Goal: Task Accomplishment & Management: Manage account settings

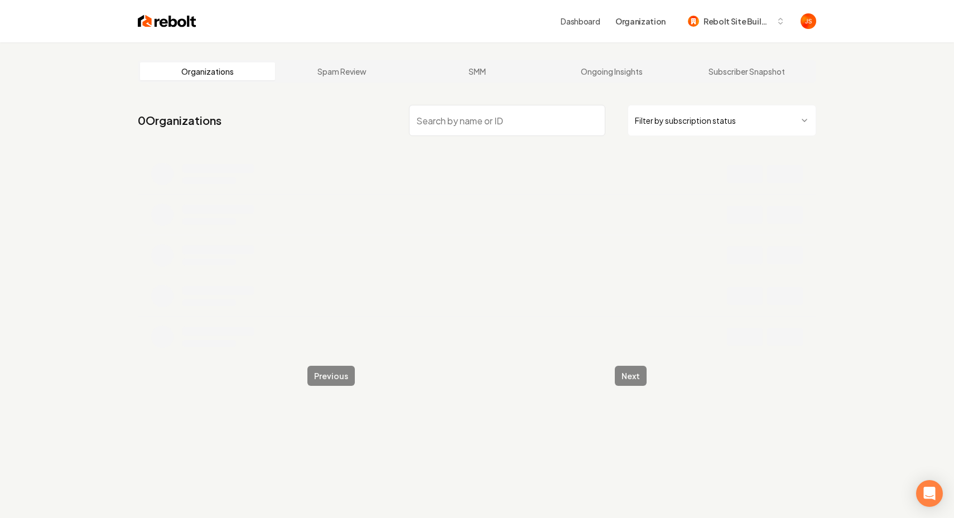
click at [677, 114] on html "Dashboard Organization Rebolt Site Builder Organizations Spam Review SMM Ongoin…" at bounding box center [477, 259] width 954 height 518
click at [519, 141] on nav "3198 Organizations Active Subscription" at bounding box center [477, 124] width 678 height 49
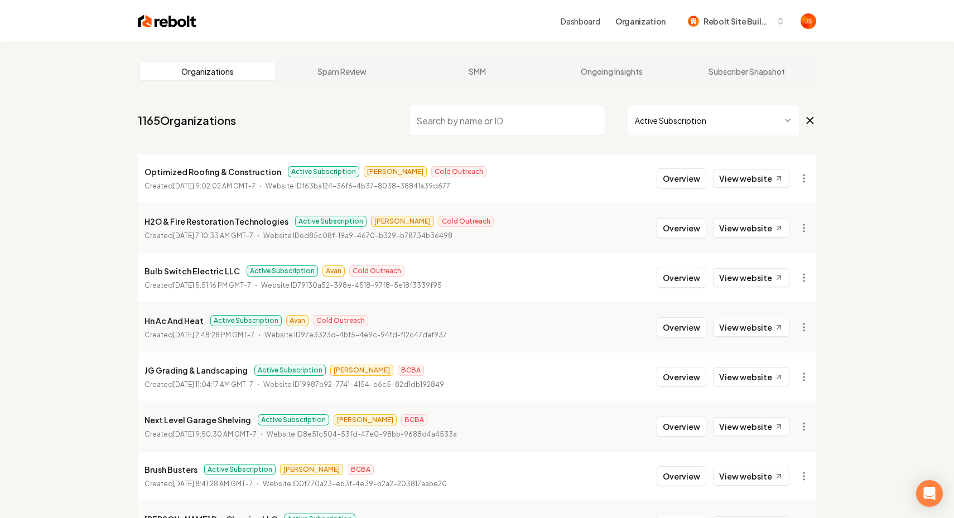
click at [519, 129] on input "search" at bounding box center [507, 120] width 196 height 31
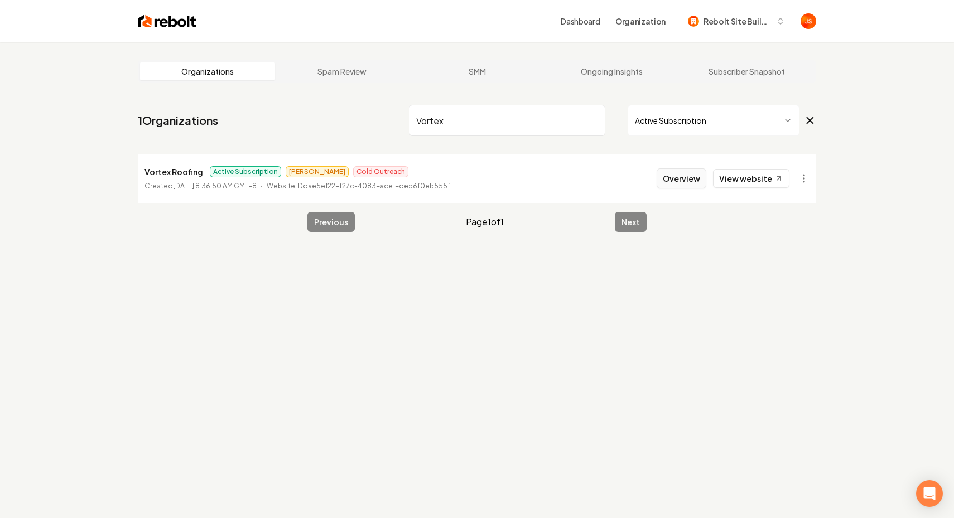
type input "Vortex"
click at [690, 179] on button "Overview" at bounding box center [682, 178] width 50 height 20
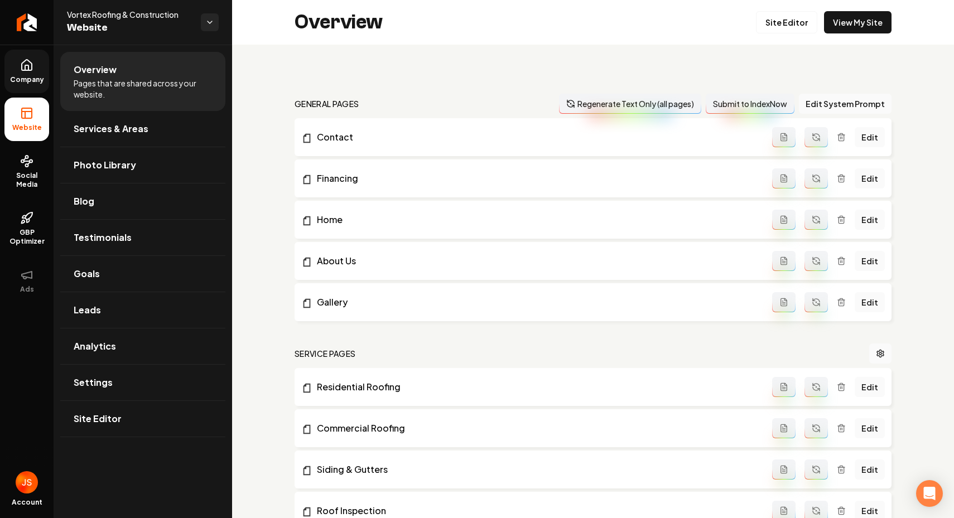
click at [47, 83] on link "Company" at bounding box center [26, 72] width 45 height 44
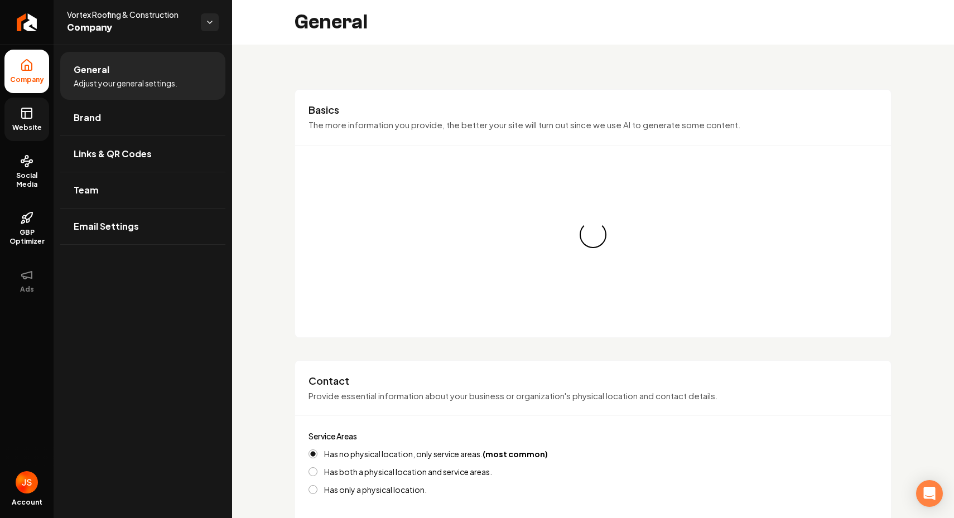
click at [45, 118] on link "Website" at bounding box center [26, 120] width 45 height 44
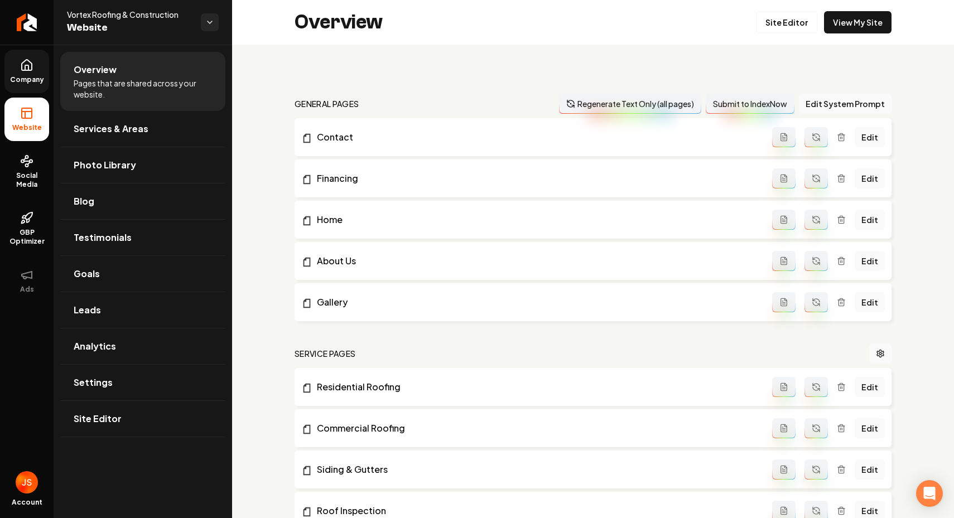
click at [30, 74] on link "Company" at bounding box center [26, 72] width 45 height 44
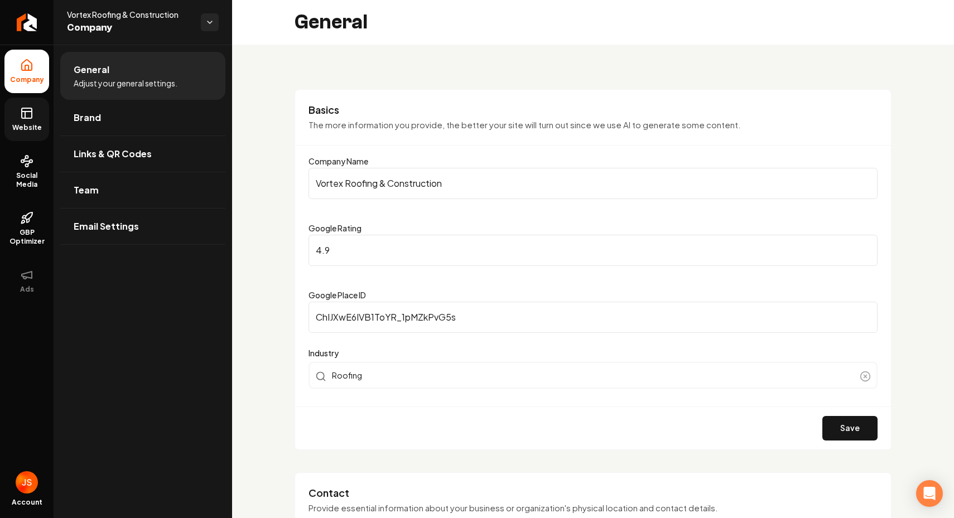
click at [36, 112] on link "Website" at bounding box center [26, 120] width 45 height 44
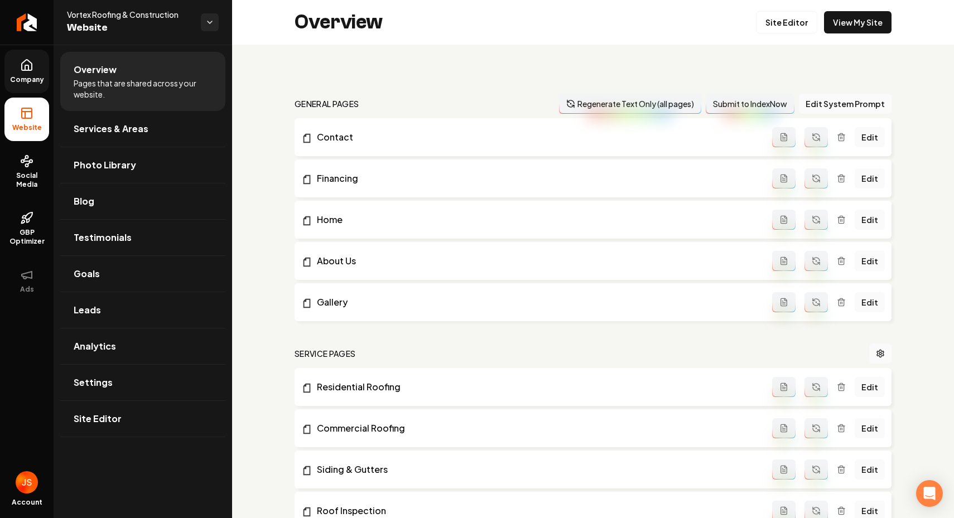
click at [44, 82] on span "Company" at bounding box center [27, 79] width 43 height 9
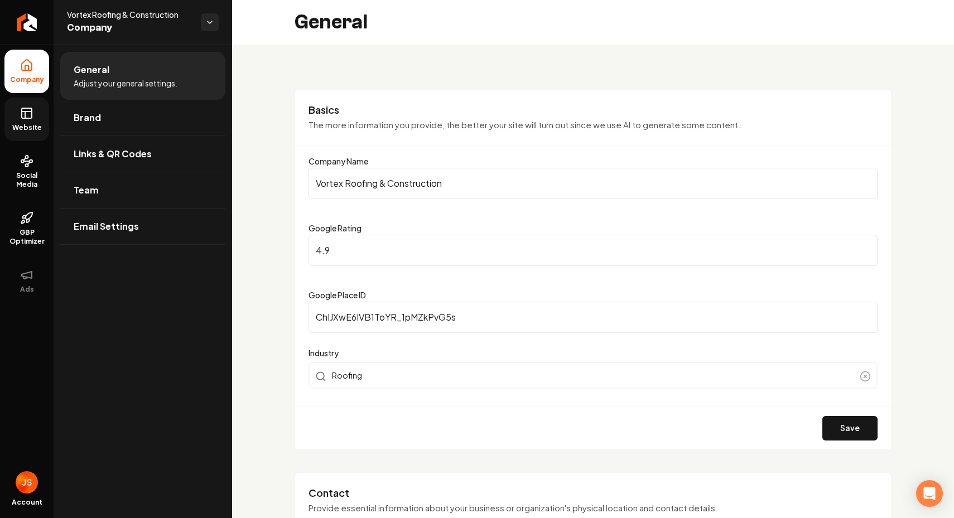
click at [38, 124] on span "Website" at bounding box center [27, 127] width 38 height 9
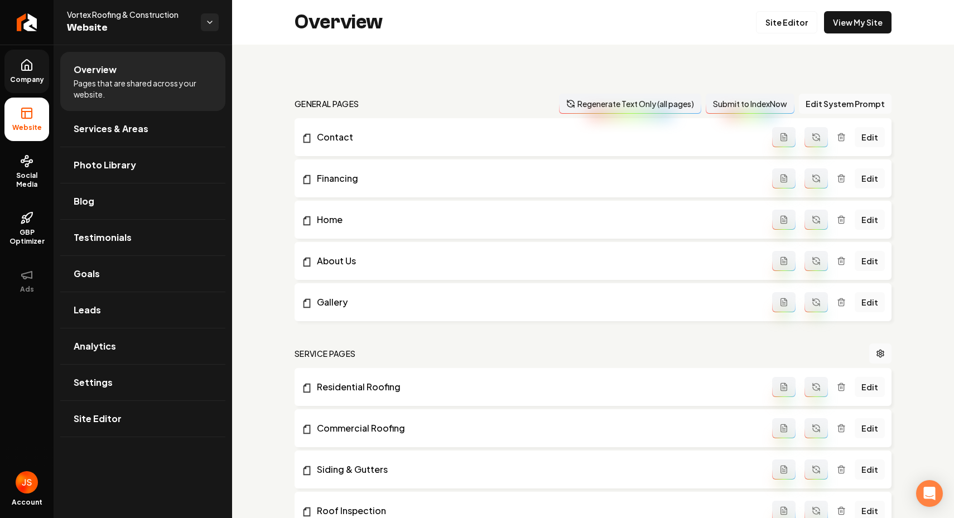
click at [38, 88] on link "Company" at bounding box center [26, 72] width 45 height 44
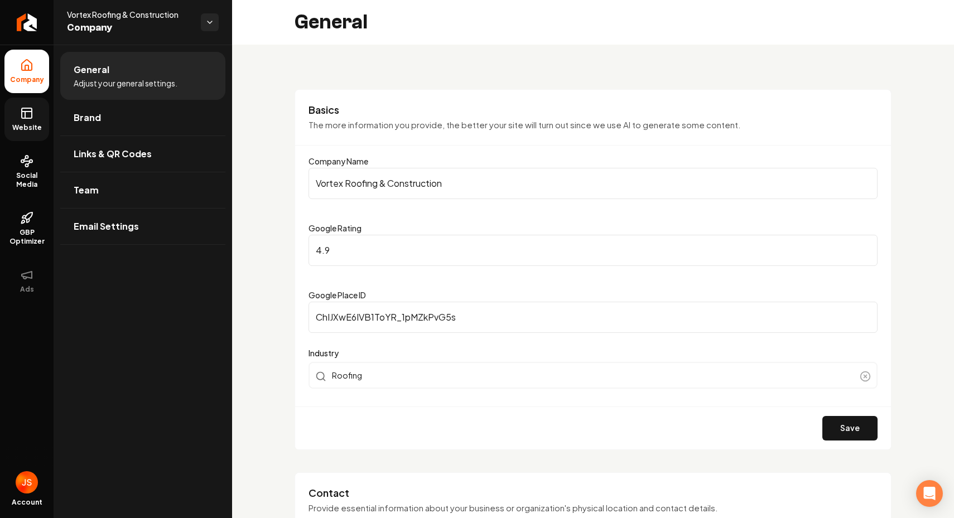
click at [30, 112] on icon at bounding box center [27, 112] width 10 height 0
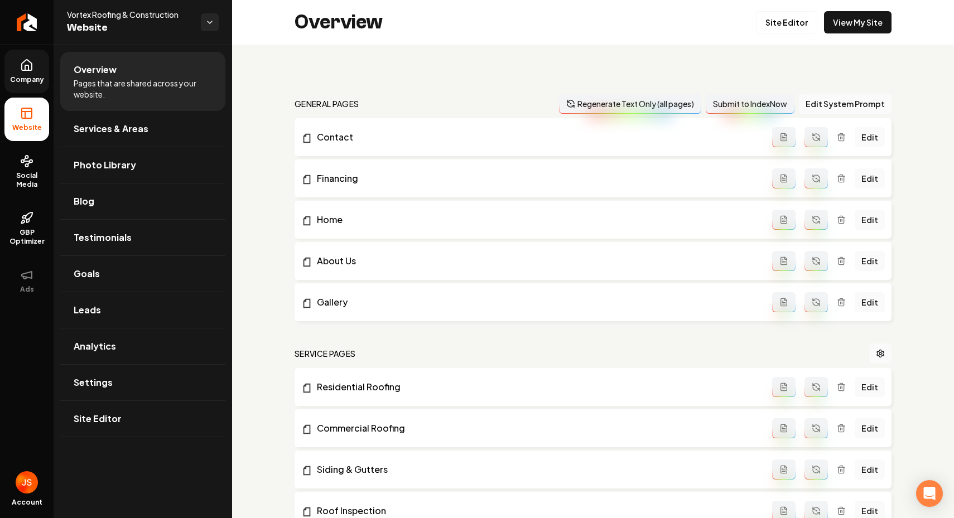
click at [33, 84] on link "Company" at bounding box center [26, 72] width 45 height 44
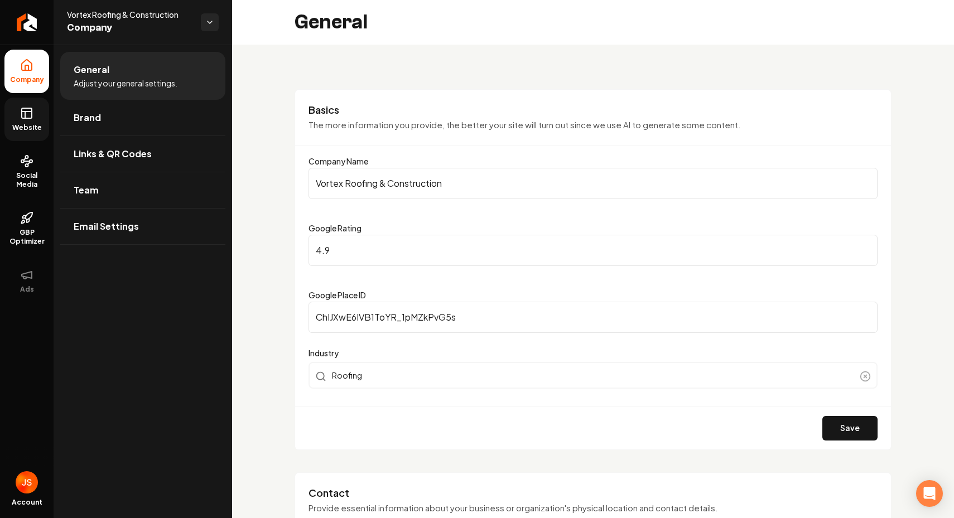
scroll to position [18, 0]
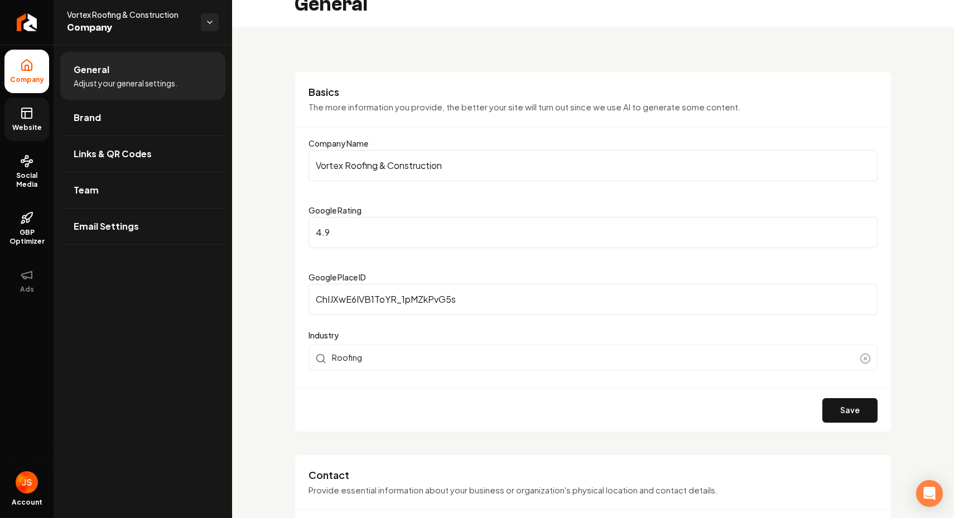
click at [42, 113] on link "Website" at bounding box center [26, 120] width 45 height 44
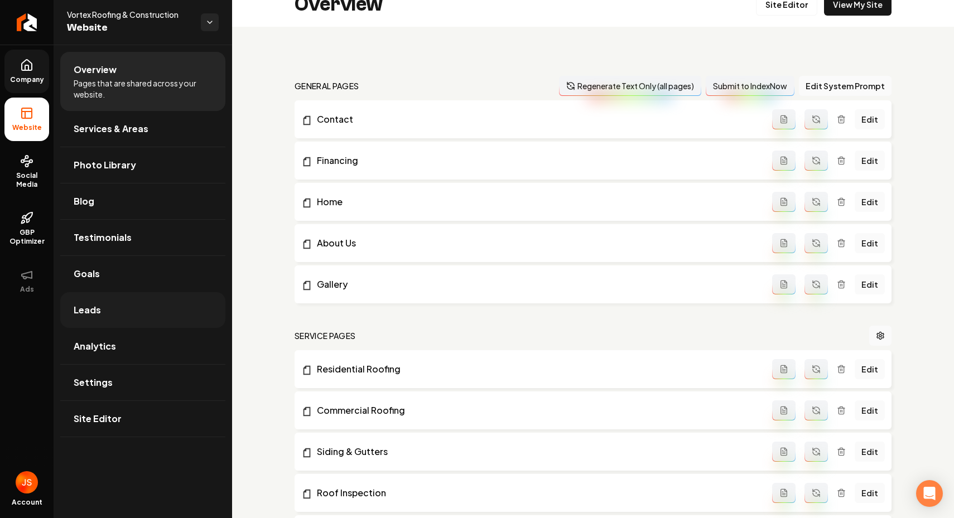
click at [90, 311] on span "Leads" at bounding box center [87, 310] width 27 height 13
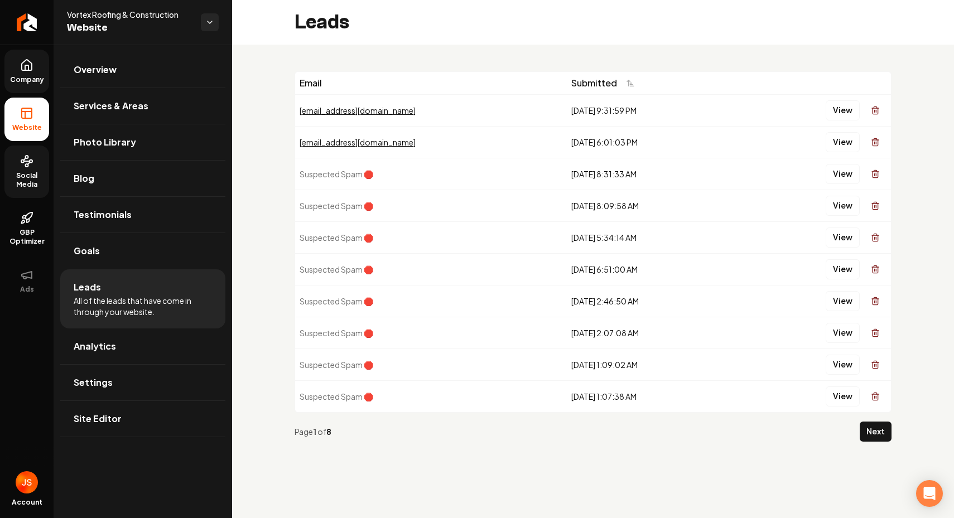
click at [43, 182] on span "Social Media" at bounding box center [26, 180] width 45 height 18
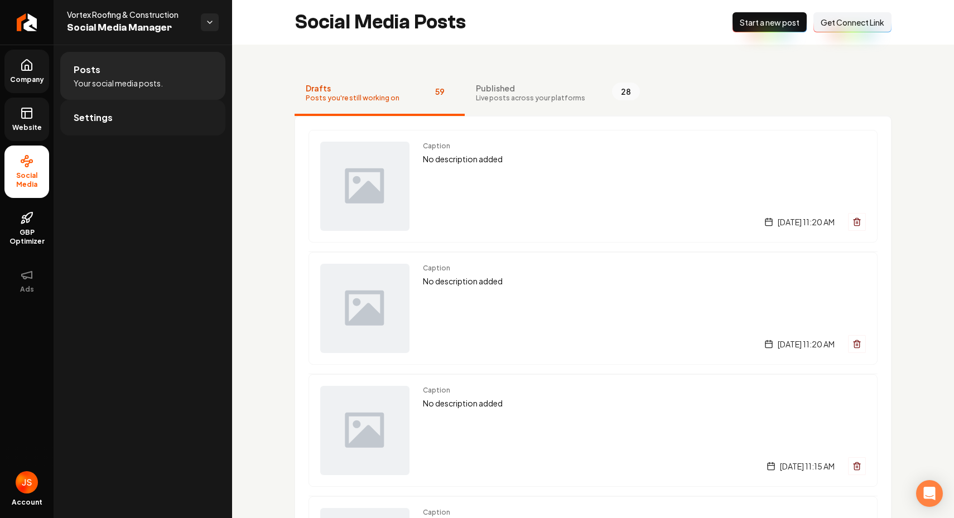
click at [125, 114] on link "Settings" at bounding box center [142, 118] width 165 height 36
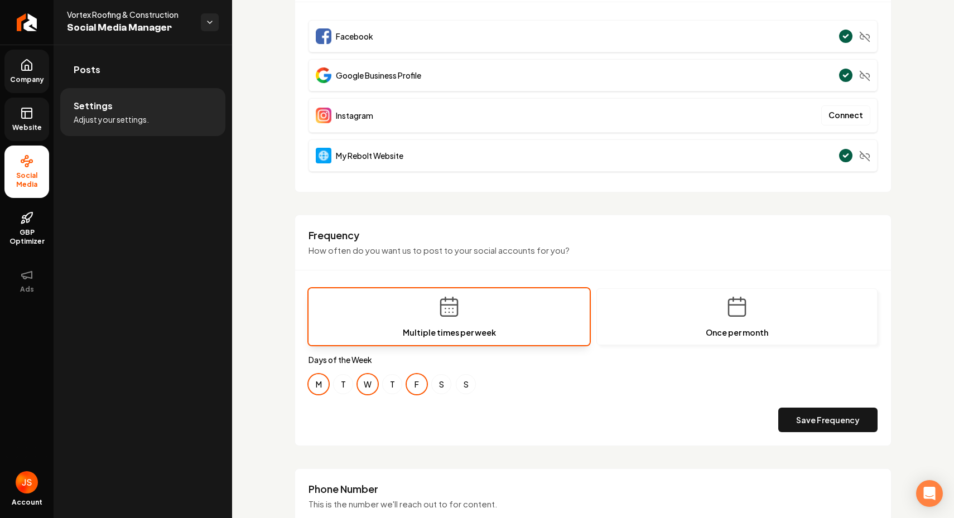
scroll to position [281, 0]
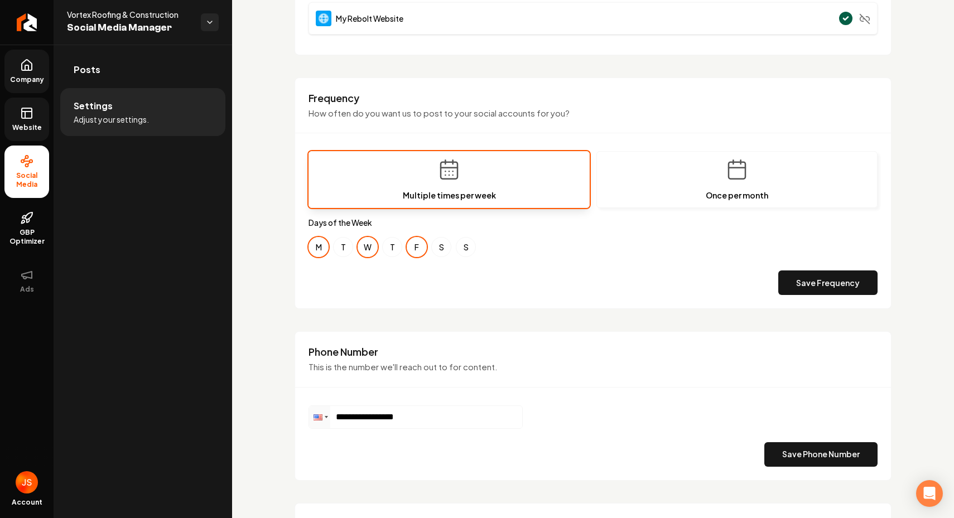
click at [502, 301] on div "Frequency How often do you want us to post to your social accounts for you? Mul…" at bounding box center [593, 194] width 597 height 232
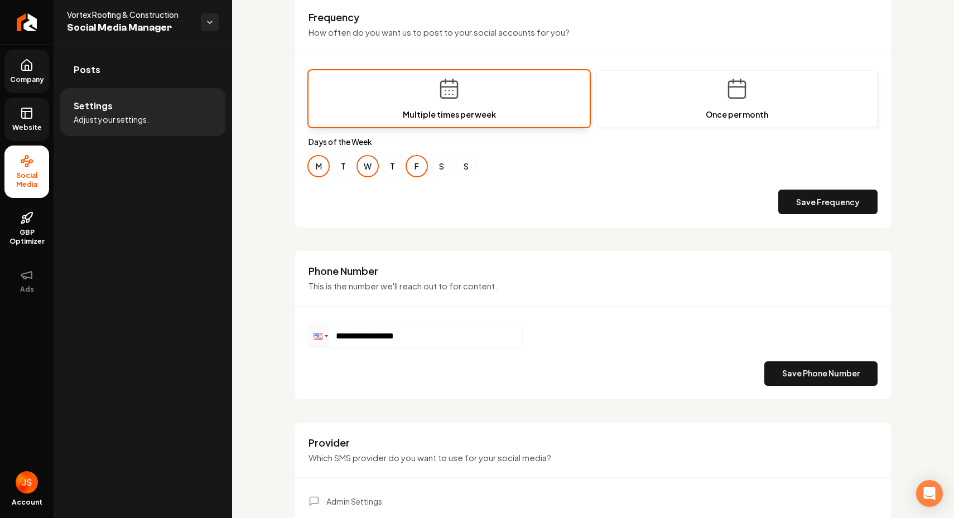
scroll to position [259, 0]
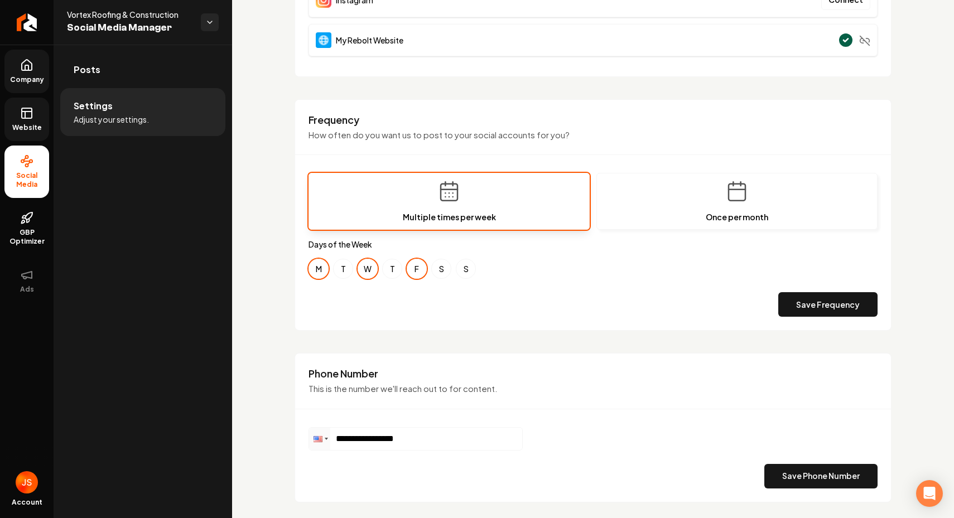
click at [476, 269] on div "M T W T F S S" at bounding box center [593, 269] width 569 height 20
click at [369, 304] on div "Save Frequency" at bounding box center [593, 304] width 569 height 25
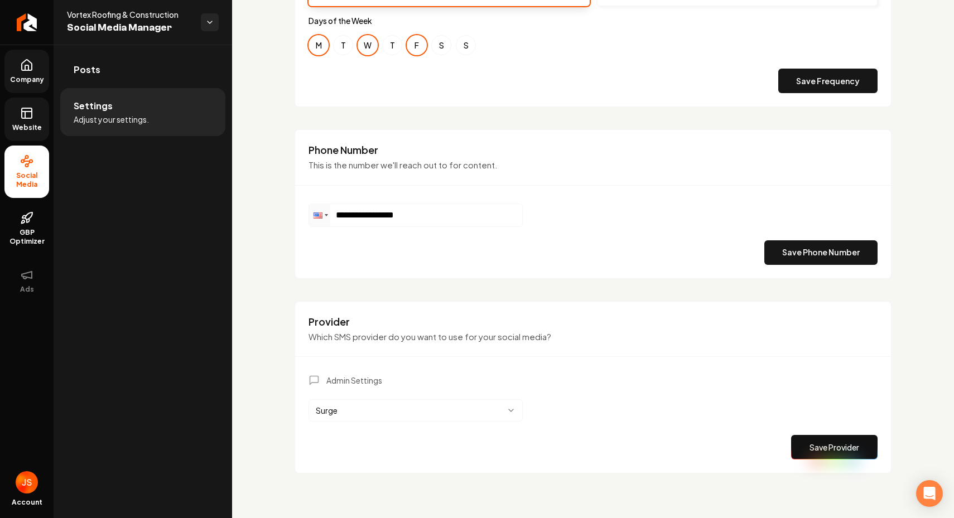
scroll to position [332, 0]
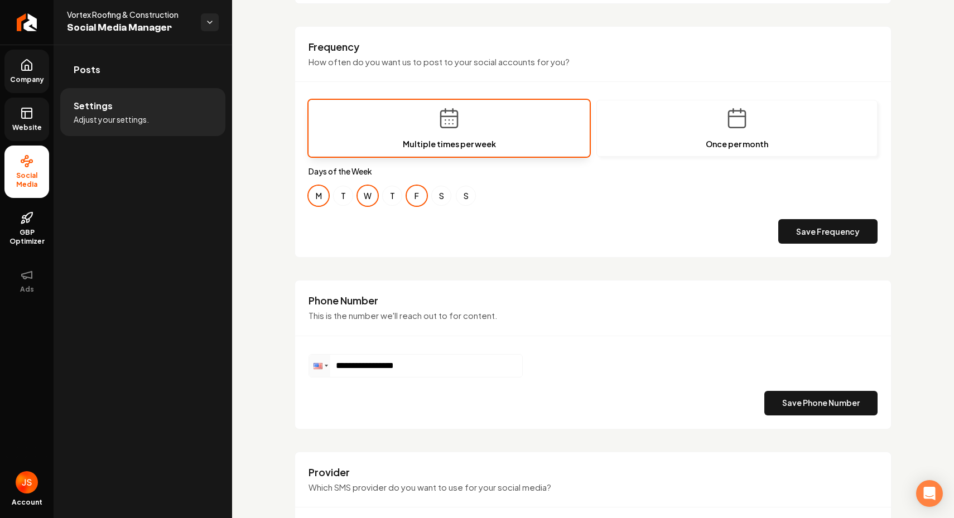
click at [308, 229] on div "Frequency How often do you want us to post to your social accounts for you? Mul…" at bounding box center [593, 142] width 597 height 232
click at [54, 25] on div "Vortex Roofing & Construction Social Media Manager" at bounding box center [143, 22] width 179 height 45
click at [15, 21] on link "Return to dashboard" at bounding box center [27, 22] width 54 height 45
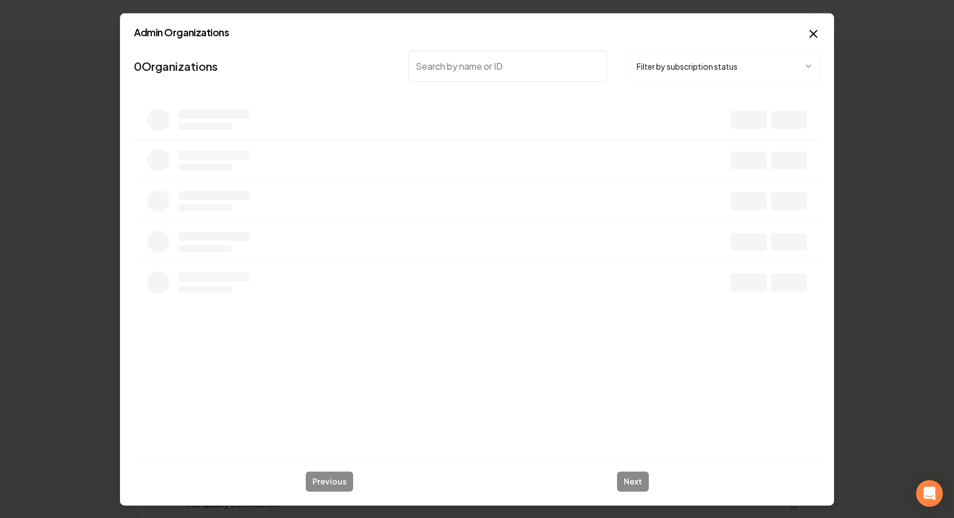
click at [700, 70] on button "Filter by subscription status" at bounding box center [724, 65] width 191 height 31
click at [548, 67] on input "search" at bounding box center [507, 65] width 199 height 31
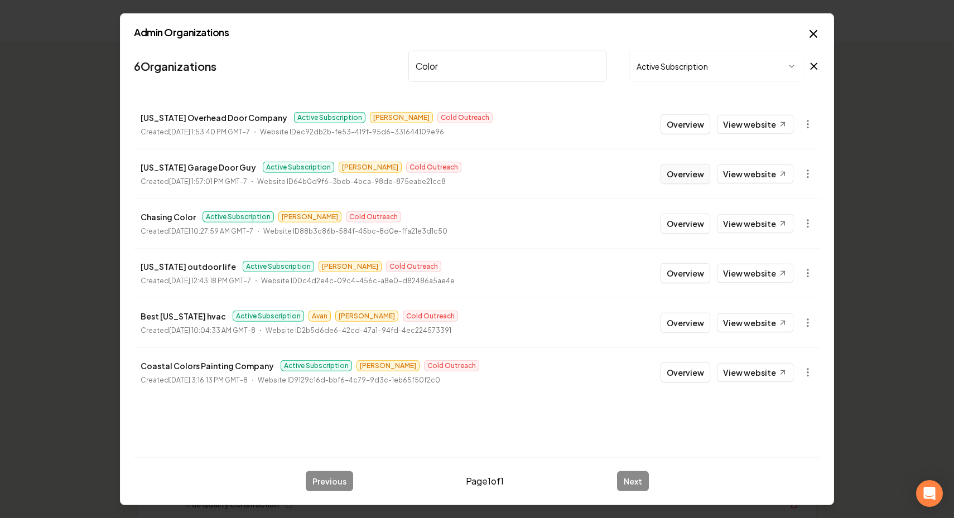
type input "Color"
click at [696, 163] on button "Overview" at bounding box center [686, 173] width 50 height 20
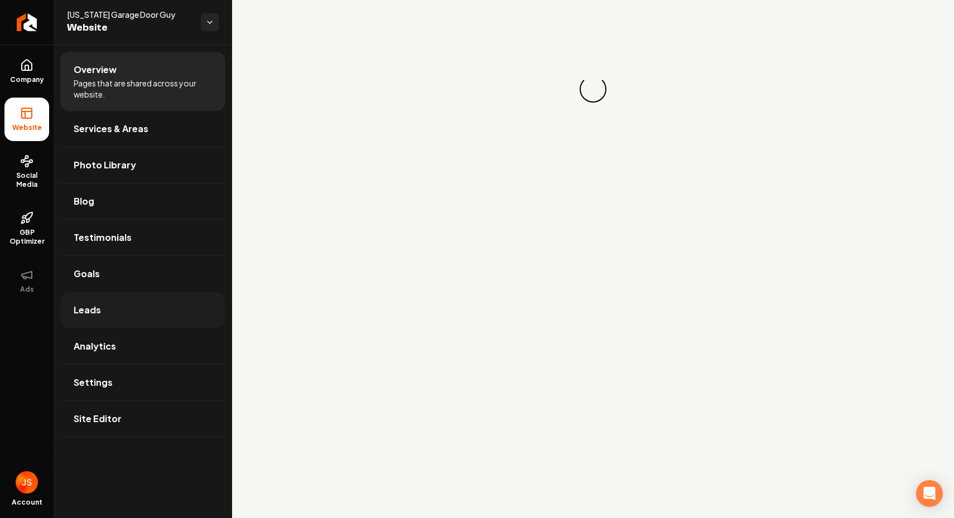
click at [89, 304] on span "Leads" at bounding box center [87, 310] width 27 height 13
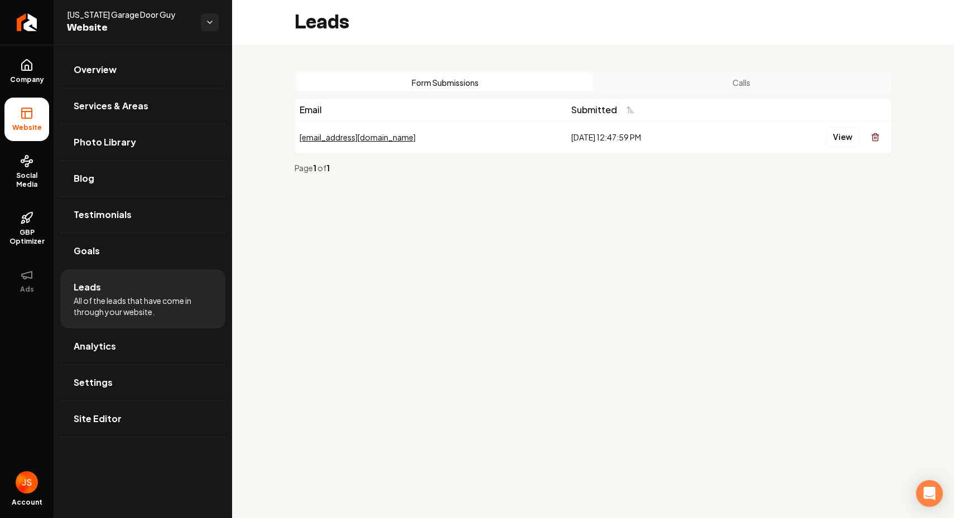
click at [677, 74] on button "Calls" at bounding box center [741, 83] width 296 height 18
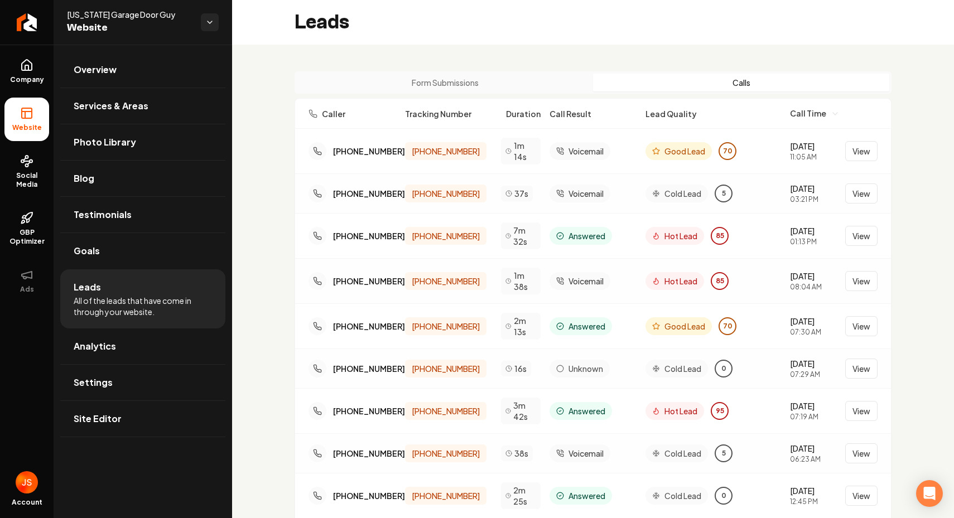
click at [563, 47] on div "Form Submissions Calls Caller Tracking Number Duration Call Result Lead Quality…" at bounding box center [593, 330] width 722 height 570
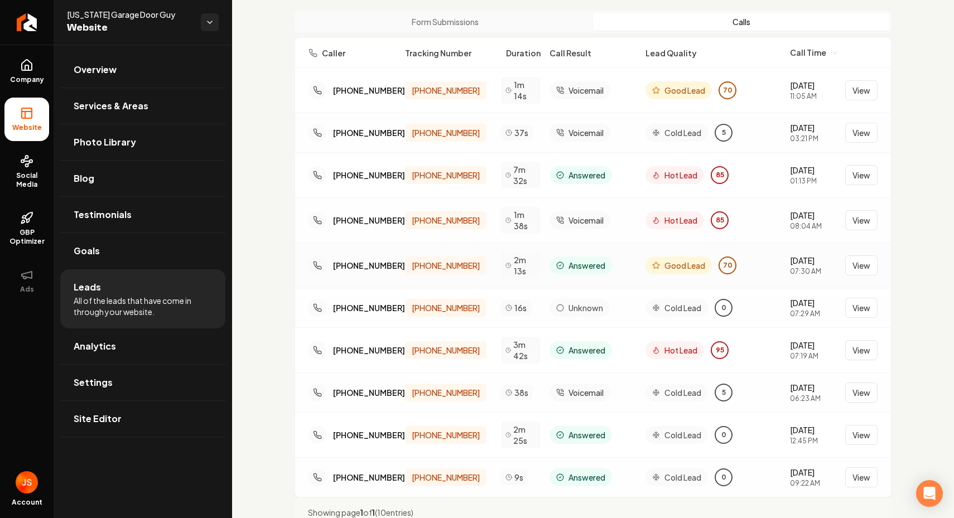
scroll to position [35, 0]
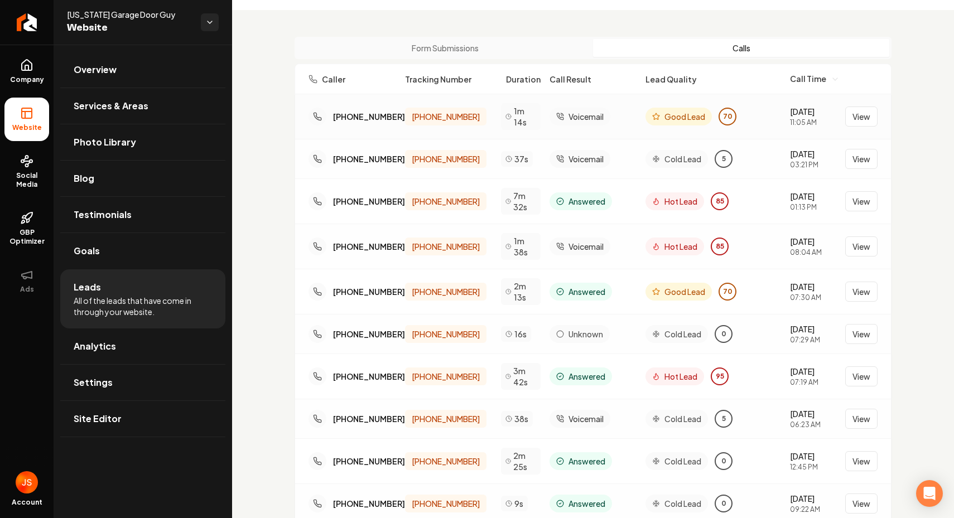
drag, startPoint x: 834, startPoint y: 113, endPoint x: 778, endPoint y: 107, distance: 55.5
click at [778, 107] on div "(720) 435-9579 (720) 676-1315 1m 14s Voicemail Good Lead 70 9/18/2025 11:05 AM …" at bounding box center [593, 116] width 569 height 27
click at [752, 92] on div "Caller Tracking Number Duration Call Result Lead Quality Call Time" at bounding box center [593, 79] width 597 height 31
click at [868, 144] on div "(303) 478-9961 (720) 676-1315 37s Voicemail Cold Lead 5 9/16/2025 03:21 PM View" at bounding box center [593, 158] width 596 height 39
click at [864, 119] on button "View" at bounding box center [861, 117] width 32 height 20
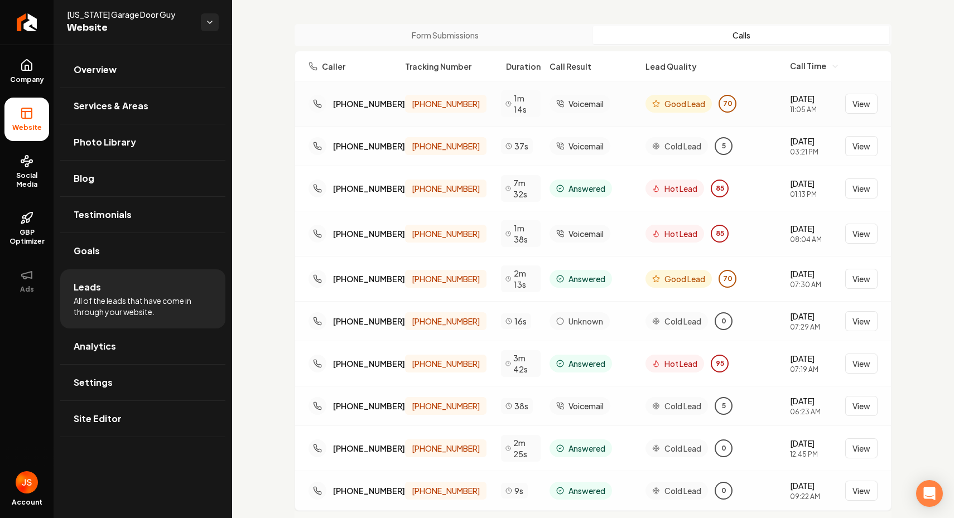
scroll to position [36, 0]
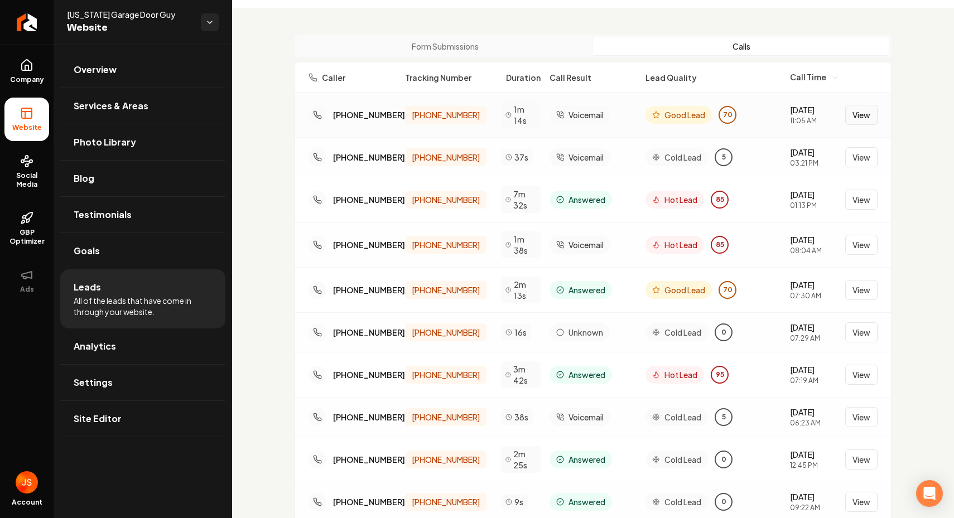
click at [849, 113] on button "View" at bounding box center [861, 115] width 32 height 20
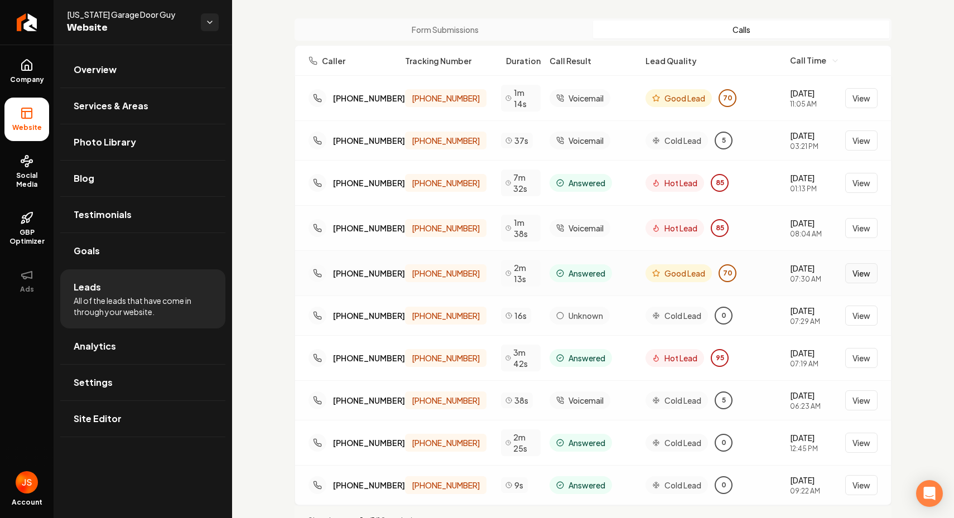
click at [860, 272] on button "View" at bounding box center [861, 273] width 32 height 20
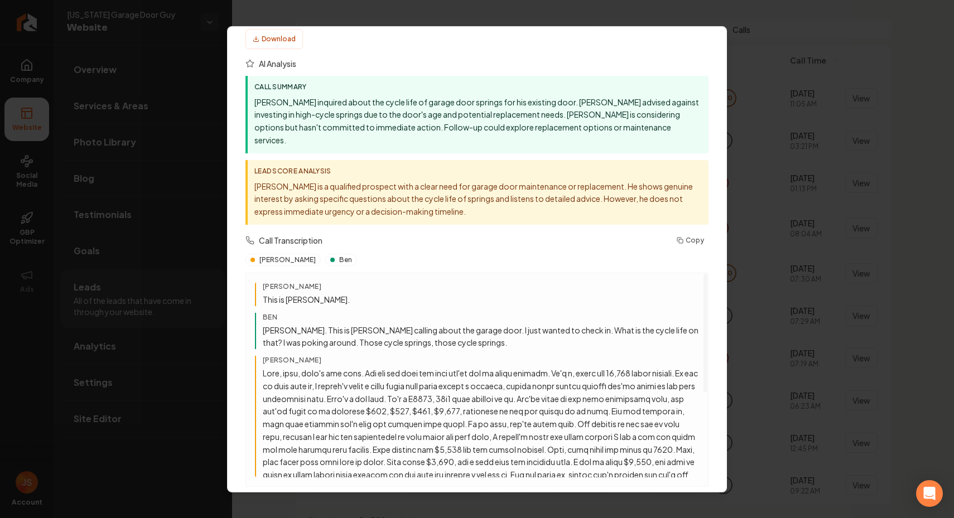
scroll to position [0, 0]
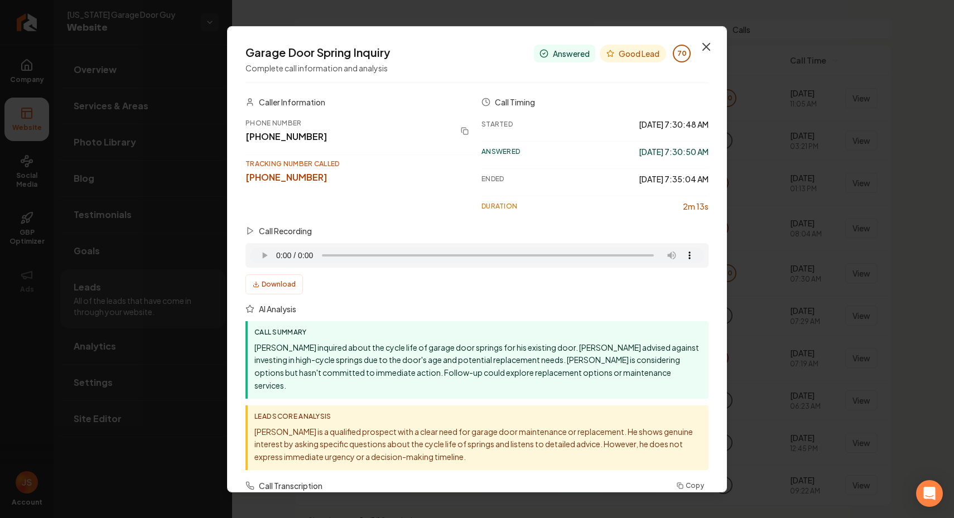
click at [712, 43] on icon "button" at bounding box center [706, 46] width 13 height 13
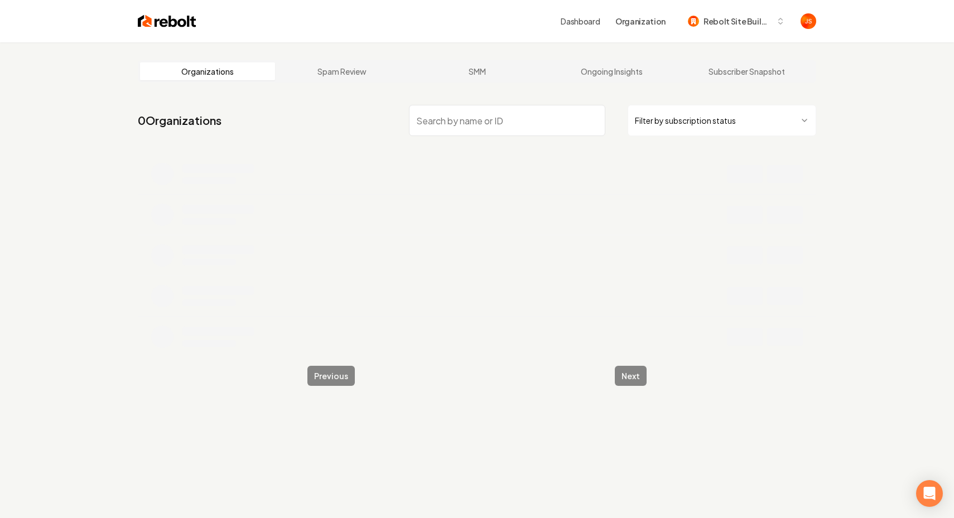
click at [669, 110] on html "Dashboard Organization Rebolt Site Builder Organizations Spam Review SMM Ongoin…" at bounding box center [477, 259] width 954 height 518
click at [519, 123] on input "search" at bounding box center [507, 120] width 196 height 31
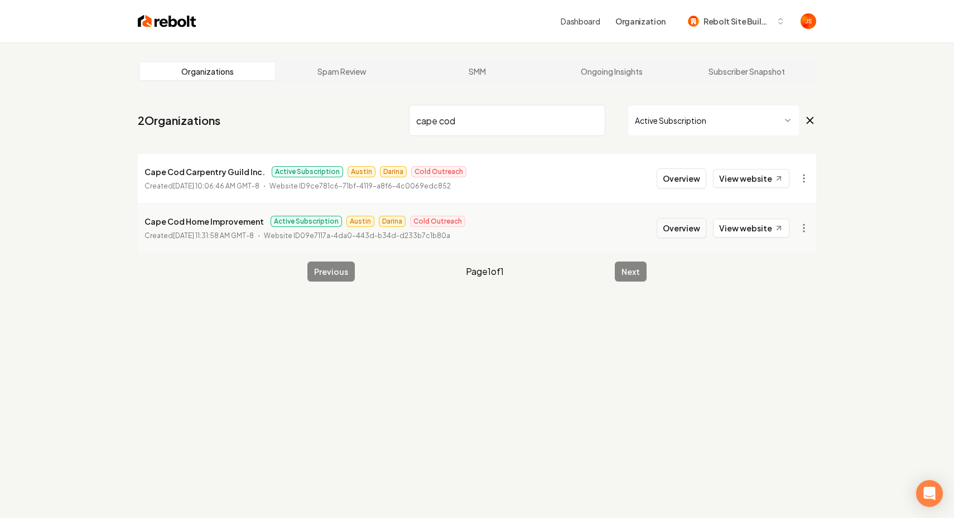
type input "cape cod"
click at [677, 229] on button "Overview" at bounding box center [682, 228] width 50 height 20
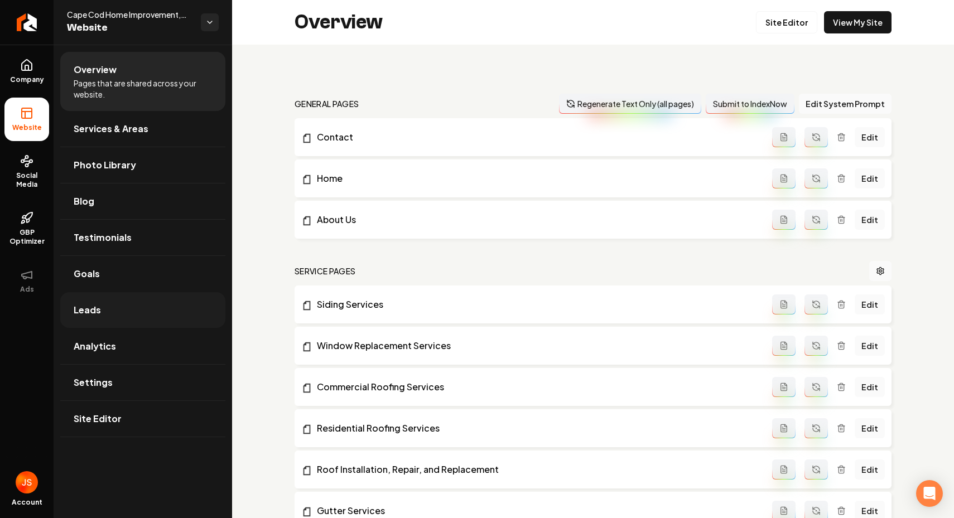
click at [78, 314] on span "Leads" at bounding box center [87, 310] width 27 height 13
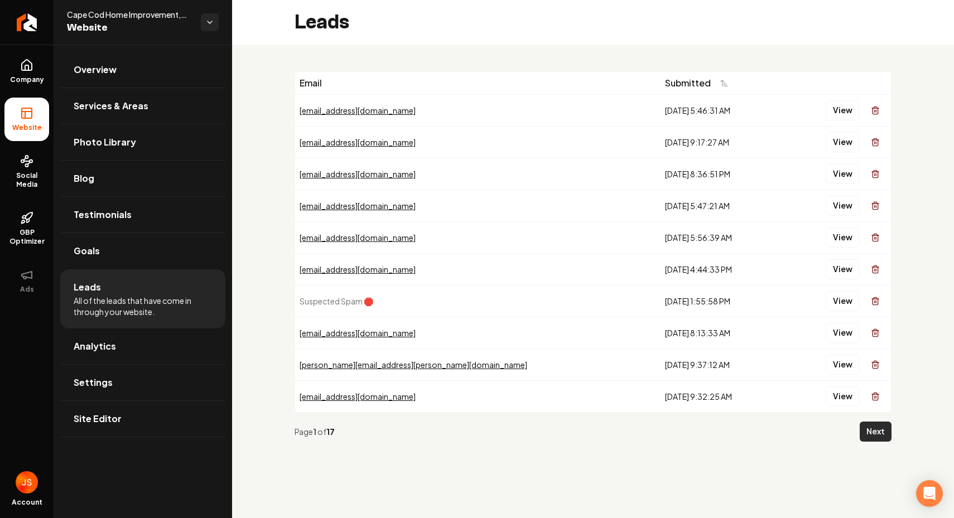
click at [880, 425] on button "Next" at bounding box center [876, 432] width 32 height 20
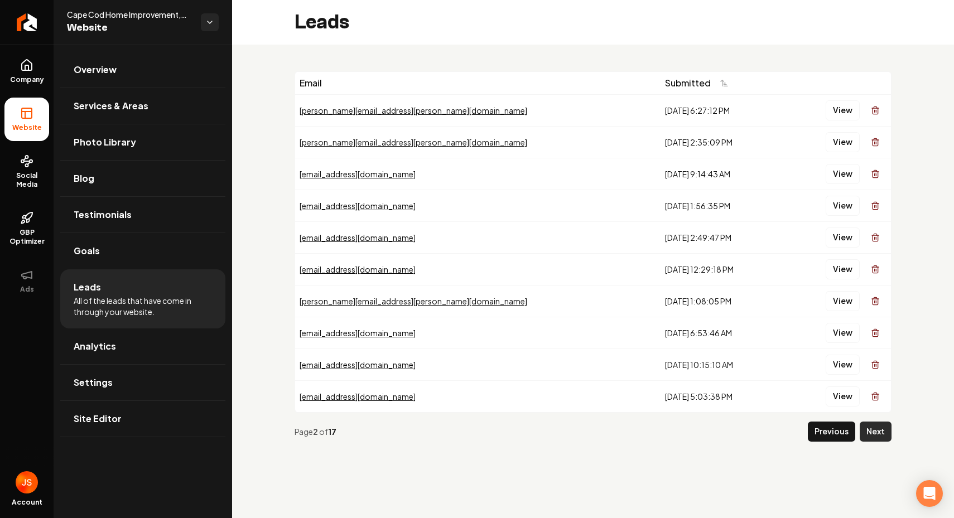
click at [878, 435] on button "Next" at bounding box center [876, 432] width 32 height 20
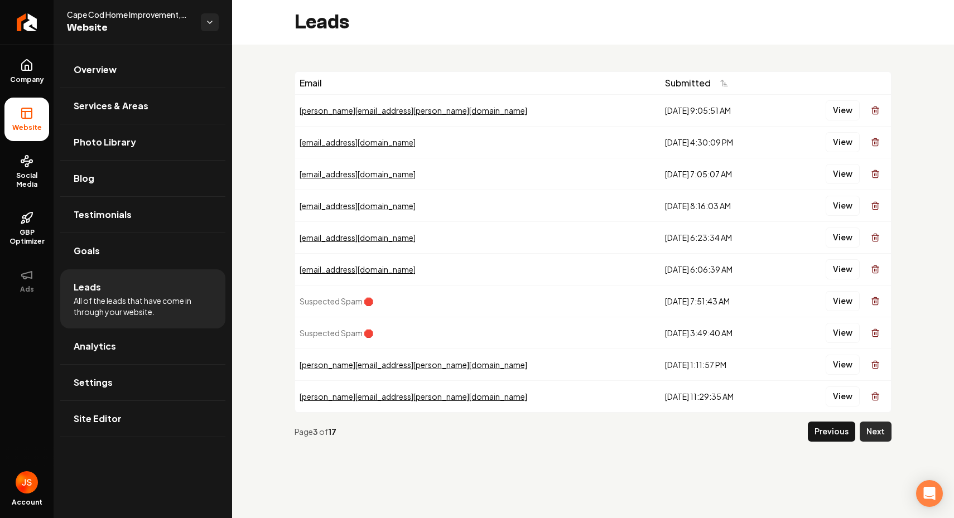
click at [875, 435] on button "Next" at bounding box center [876, 432] width 32 height 20
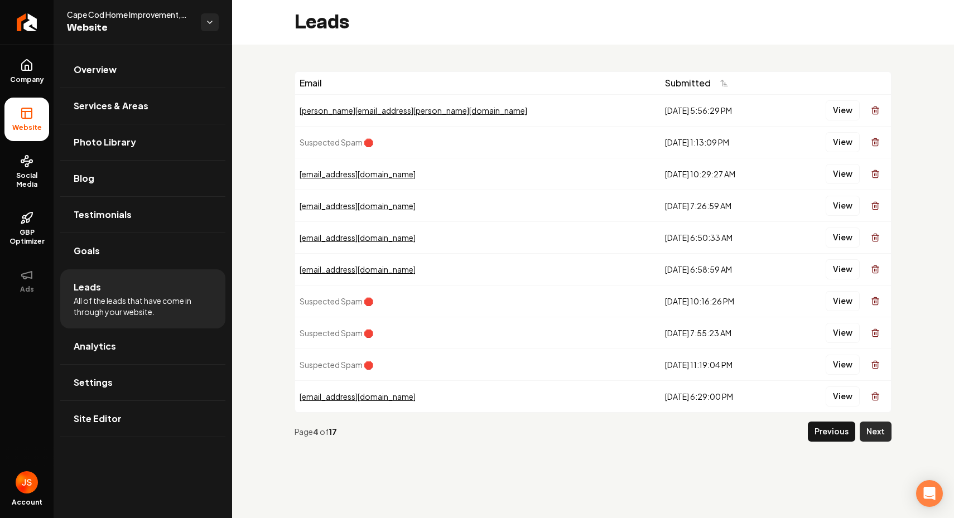
click at [887, 431] on button "Next" at bounding box center [876, 432] width 32 height 20
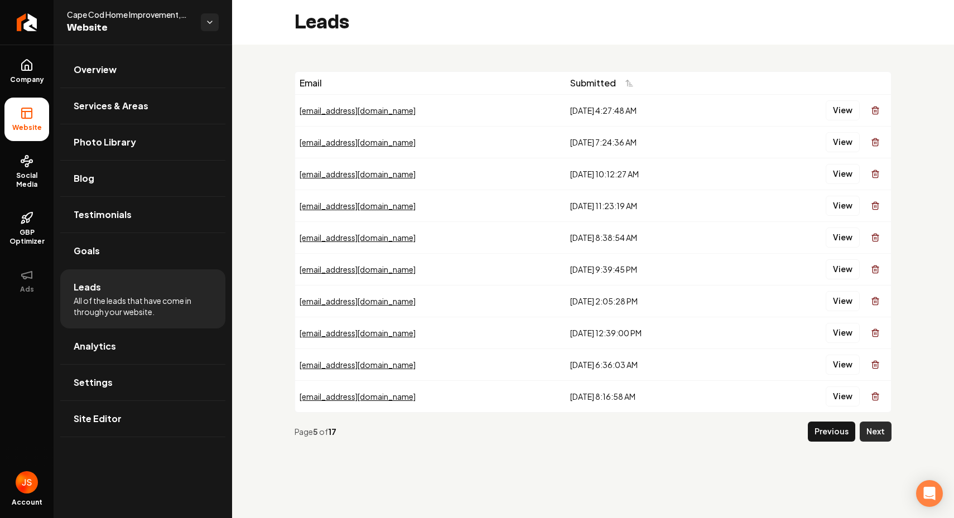
click at [887, 431] on button "Next" at bounding box center [876, 432] width 32 height 20
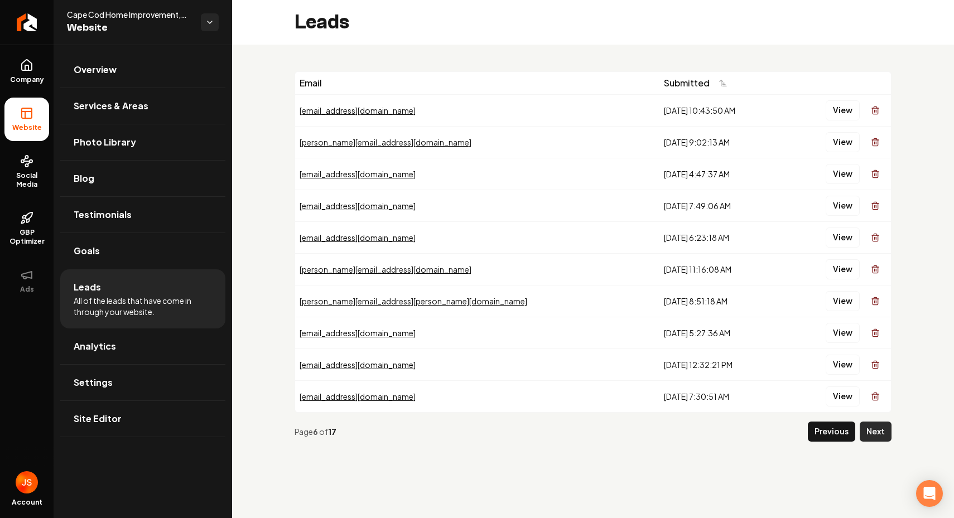
click at [887, 431] on button "Next" at bounding box center [876, 432] width 32 height 20
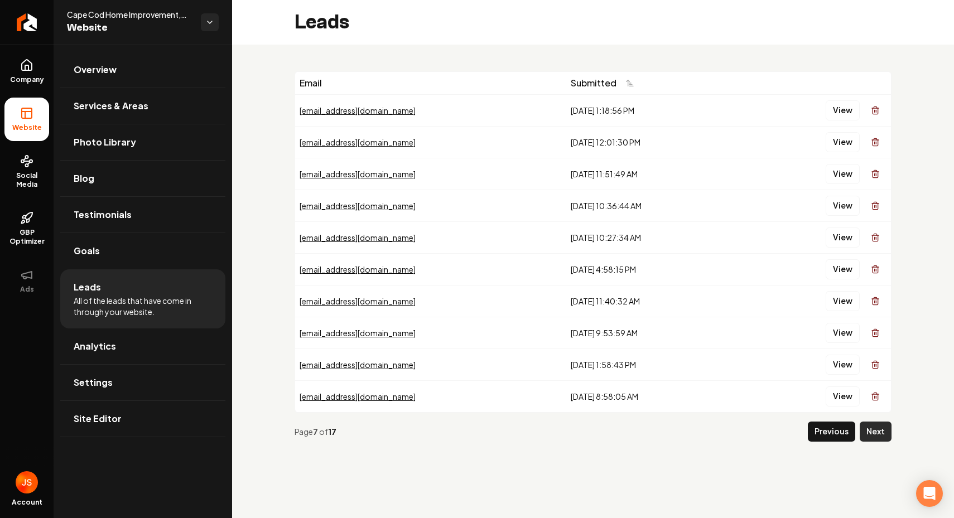
click at [879, 435] on button "Next" at bounding box center [876, 432] width 32 height 20
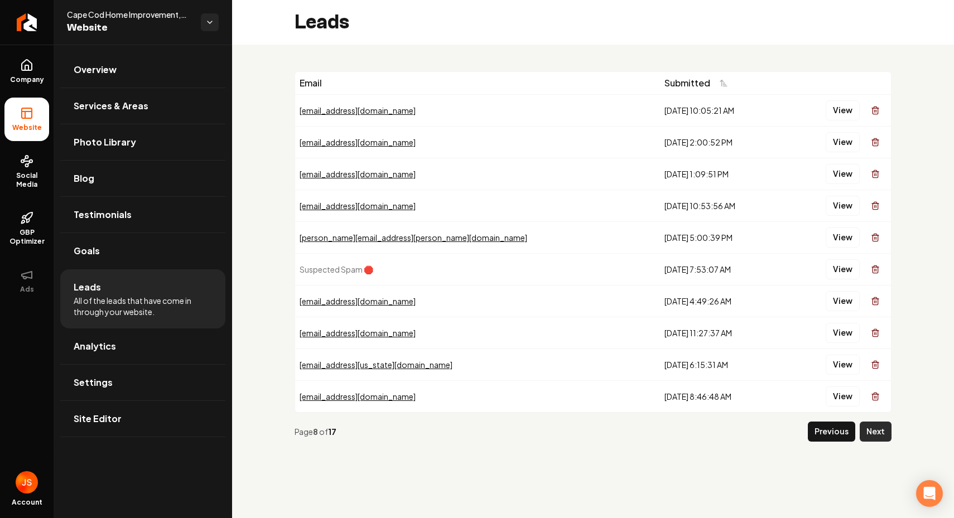
click at [878, 434] on button "Next" at bounding box center [876, 432] width 32 height 20
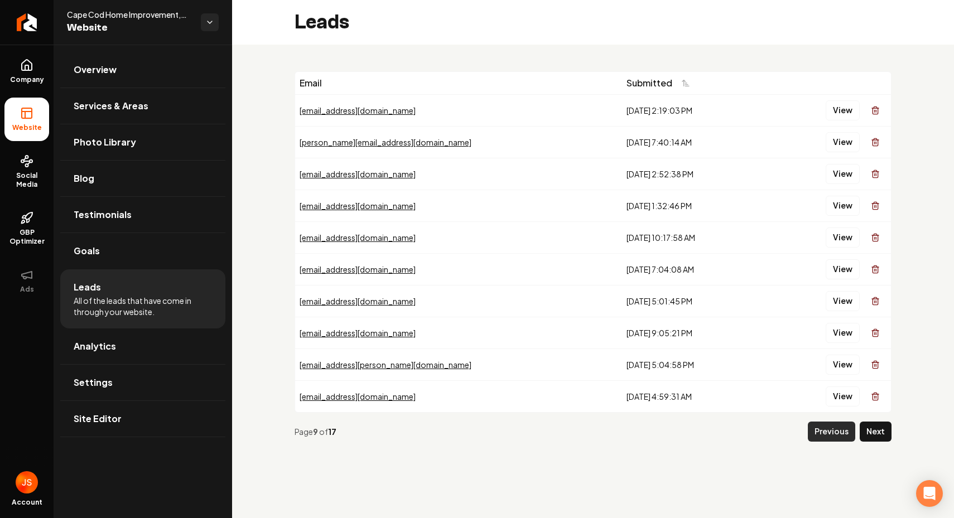
click at [834, 435] on button "Previous" at bounding box center [831, 432] width 47 height 20
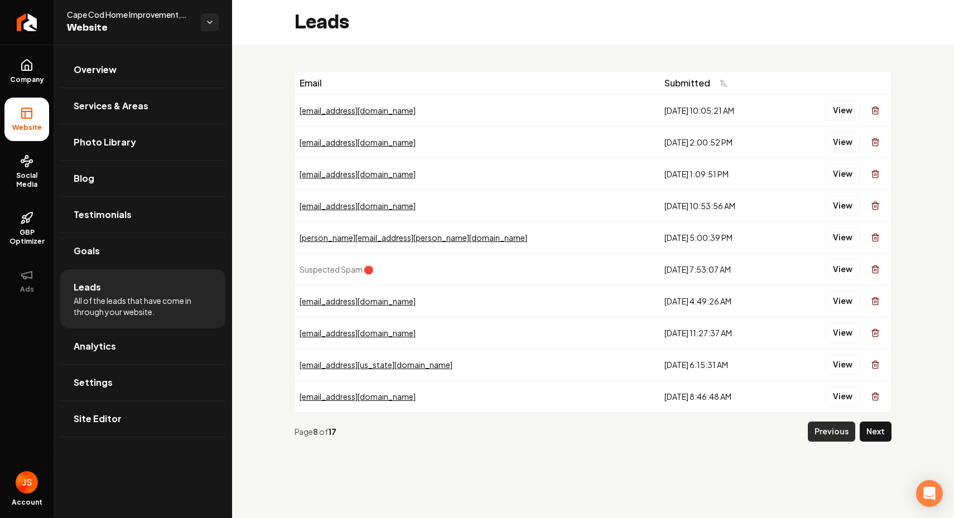
click at [834, 431] on button "Previous" at bounding box center [831, 432] width 47 height 20
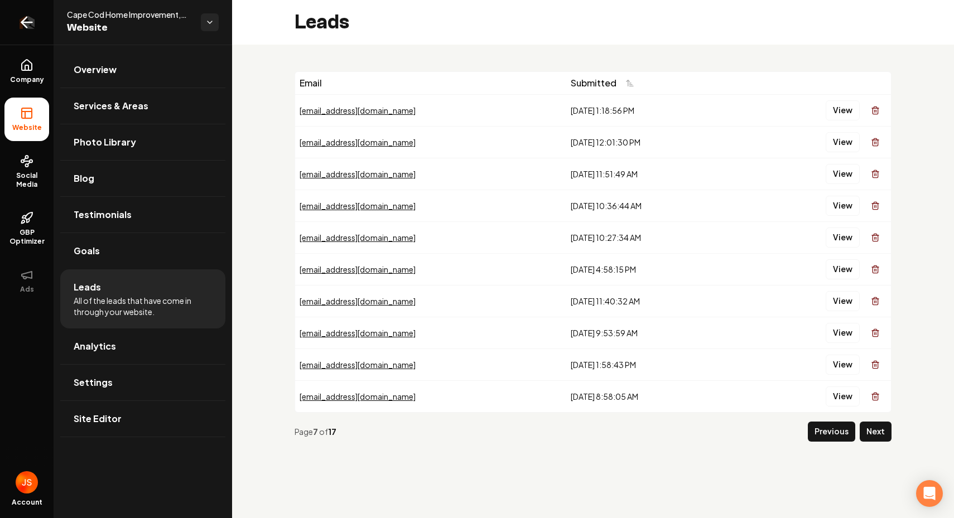
click at [19, 32] on link "Return to dashboard" at bounding box center [27, 22] width 54 height 45
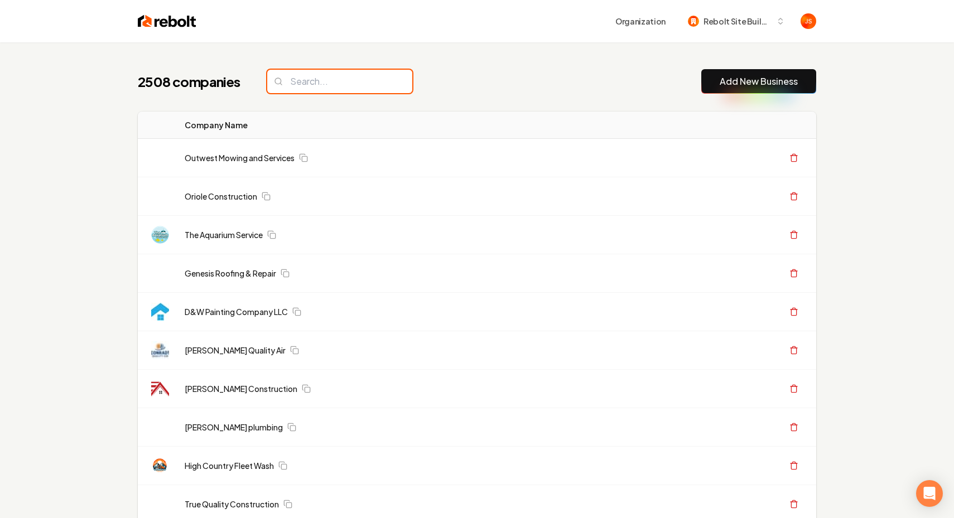
click at [314, 83] on input "search" at bounding box center [339, 81] width 145 height 23
click at [314, 80] on input "search" at bounding box center [339, 81] width 145 height 23
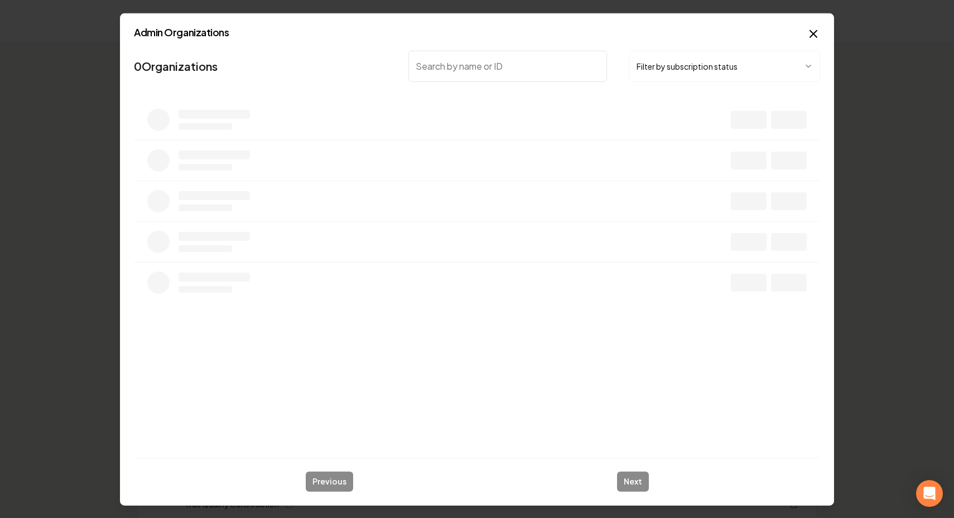
click at [671, 66] on button "Filter by subscription status" at bounding box center [724, 65] width 191 height 31
click at [437, 56] on input "search" at bounding box center [507, 65] width 199 height 31
click at [437, 65] on input "search" at bounding box center [507, 65] width 199 height 31
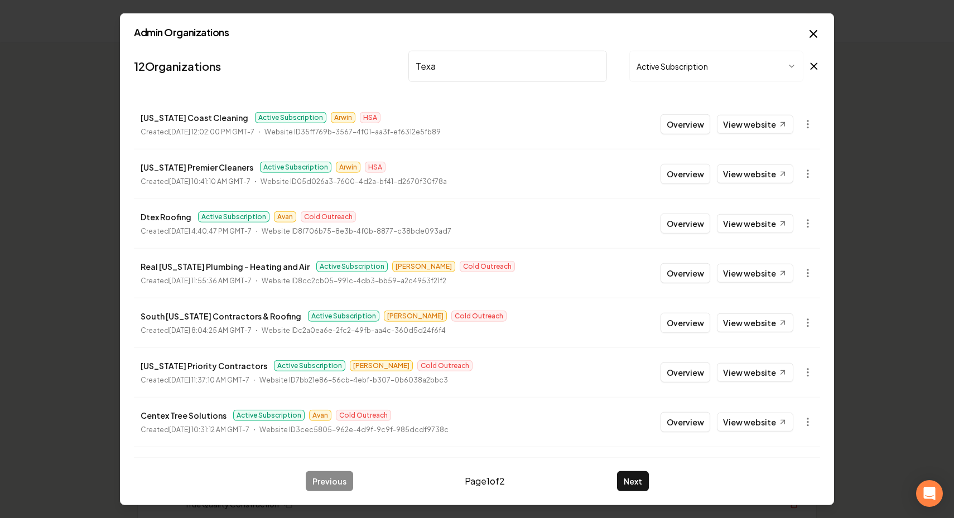
type input "Texar"
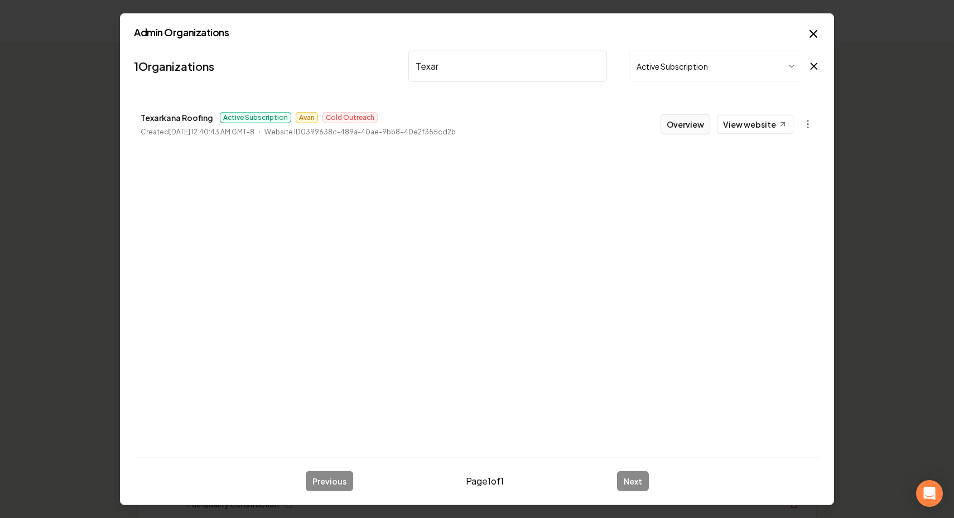
click at [672, 126] on button "Overview" at bounding box center [686, 124] width 50 height 20
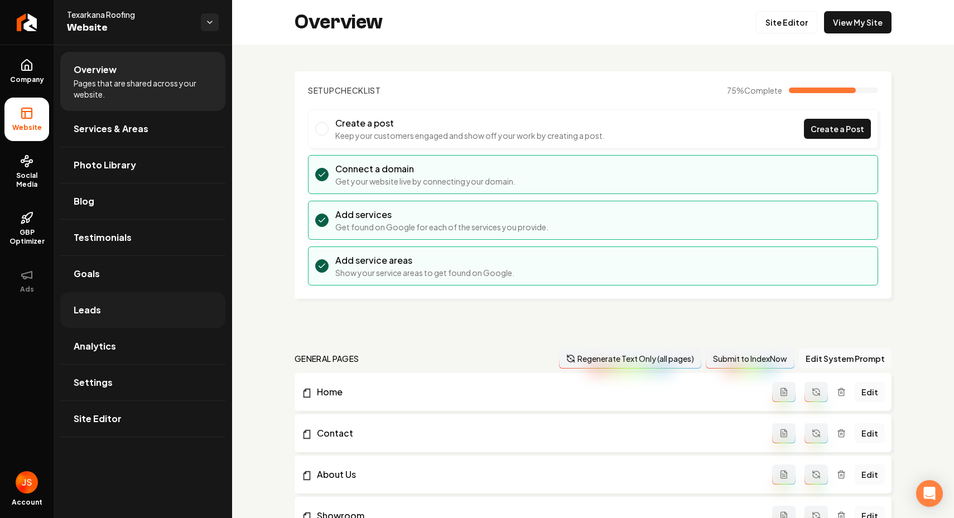
click at [114, 301] on link "Leads" at bounding box center [142, 310] width 165 height 36
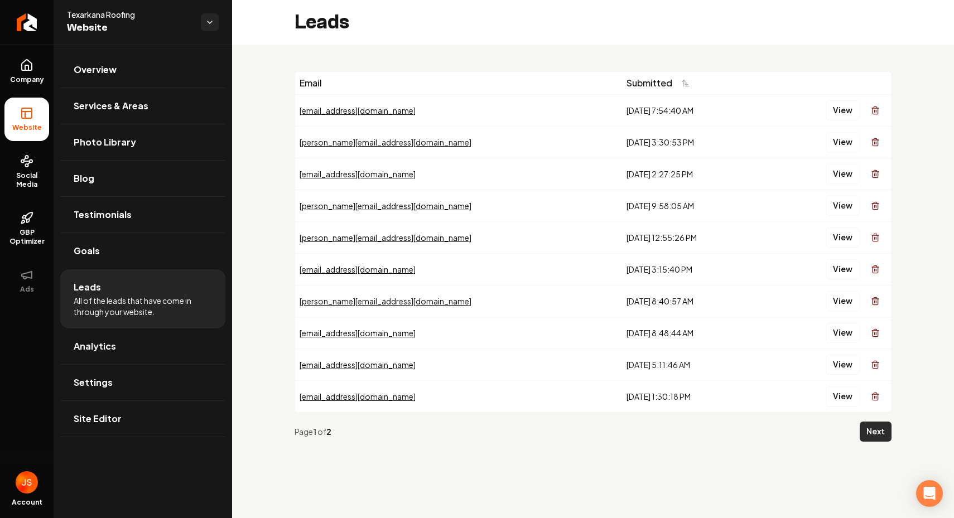
click at [876, 428] on button "Next" at bounding box center [876, 432] width 32 height 20
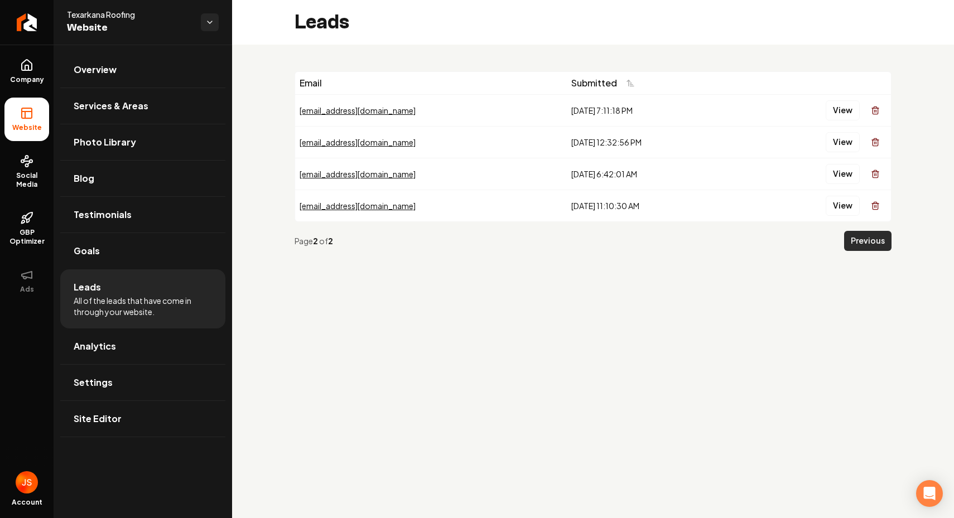
click at [859, 241] on button "Previous" at bounding box center [867, 241] width 47 height 20
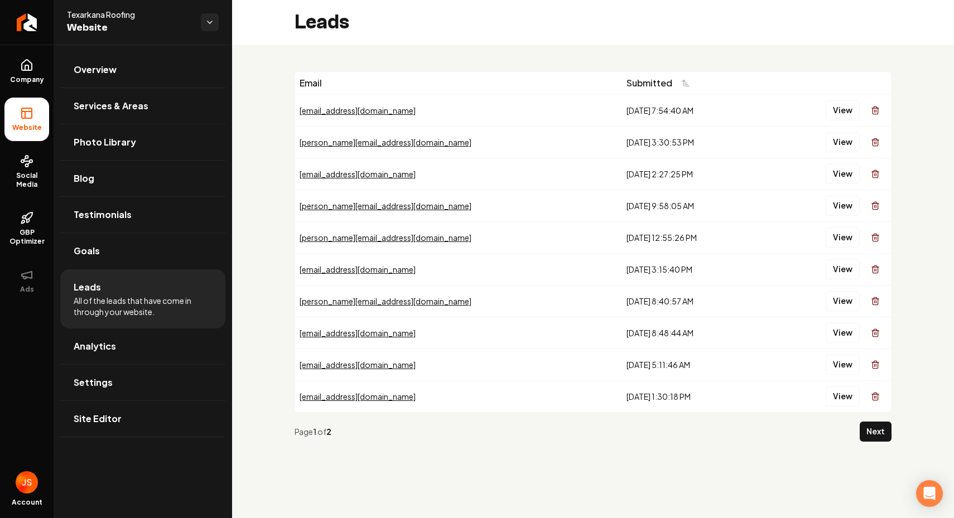
click at [470, 113] on div "[EMAIL_ADDRESS][DOMAIN_NAME]" at bounding box center [459, 110] width 318 height 11
click at [28, 54] on link "Company" at bounding box center [26, 72] width 45 height 44
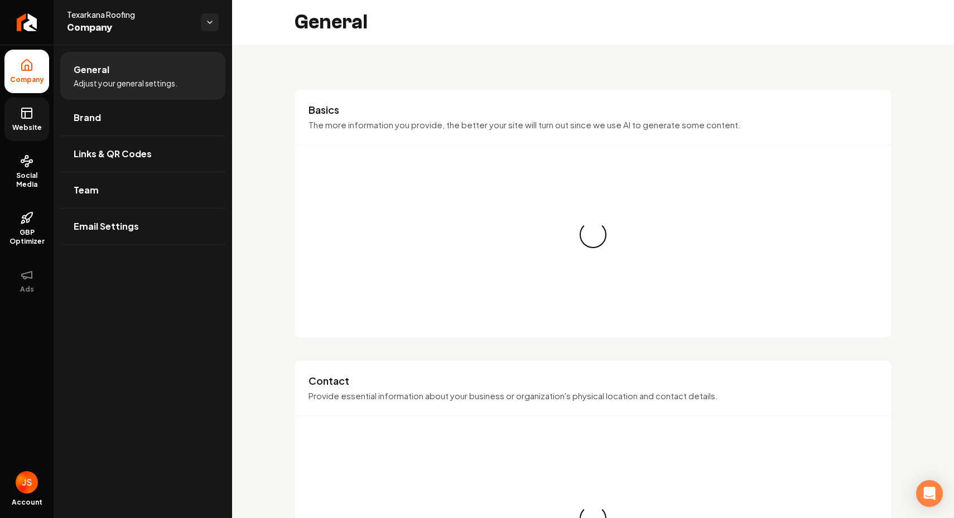
click at [27, 104] on link "Website" at bounding box center [26, 120] width 45 height 44
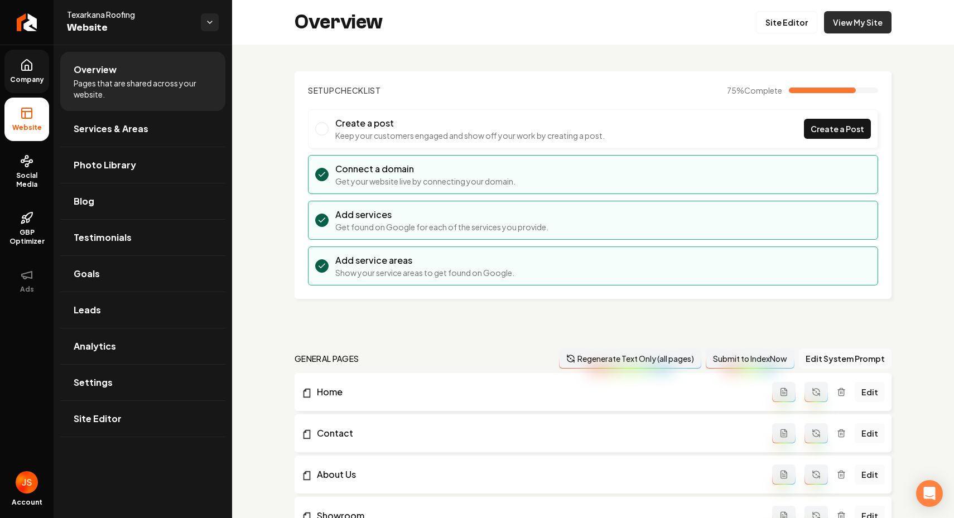
click at [846, 19] on link "View My Site" at bounding box center [858, 22] width 68 height 22
click at [123, 310] on link "Leads" at bounding box center [142, 310] width 165 height 36
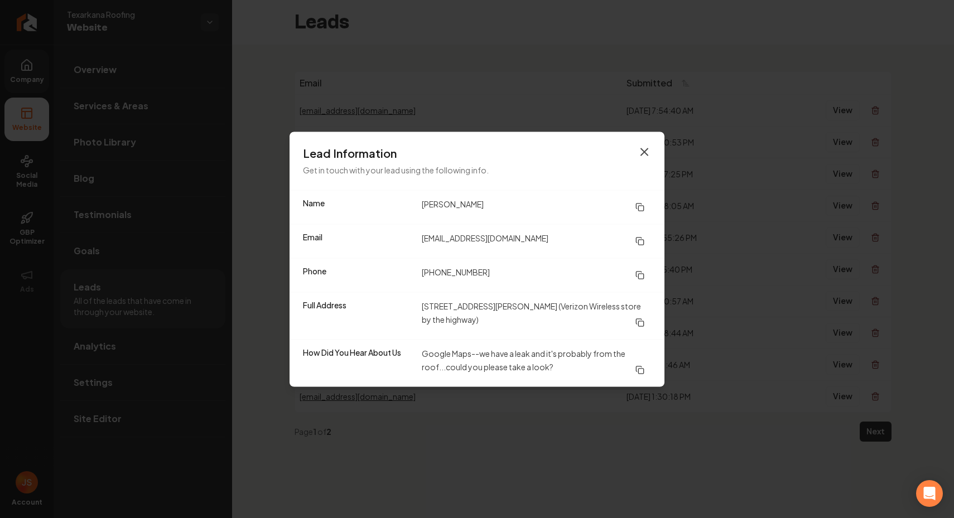
click at [644, 156] on icon "button" at bounding box center [644, 151] width 13 height 13
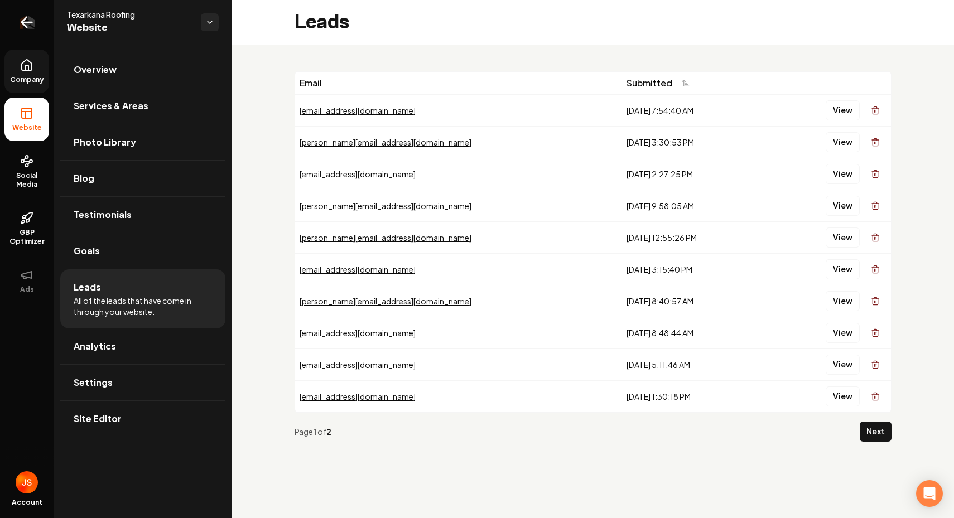
click at [12, 26] on link "Return to dashboard" at bounding box center [27, 22] width 54 height 45
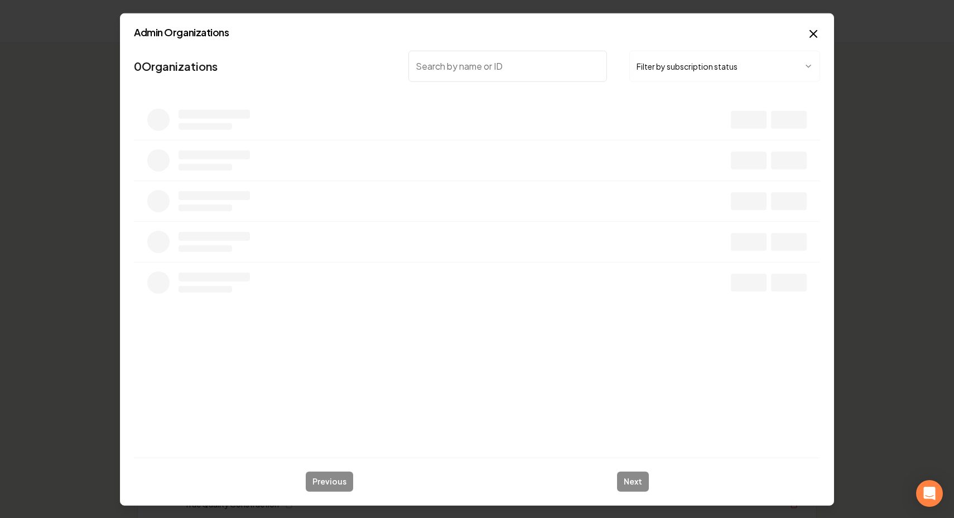
click at [734, 45] on div "Admin Organizations 0 Organizations Filter by subscription status Previous Next…" at bounding box center [477, 259] width 714 height 493
click at [710, 69] on button "Filter by subscription status" at bounding box center [724, 65] width 191 height 31
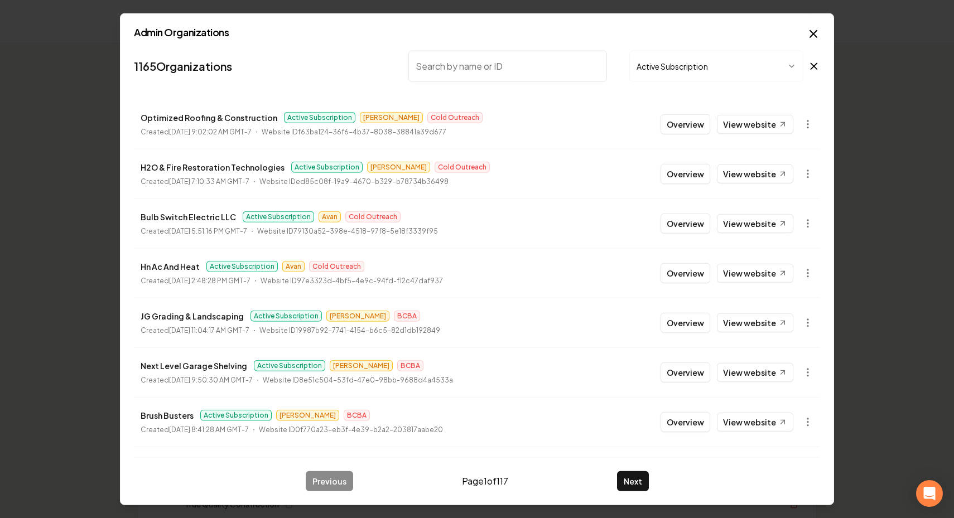
click at [450, 74] on input "search" at bounding box center [507, 65] width 199 height 31
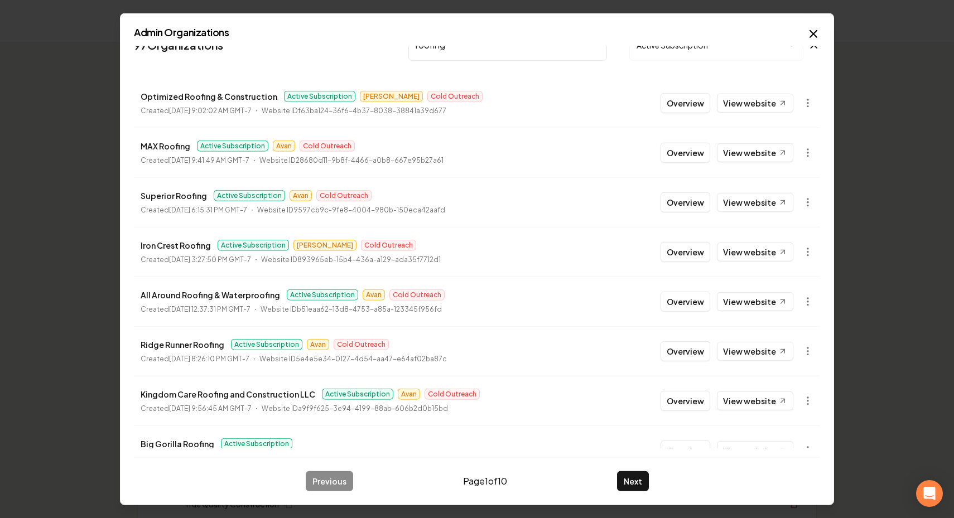
scroll to position [47, 0]
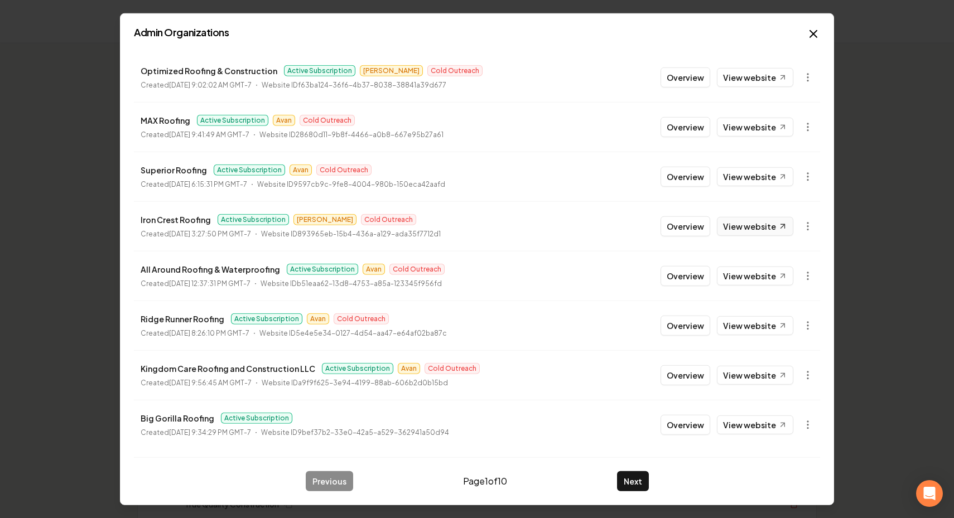
type input "roofing"
click at [767, 223] on link "View website" at bounding box center [755, 225] width 76 height 19
click at [692, 233] on button "Overview" at bounding box center [686, 226] width 50 height 20
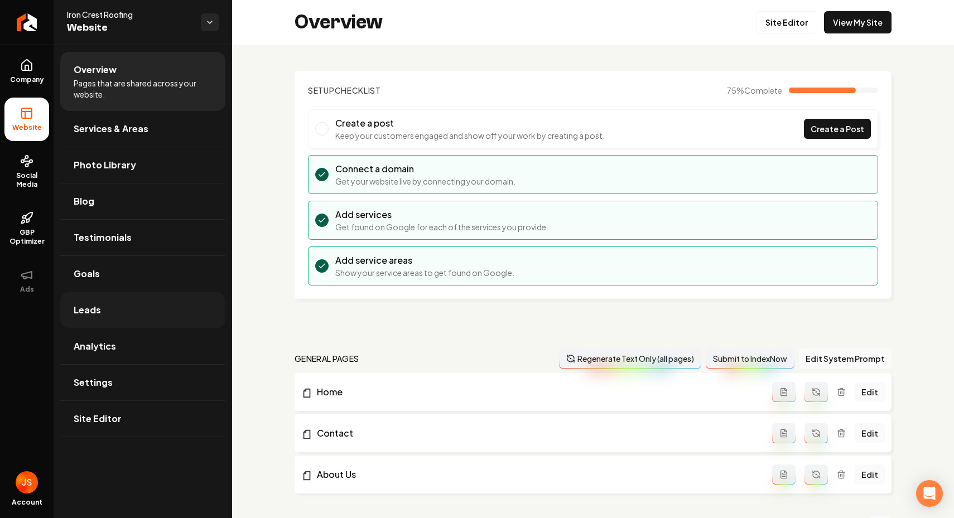
click at [98, 315] on span "Leads" at bounding box center [87, 310] width 27 height 13
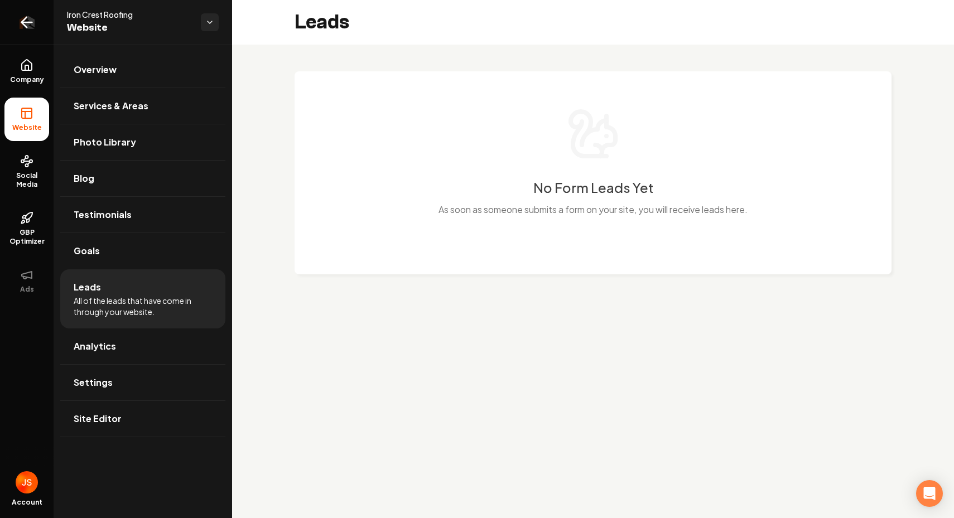
click at [44, 20] on link "Return to dashboard" at bounding box center [27, 22] width 54 height 45
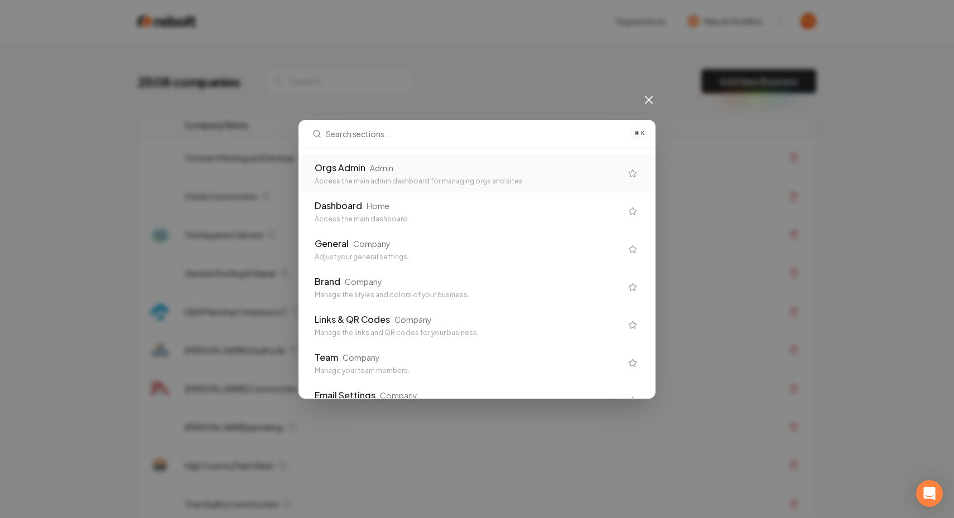
click at [655, 97] on icon at bounding box center [648, 99] width 13 height 13
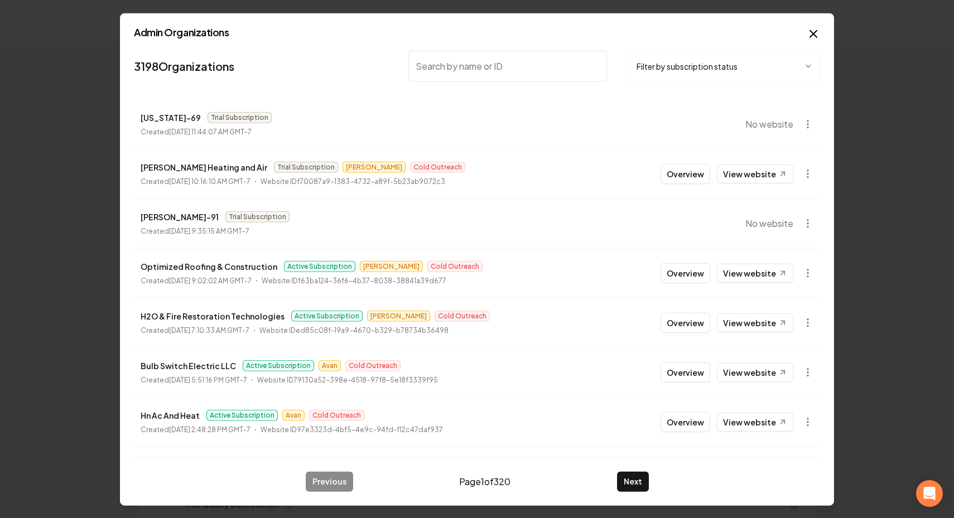
click at [683, 66] on button "Filter by subscription status" at bounding box center [724, 65] width 191 height 31
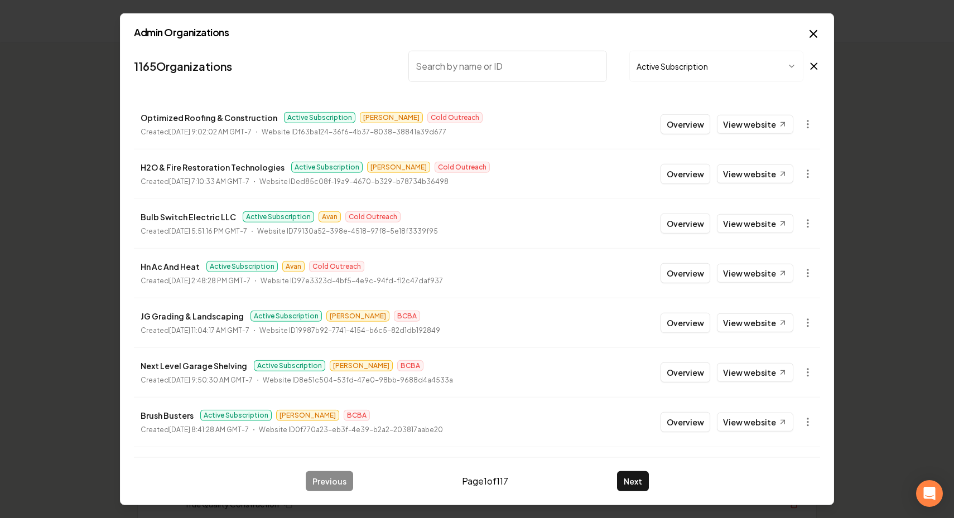
click at [475, 71] on input "search" at bounding box center [507, 65] width 199 height 31
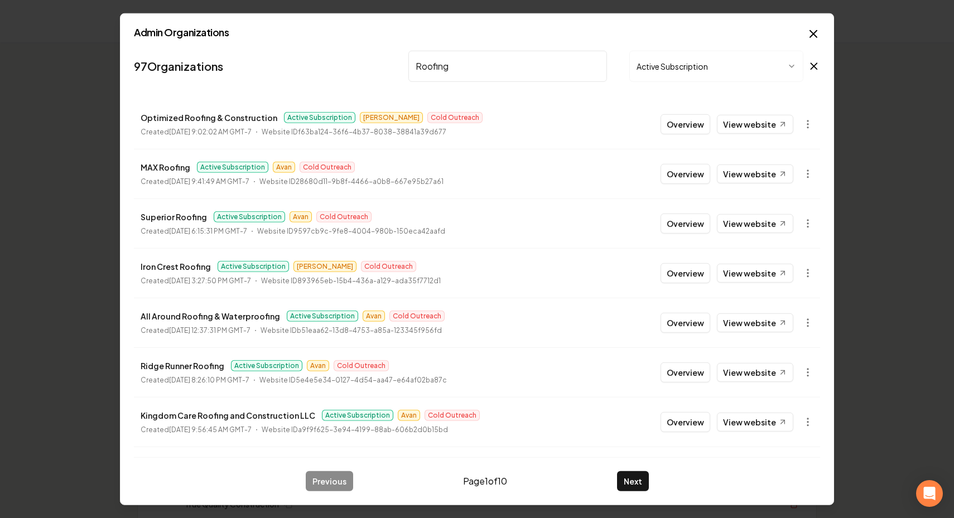
scroll to position [147, 0]
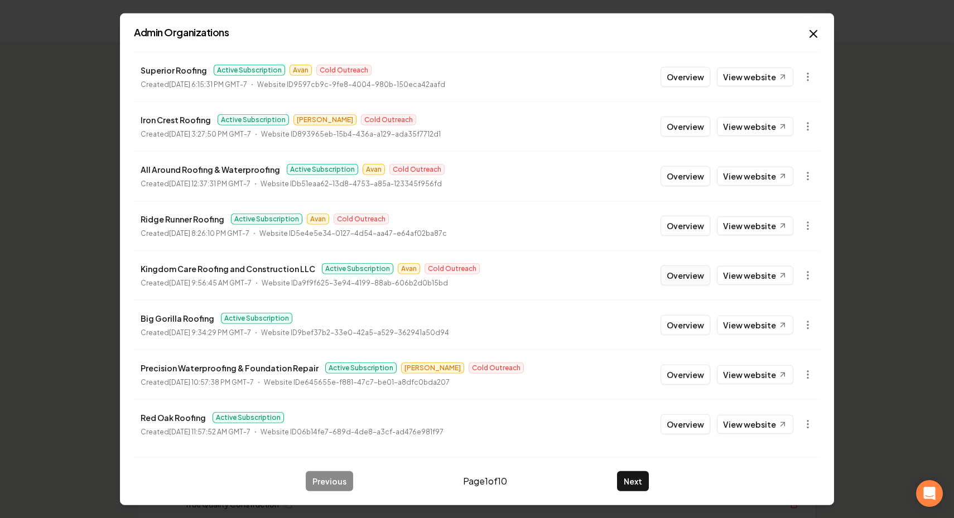
type input "Roofing"
click at [675, 277] on button "Overview" at bounding box center [686, 275] width 50 height 20
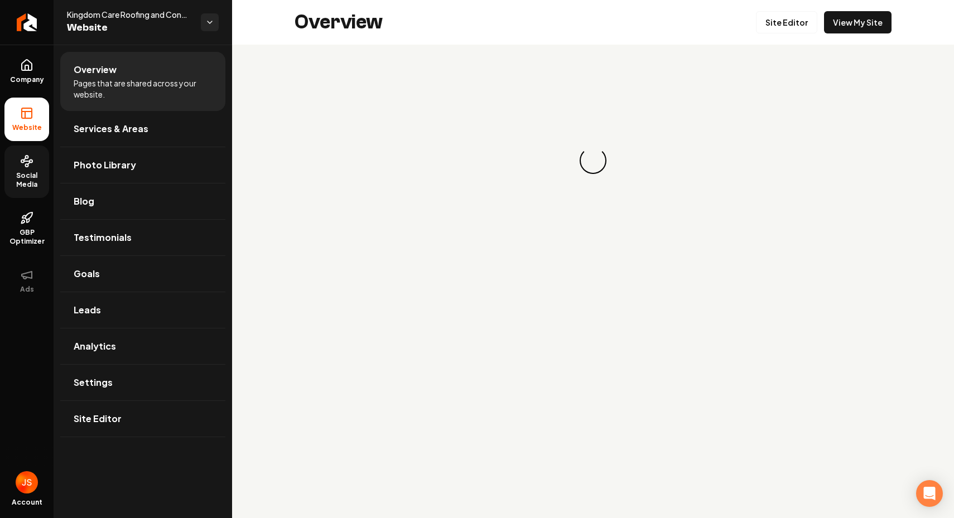
click at [26, 176] on span "Social Media" at bounding box center [26, 180] width 45 height 18
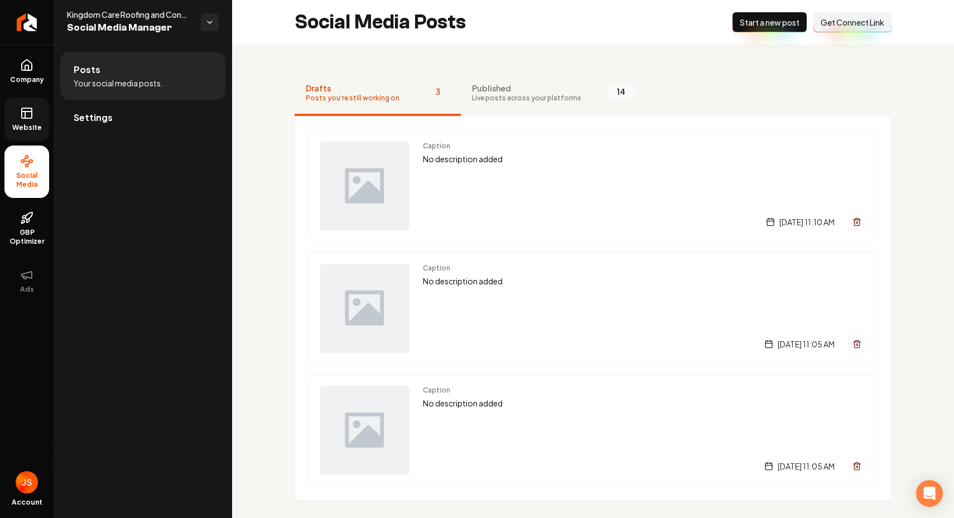
click at [34, 112] on link "Website" at bounding box center [26, 120] width 45 height 44
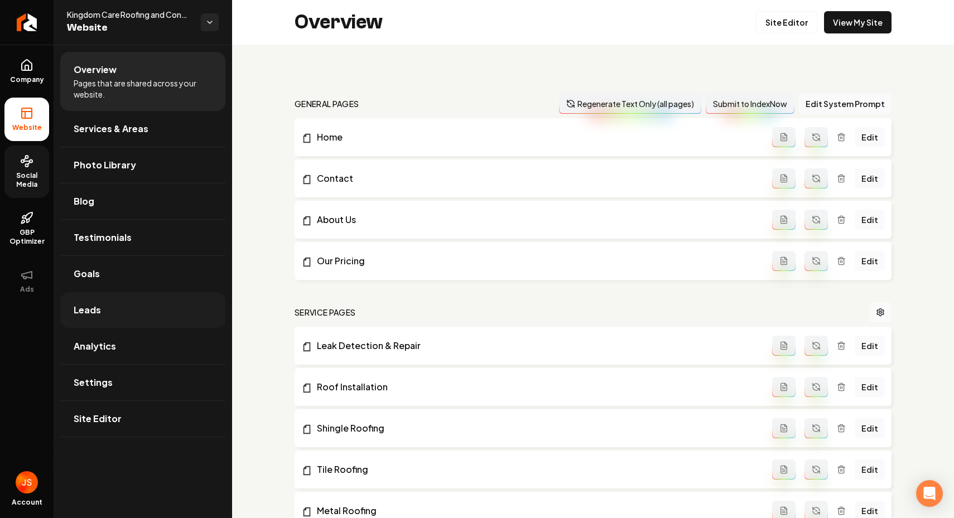
click at [86, 304] on span "Leads" at bounding box center [87, 310] width 27 height 13
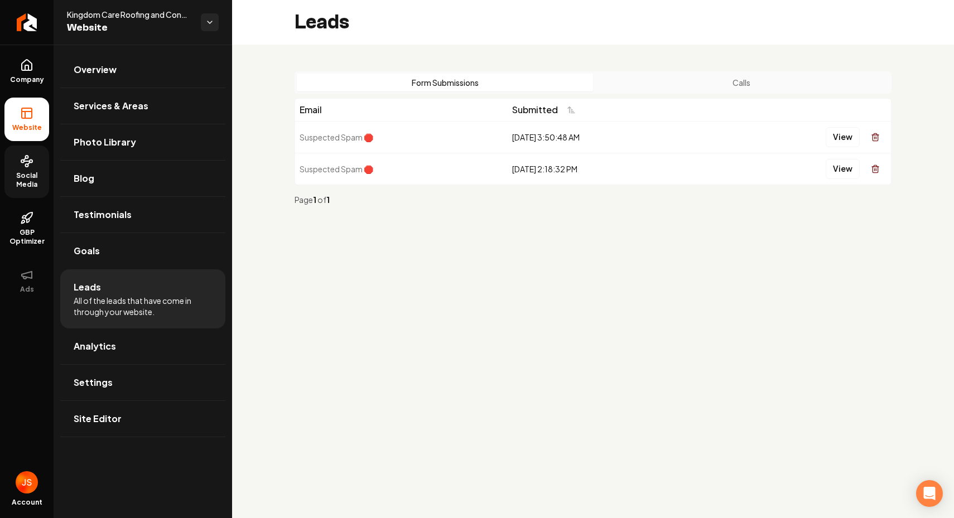
click at [667, 80] on button "Calls" at bounding box center [741, 83] width 296 height 18
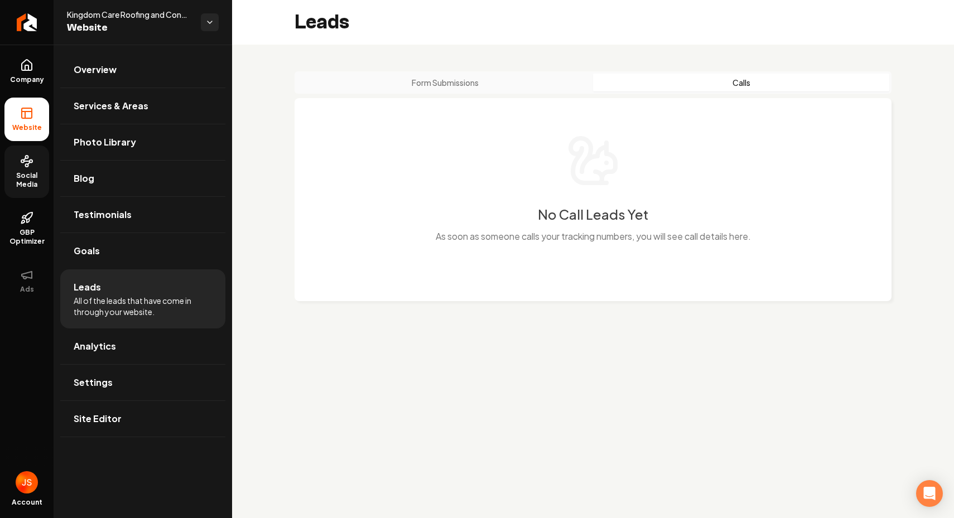
click at [505, 84] on button "Form Submissions" at bounding box center [445, 83] width 296 height 18
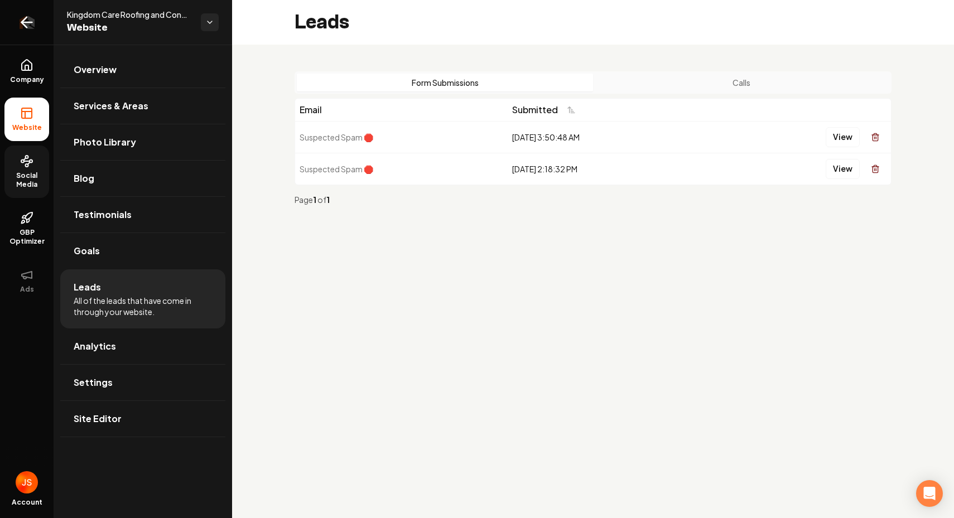
click at [33, 15] on link "Return to dashboard" at bounding box center [27, 22] width 54 height 45
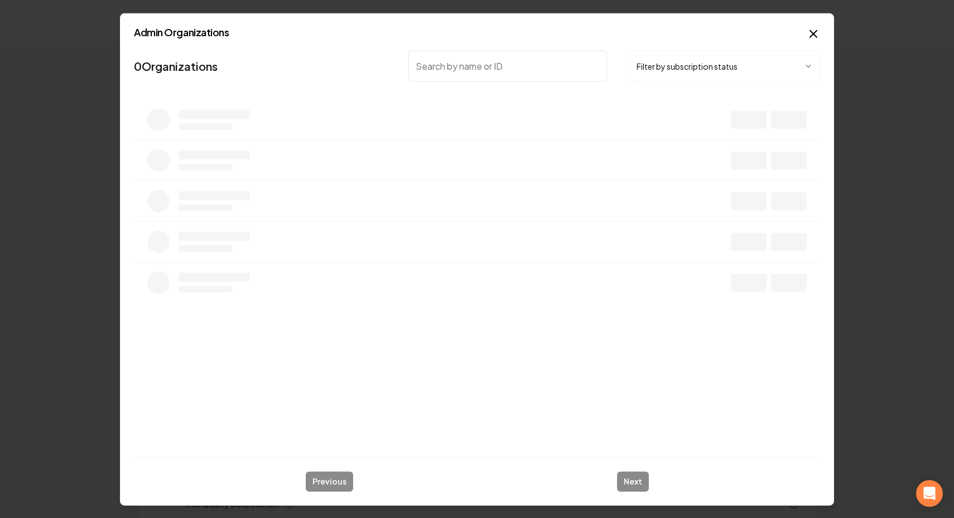
click at [688, 63] on button "Filter by subscription status" at bounding box center [724, 65] width 191 height 31
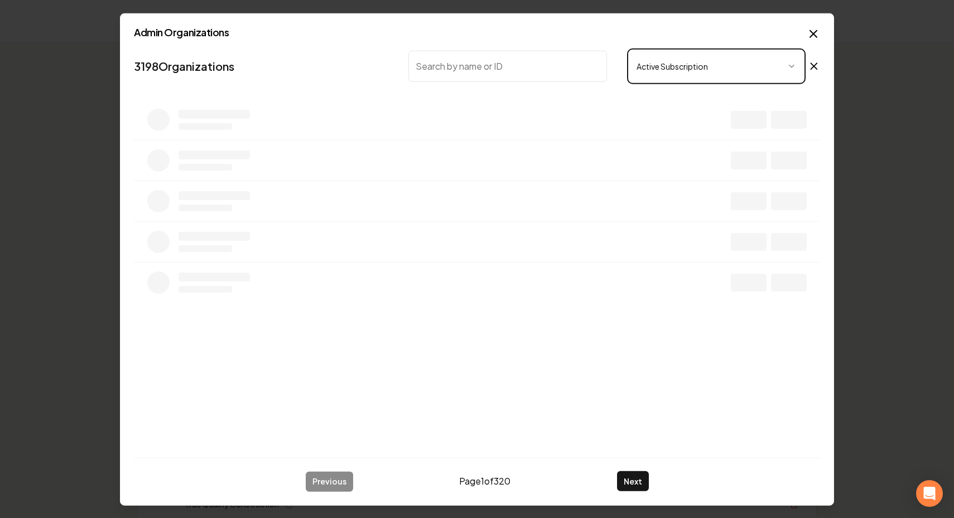
drag, startPoint x: 658, startPoint y: 112, endPoint x: 575, endPoint y: 93, distance: 85.9
click at [572, 91] on body "Organization Rebolt Site Builder 2508 companies Add New Business Logo Company N…" at bounding box center [477, 259] width 954 height 518
click at [543, 65] on input "search" at bounding box center [507, 65] width 199 height 31
type input "Roofing"
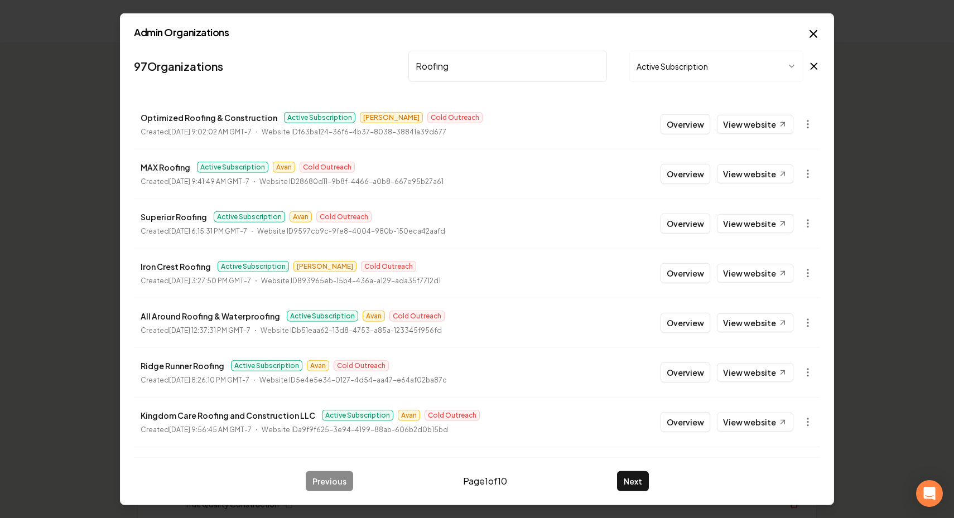
scroll to position [147, 0]
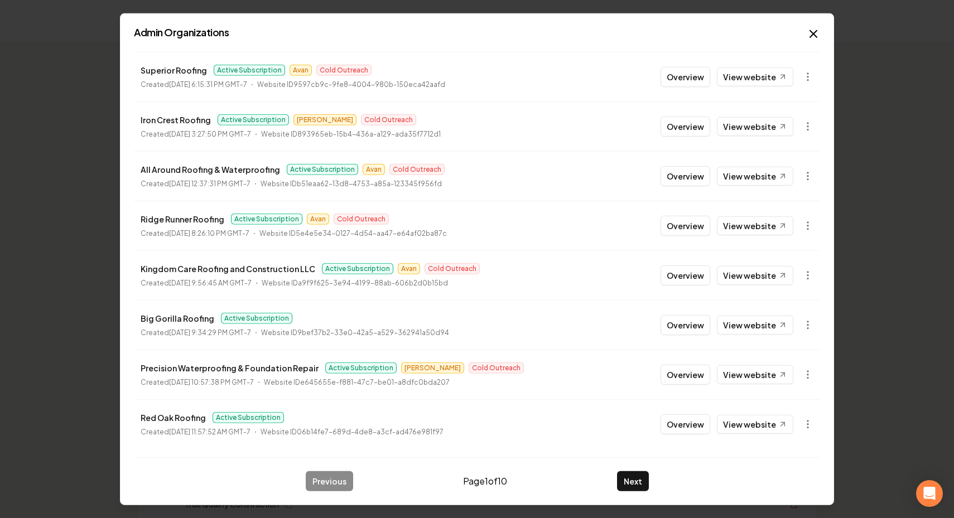
click at [697, 418] on button "Overview" at bounding box center [686, 424] width 50 height 20
click at [692, 426] on button "Create Org & Transfer Out" at bounding box center [724, 427] width 111 height 20
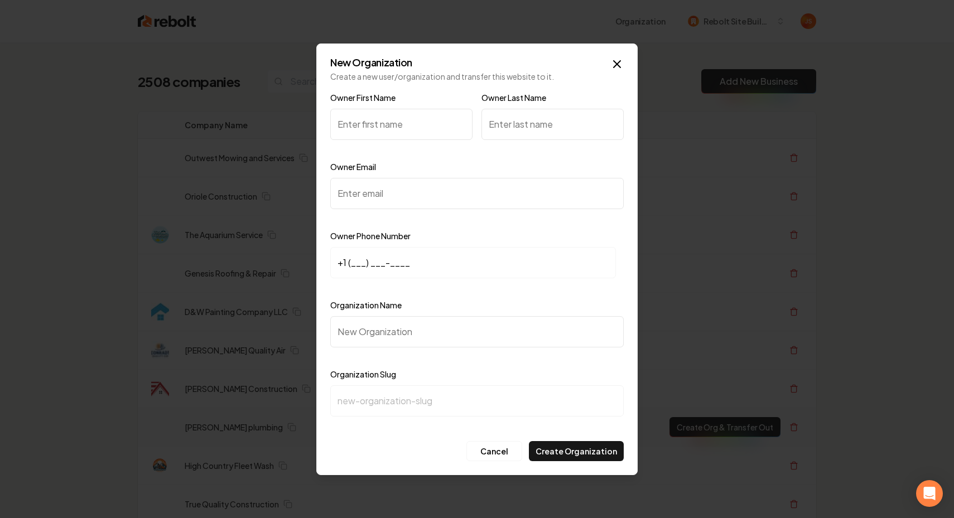
click at [681, 418] on div at bounding box center [477, 259] width 954 height 518
click at [619, 56] on div "New Organization Create a new user/organization and transfer this website to it…" at bounding box center [476, 260] width 321 height 432
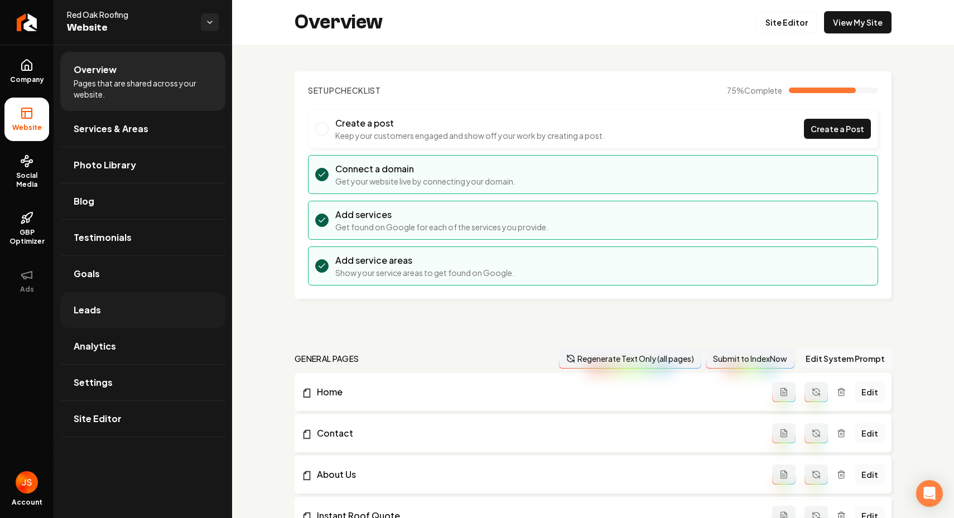
click at [127, 300] on link "Leads" at bounding box center [142, 310] width 165 height 36
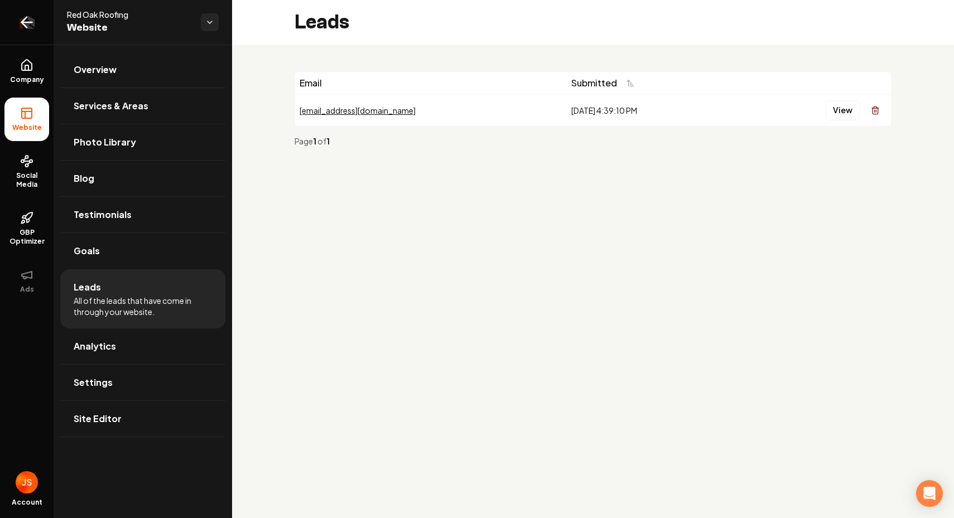
click at [8, 44] on link "Return to dashboard" at bounding box center [27, 22] width 54 height 45
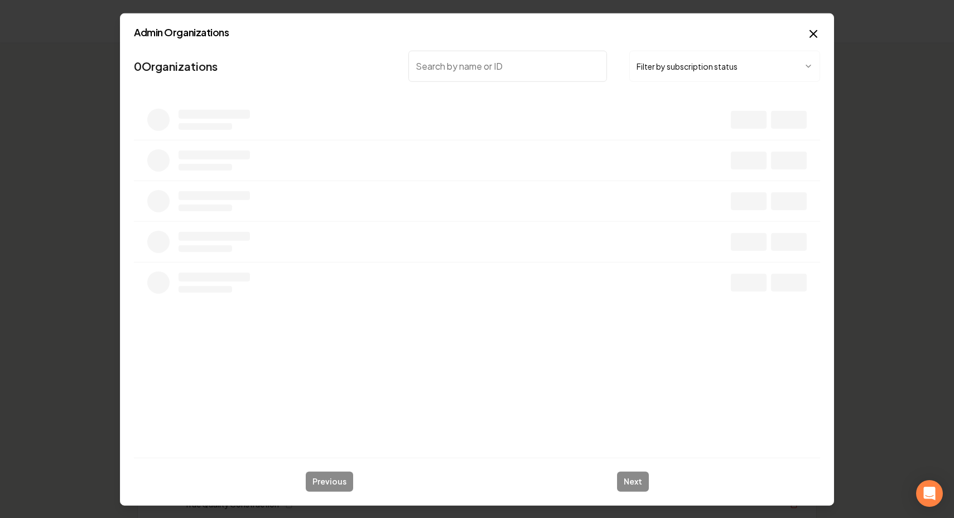
click at [690, 77] on button "Filter by subscription status" at bounding box center [724, 65] width 191 height 31
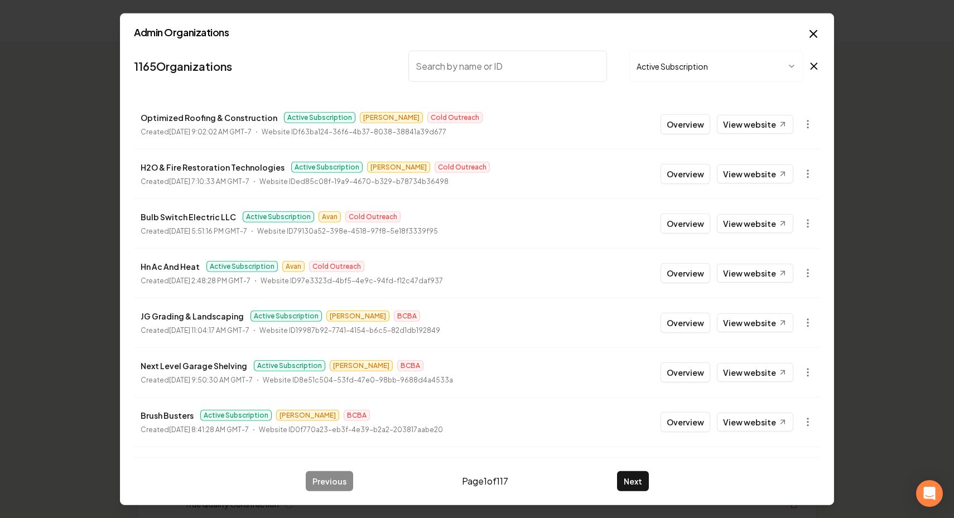
click at [519, 68] on input "search" at bounding box center [507, 65] width 199 height 31
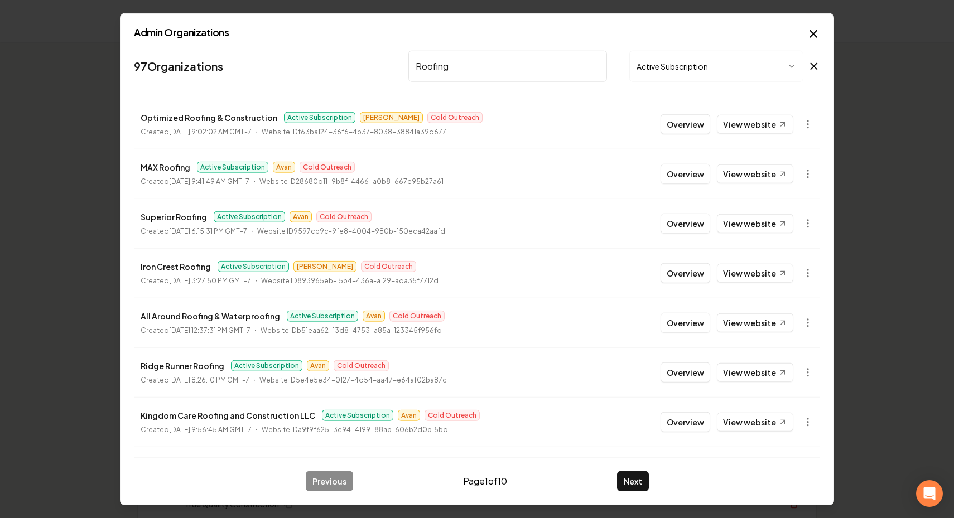
scroll to position [147, 0]
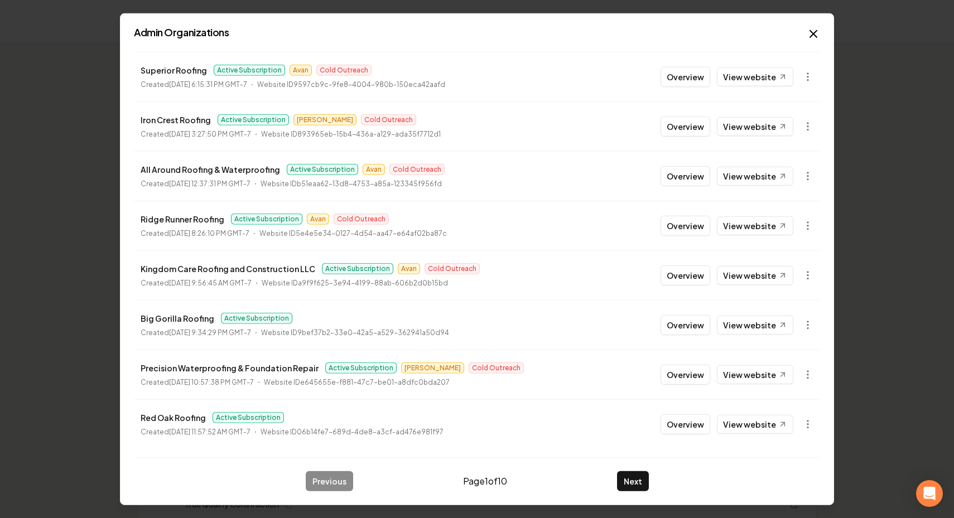
type input "Roofing"
click at [621, 485] on button "Next" at bounding box center [633, 481] width 32 height 20
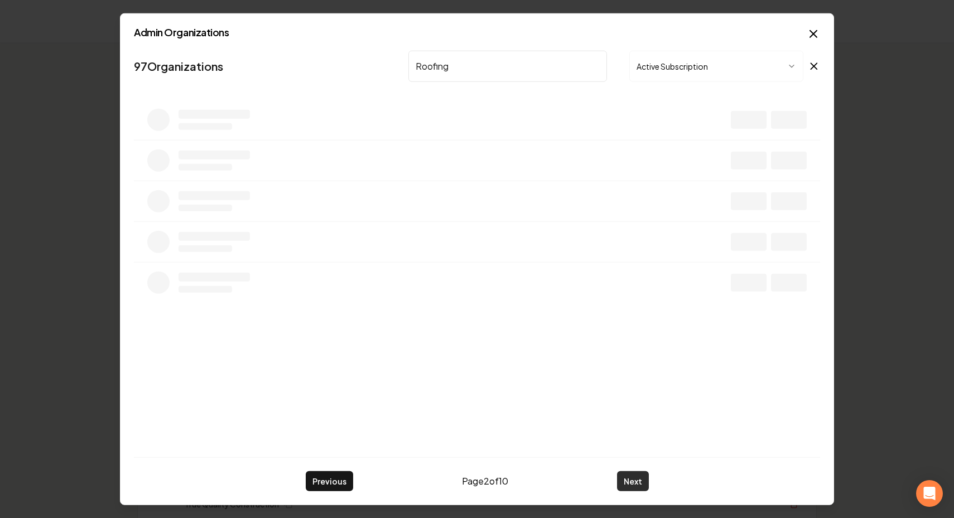
scroll to position [0, 0]
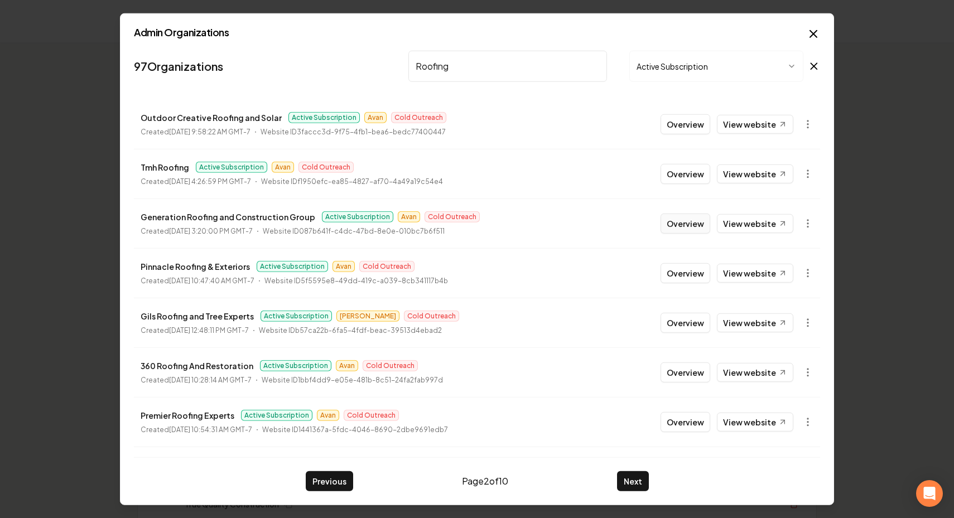
click at [683, 213] on button "Overview" at bounding box center [686, 223] width 50 height 20
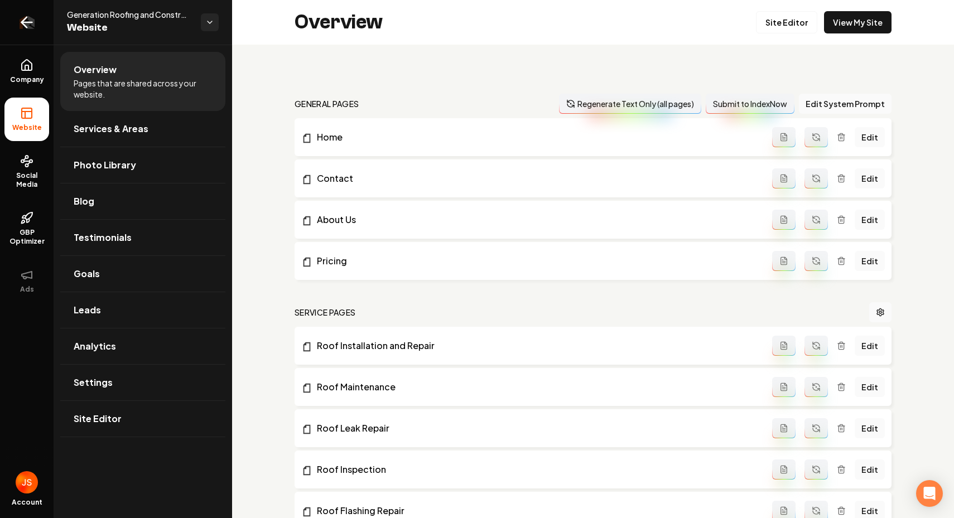
click at [7, 28] on link "Return to dashboard" at bounding box center [27, 22] width 54 height 45
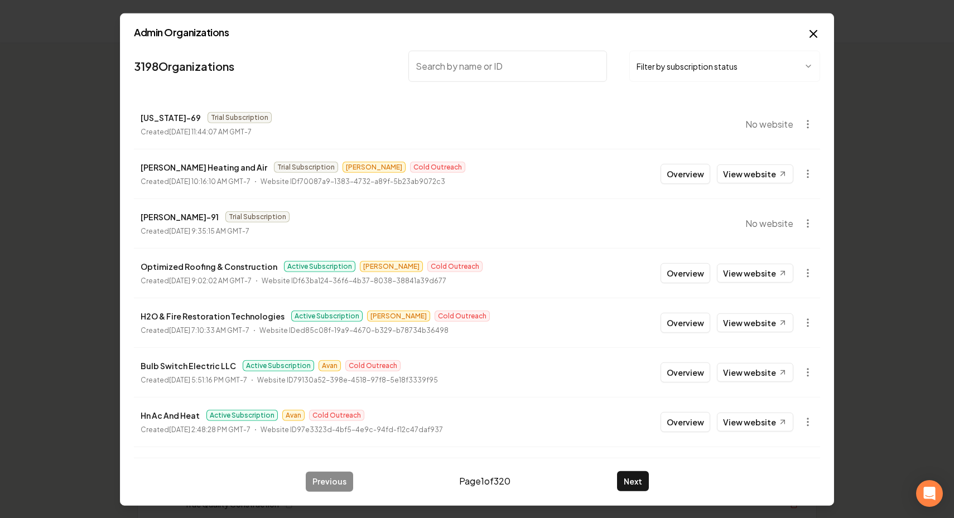
click at [691, 78] on button "Filter by subscription status" at bounding box center [724, 65] width 191 height 31
click at [502, 68] on input "search" at bounding box center [507, 65] width 199 height 31
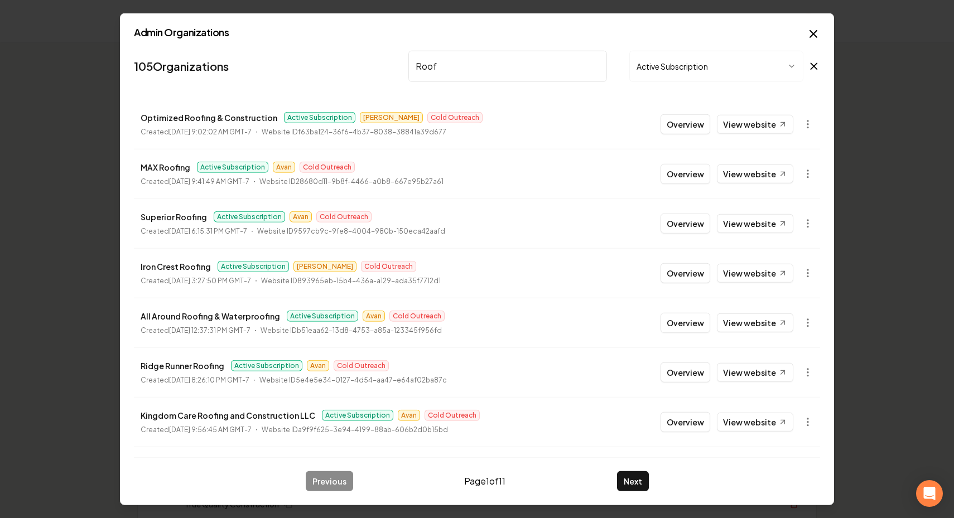
scroll to position [147, 0]
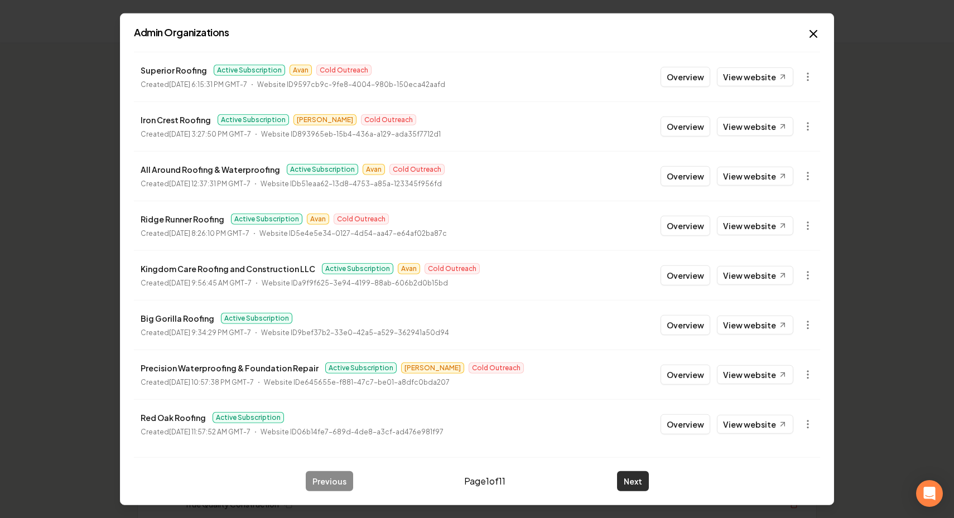
type input "Roof"
click at [632, 473] on button "Next" at bounding box center [633, 481] width 32 height 20
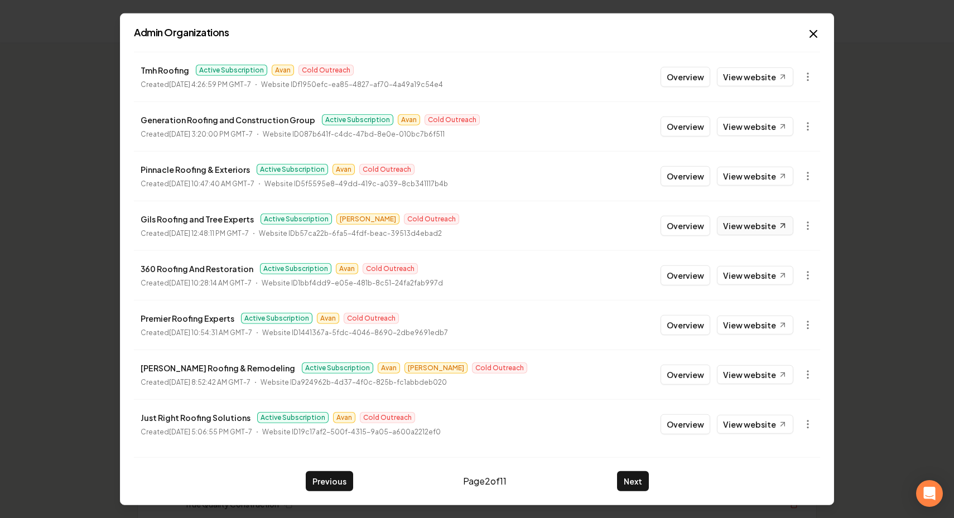
click at [751, 225] on link "View website" at bounding box center [755, 225] width 76 height 19
click at [665, 224] on button "Overview" at bounding box center [686, 225] width 50 height 20
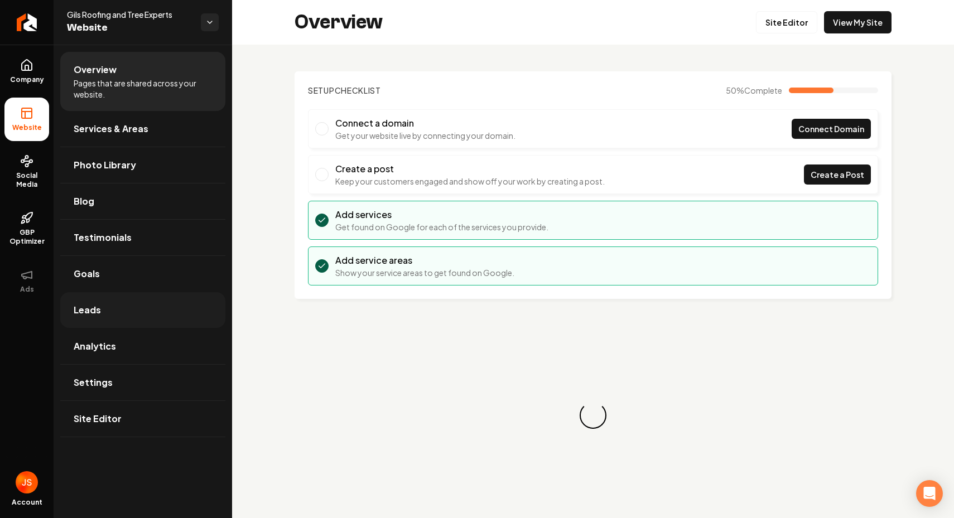
click at [92, 304] on span "Leads" at bounding box center [87, 310] width 27 height 13
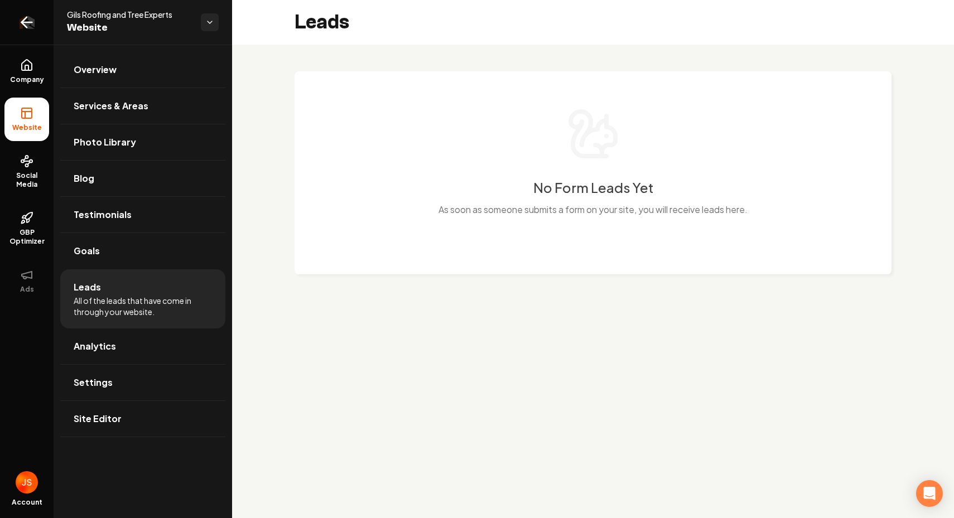
click at [42, 11] on link "Return to dashboard" at bounding box center [27, 22] width 54 height 45
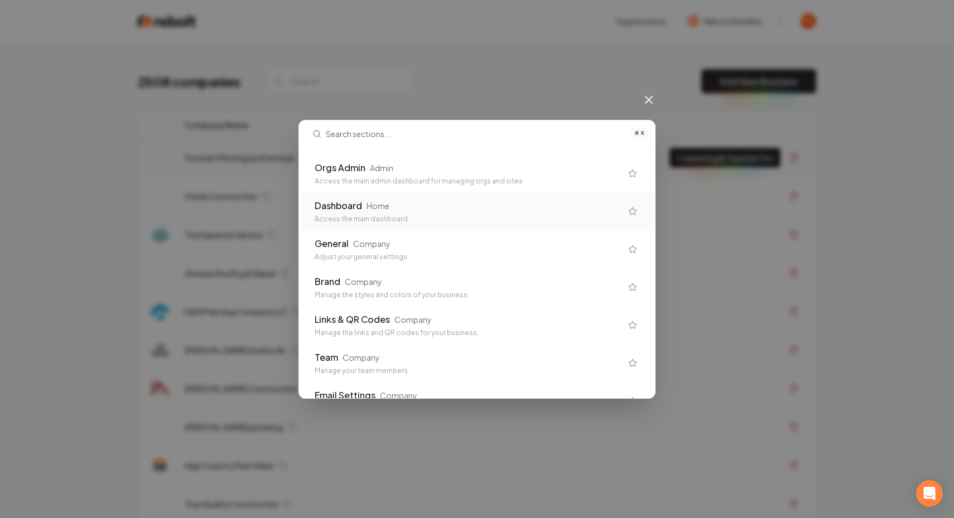
click at [350, 169] on div "Orgs Admin" at bounding box center [340, 167] width 51 height 13
click at [350, 168] on td "Outwest Mowing and Services" at bounding box center [410, 158] width 469 height 38
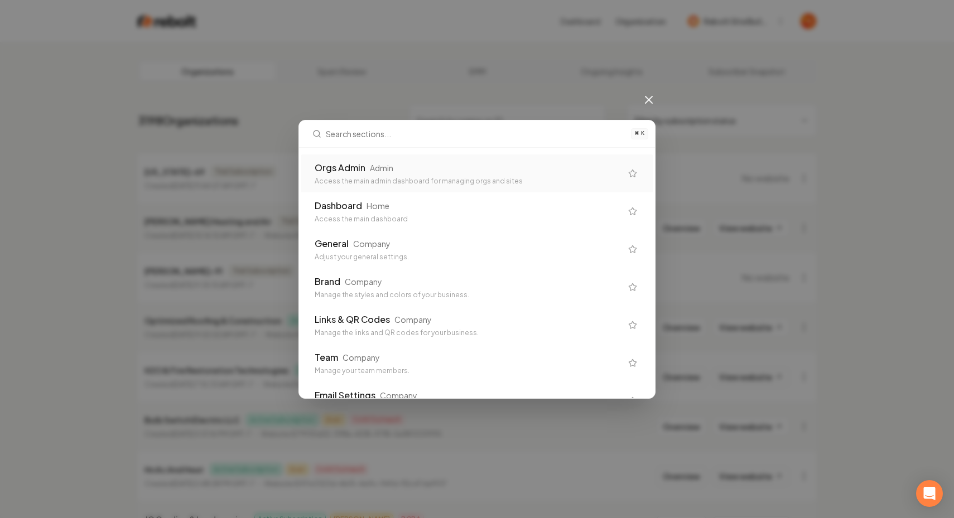
click at [642, 94] on icon at bounding box center [648, 99] width 13 height 13
click at [408, 249] on div "General Company" at bounding box center [468, 243] width 307 height 13
click at [646, 98] on icon at bounding box center [648, 99] width 13 height 13
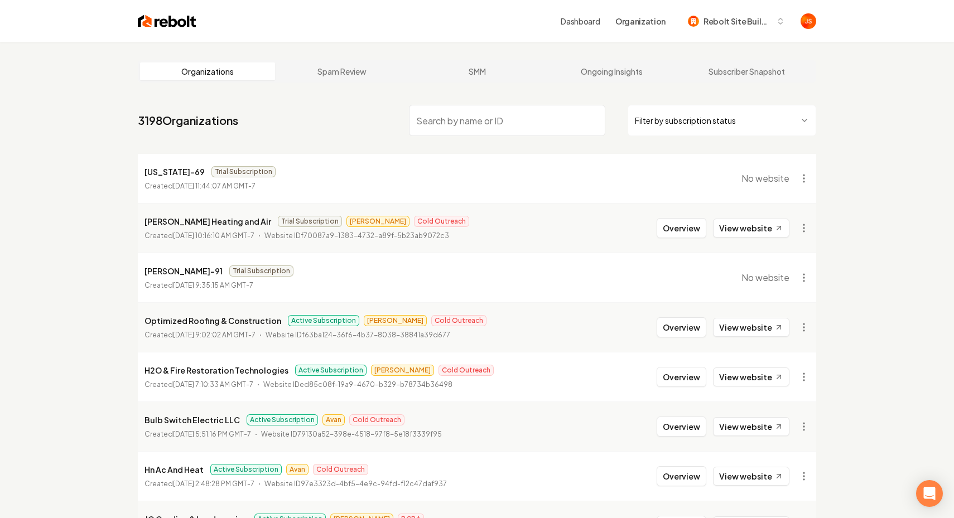
click at [530, 111] on input "search" at bounding box center [507, 120] width 196 height 31
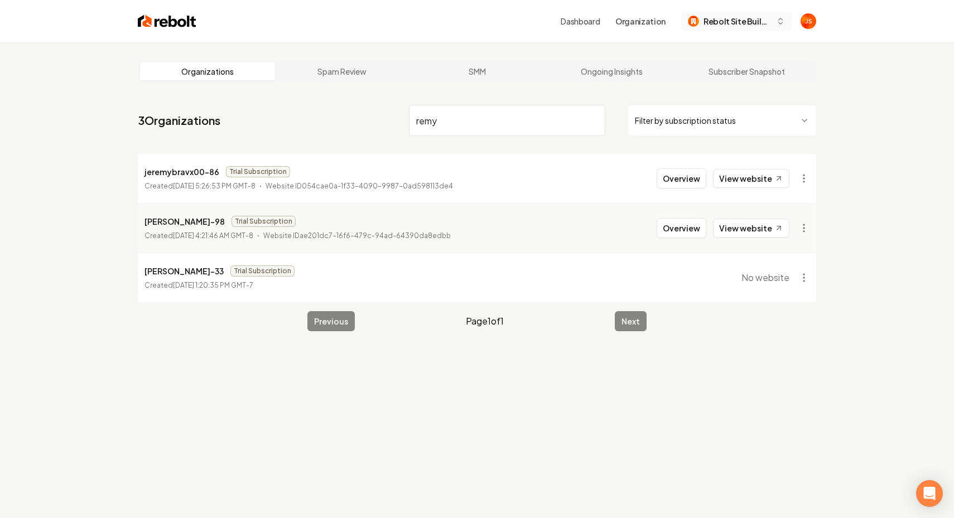
type input "remy"
click at [740, 22] on span "Rebolt Site Builder" at bounding box center [738, 22] width 68 height 12
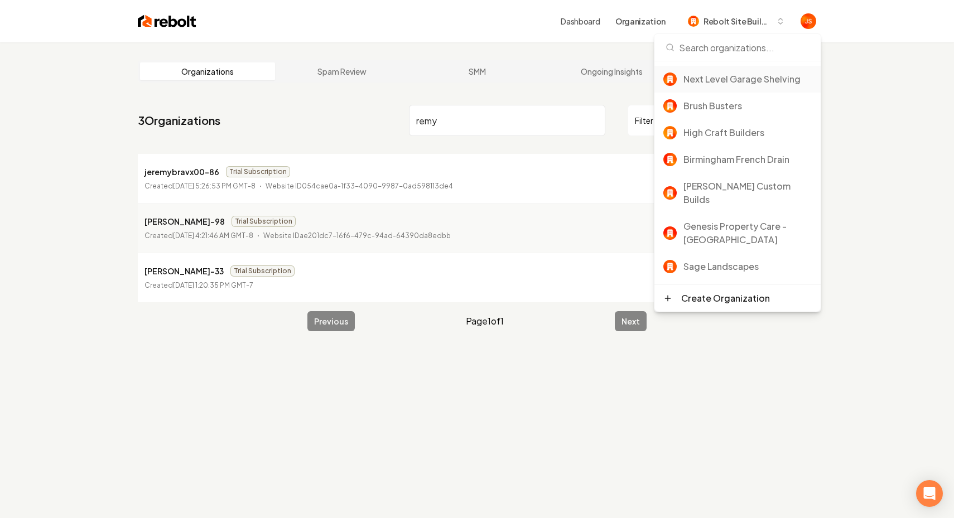
scroll to position [214, 0]
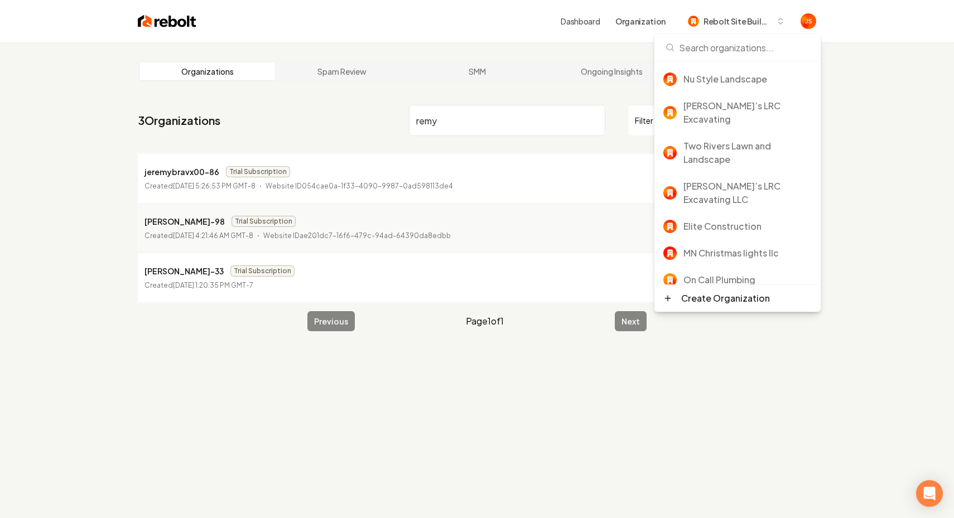
click at [868, 50] on div "Organizations Spam Review SMM Ongoing Insights Subscriber Snapshot 3 Organizati…" at bounding box center [477, 301] width 954 height 518
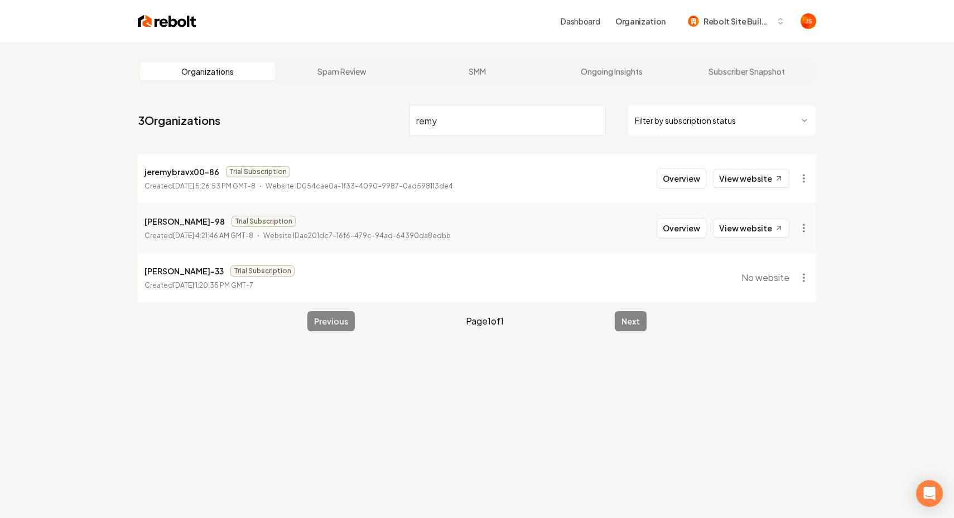
click at [874, 52] on div "Organizations Spam Review SMM Ongoing Insights Subscriber Snapshot 3 Organizati…" at bounding box center [477, 301] width 954 height 518
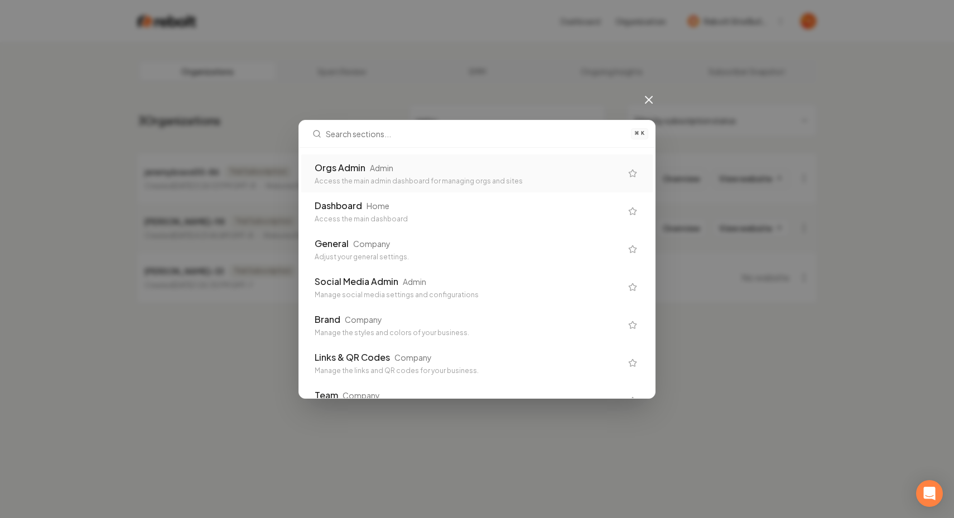
click at [443, 174] on div "Orgs Admin Admin" at bounding box center [468, 167] width 307 height 13
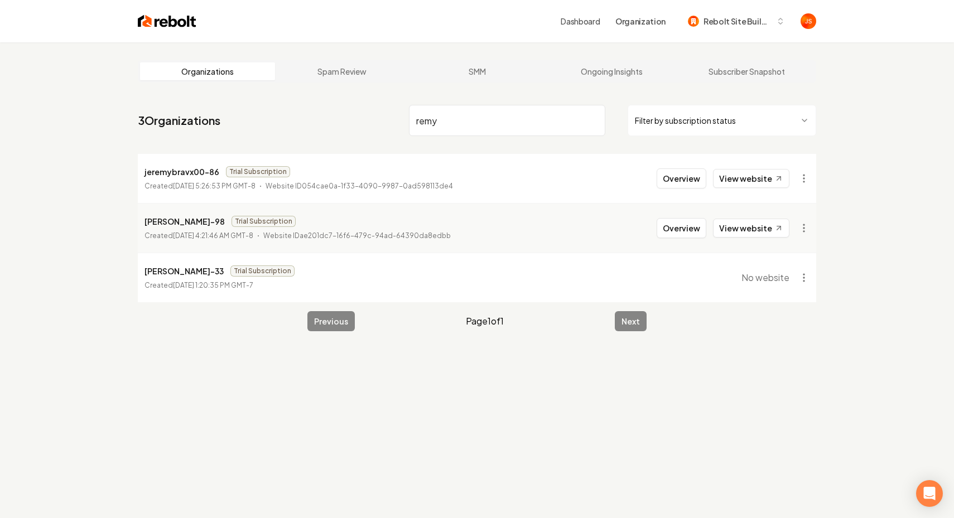
click at [593, 118] on input "remy" at bounding box center [507, 120] width 196 height 31
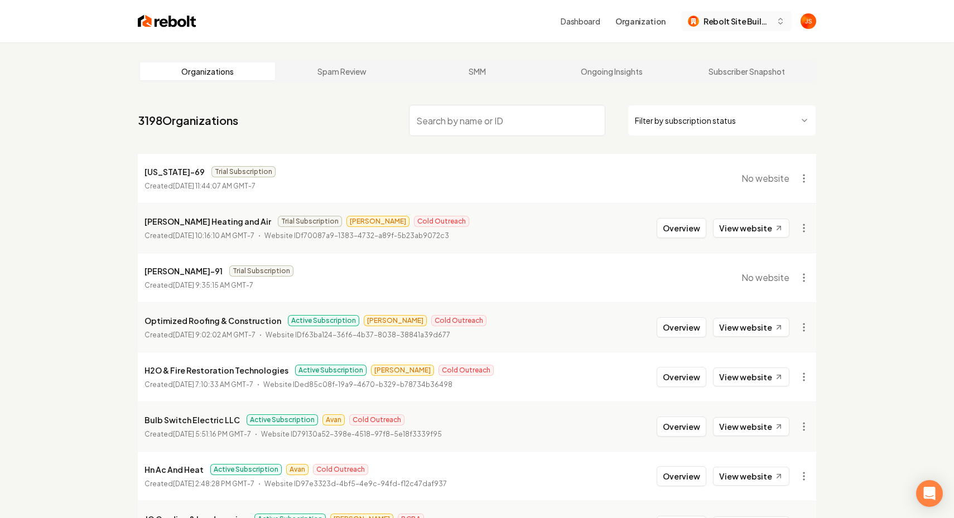
click at [748, 26] on span "Rebolt Site Builder" at bounding box center [738, 22] width 68 height 12
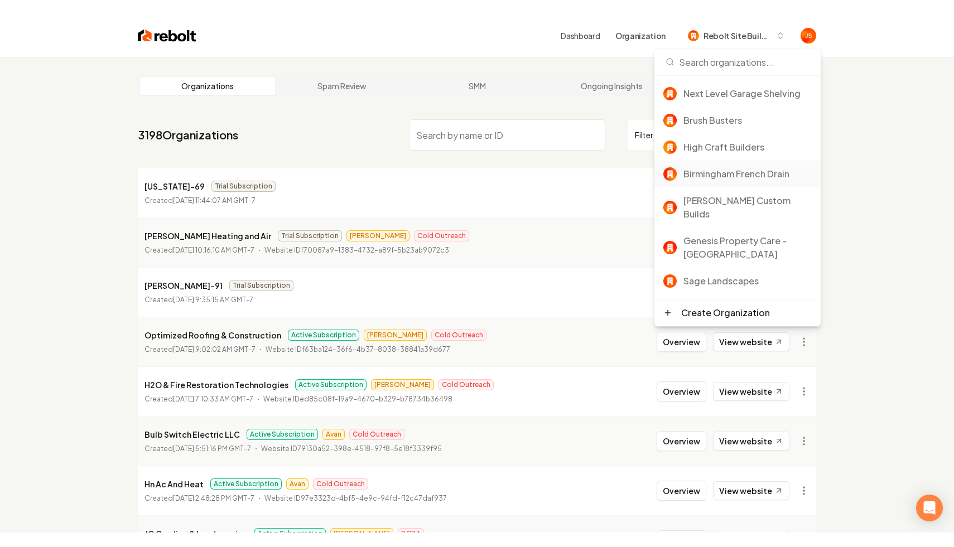
scroll to position [214, 0]
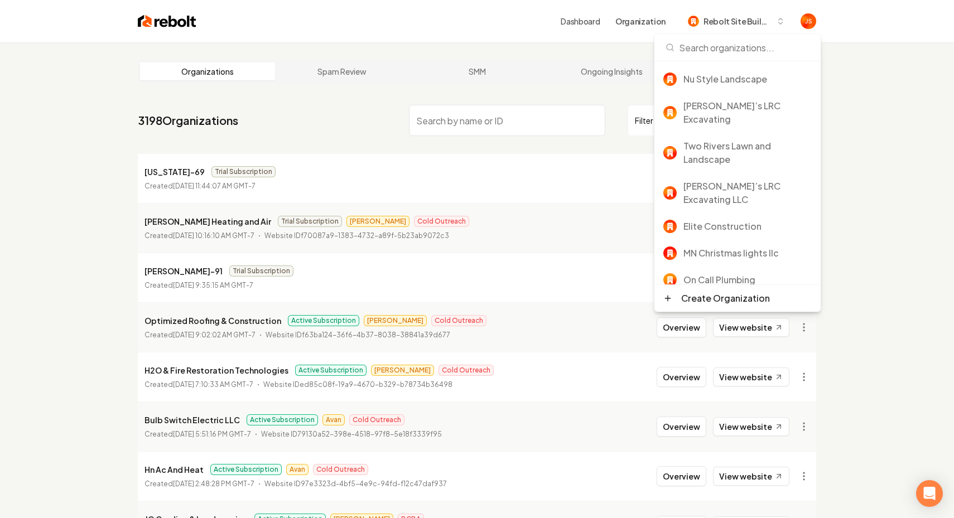
click at [858, 118] on div "Organizations Spam Review SMM Ongoing Insights Subscriber Snapshot 3198 Organiz…" at bounding box center [477, 369] width 954 height 654
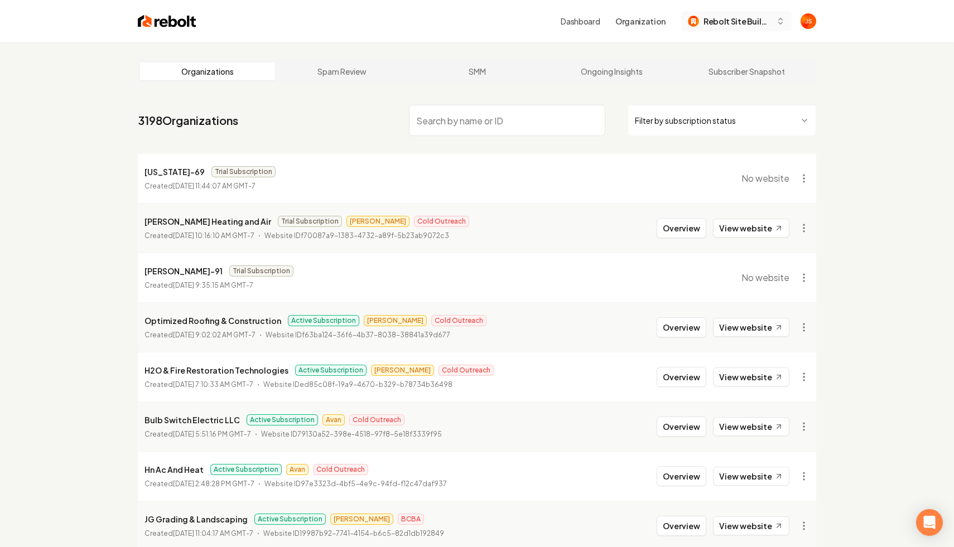
click at [724, 25] on span "Rebolt Site Builder" at bounding box center [738, 22] width 68 height 12
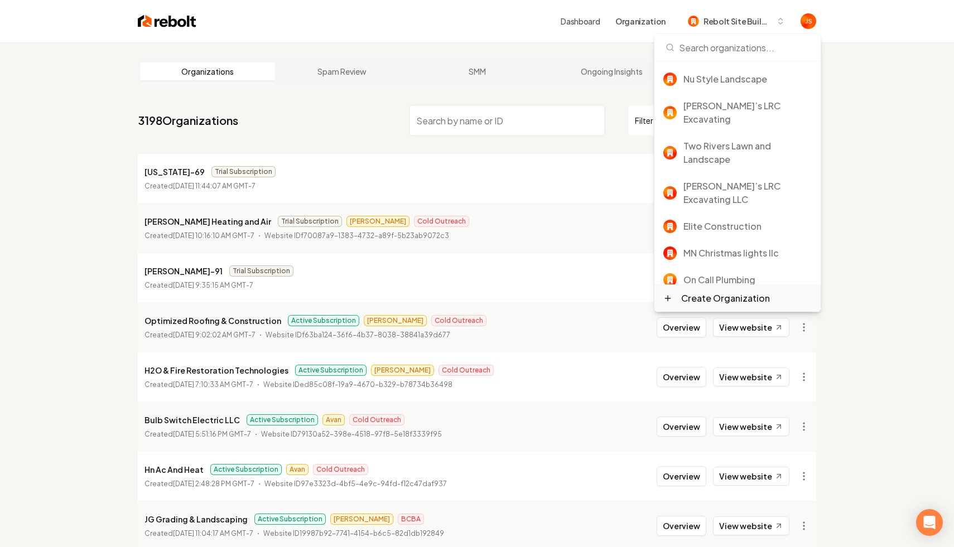
click at [722, 298] on div "Create Organization" at bounding box center [725, 298] width 89 height 13
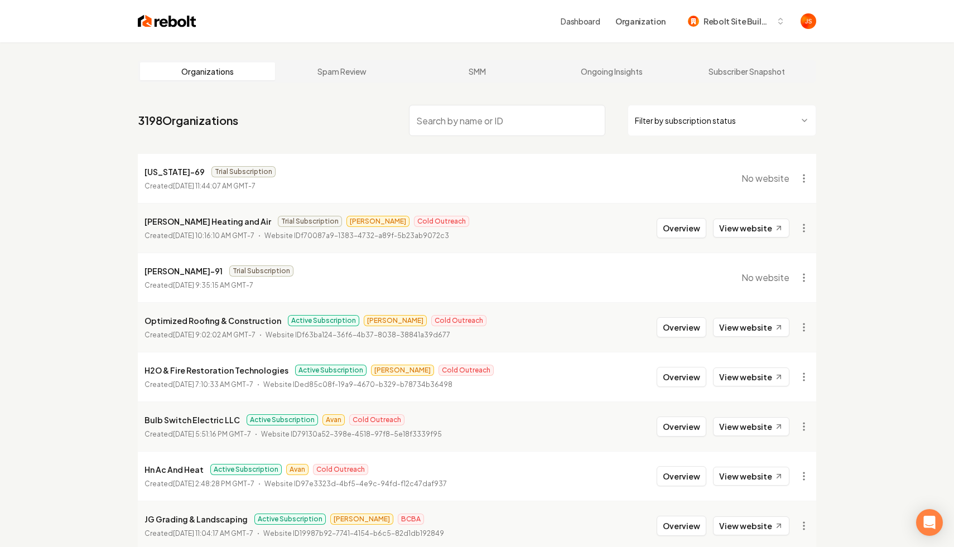
type input "*"
type input "**"
type input "***"
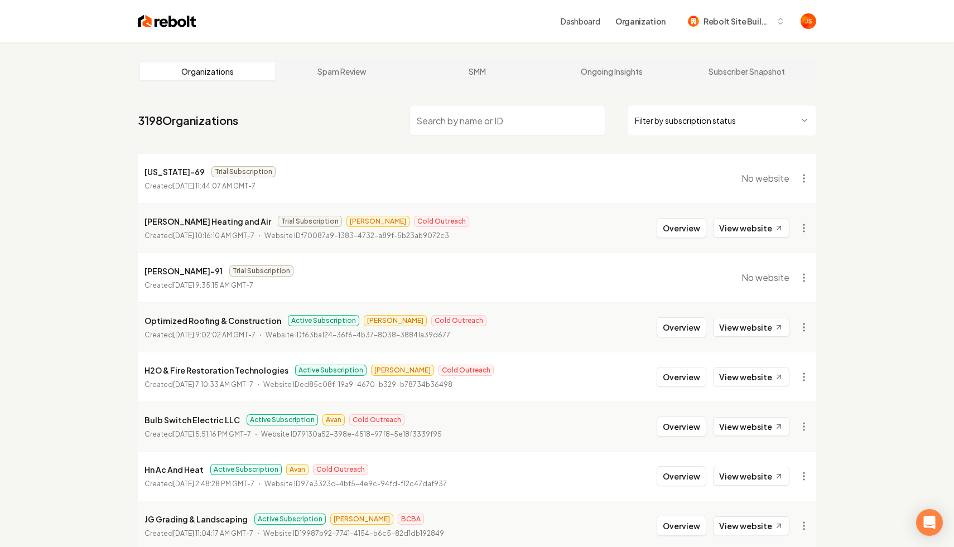
type input "***"
type input "****"
type input "*****"
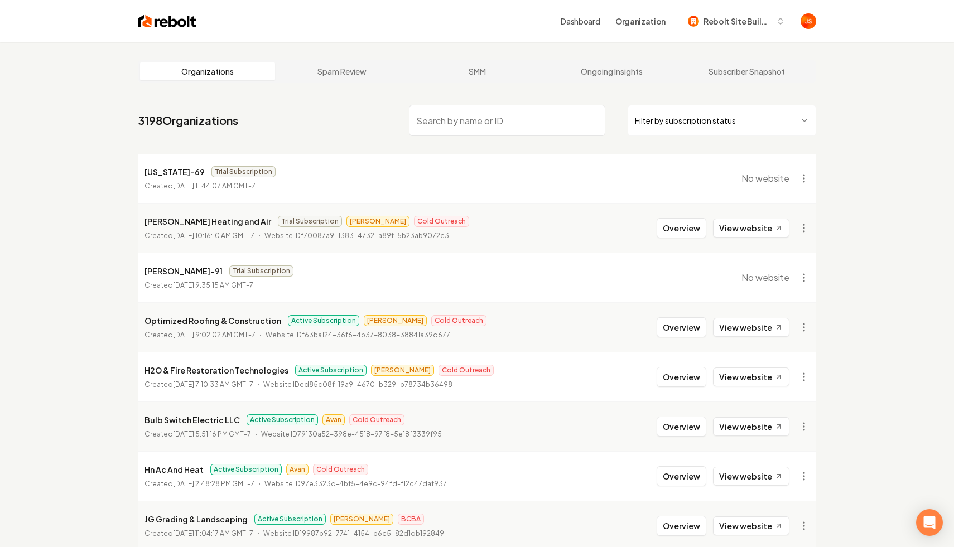
type input "*******"
type input "********"
type input "*********"
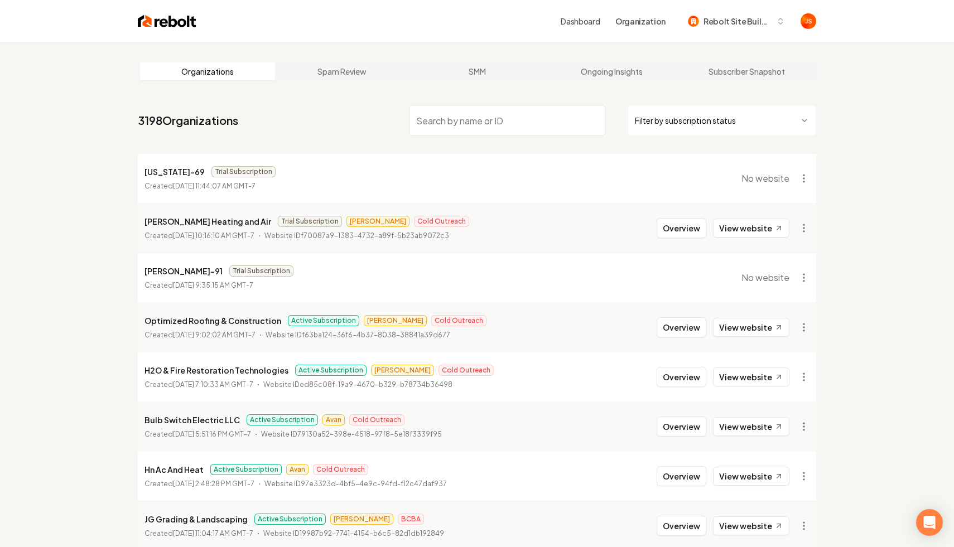
type input "*********"
type input "**********"
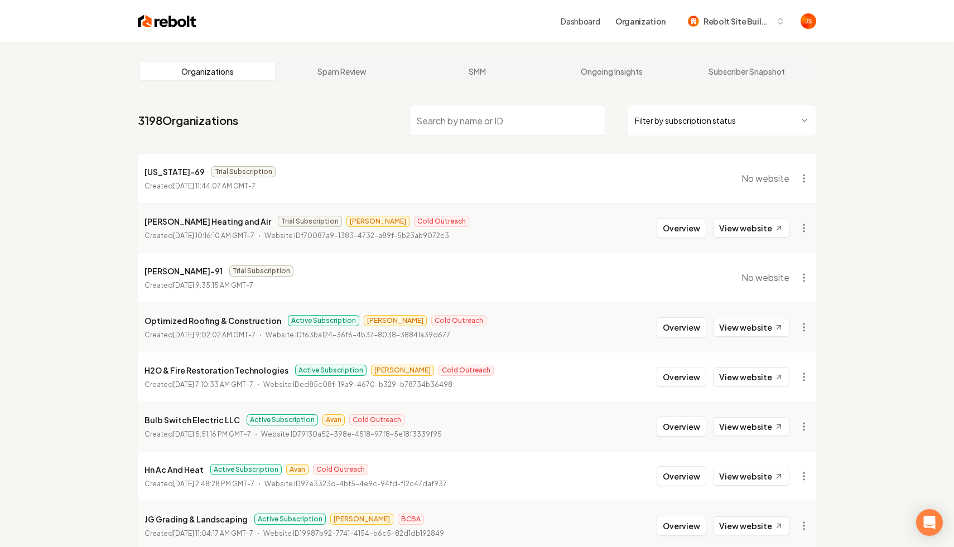
type input "**********"
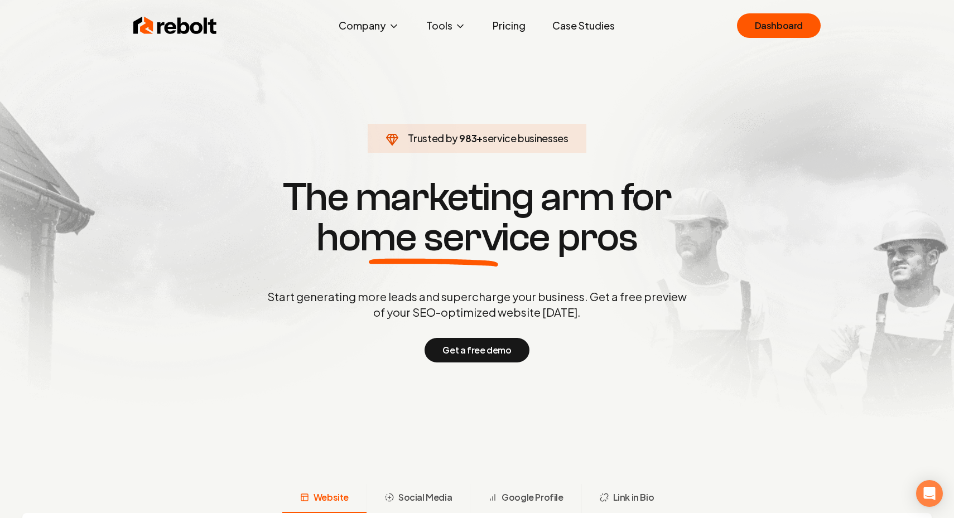
click at [292, 31] on div "Rebolt Company About Blog Jobs Tools Google Review QR Code Generator Google Bus…" at bounding box center [477, 25] width 714 height 33
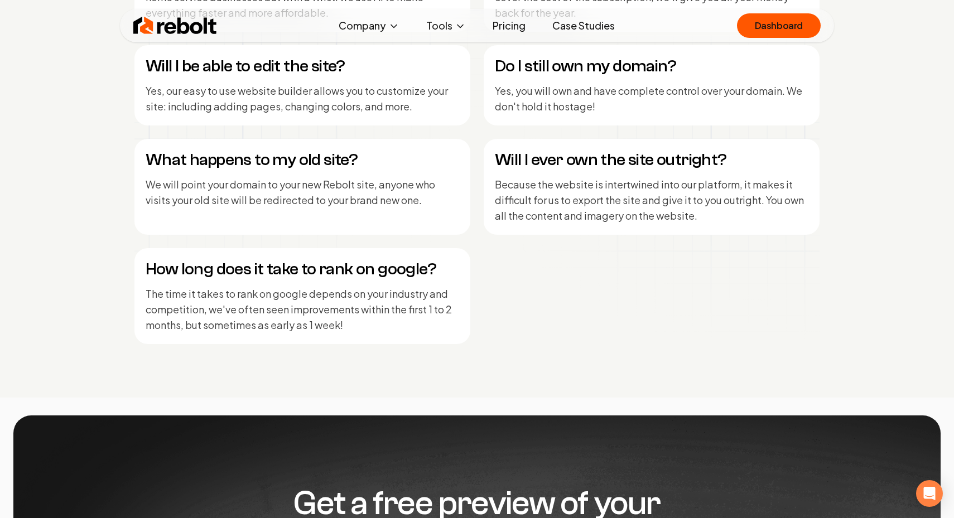
scroll to position [4710, 0]
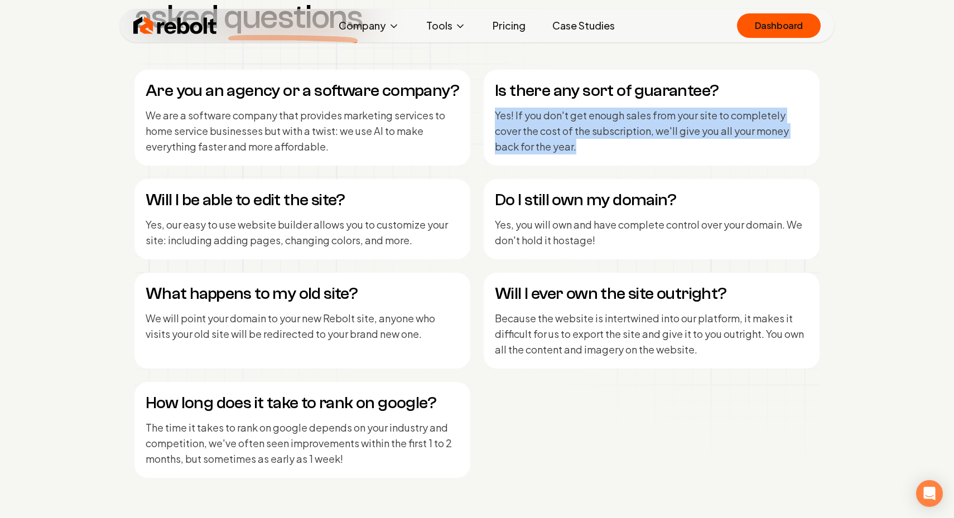
drag, startPoint x: 494, startPoint y: 120, endPoint x: 575, endPoint y: 144, distance: 83.8
click at [575, 146] on div "Is there any sort of guarantee? Yes! If you don't get enough sales from your si…" at bounding box center [652, 118] width 336 height 96
click at [575, 144] on p "Yes! If you don't get enough sales from your site to completely cover the cost …" at bounding box center [652, 131] width 314 height 47
drag, startPoint x: 575, startPoint y: 144, endPoint x: 489, endPoint y: 115, distance: 90.2
click at [489, 115] on div "Is there any sort of guarantee? Yes! If you don't get enough sales from your si…" at bounding box center [652, 118] width 336 height 96
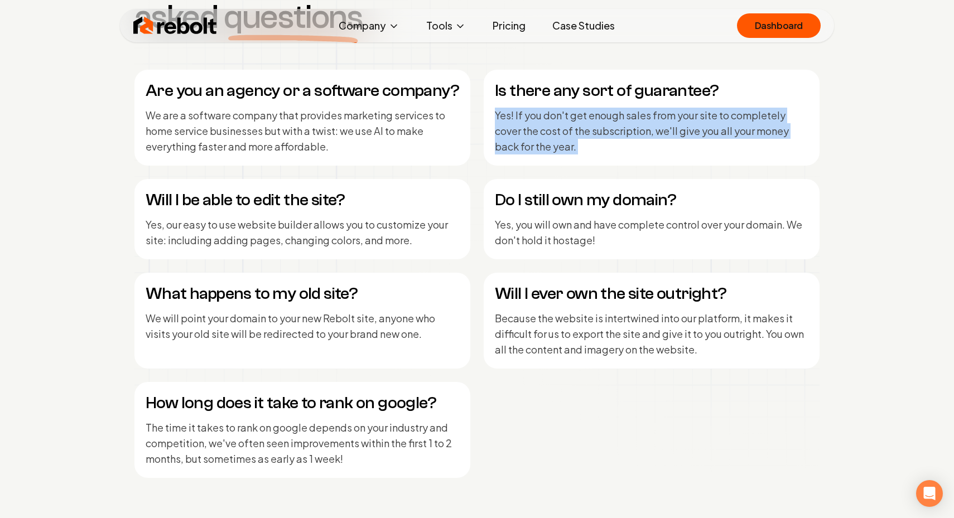
click at [489, 115] on div "Is there any sort of guarantee? Yes! If you don't get enough sales from your si…" at bounding box center [652, 118] width 336 height 96
drag, startPoint x: 489, startPoint y: 115, endPoint x: 604, endPoint y: 166, distance: 125.1
click at [604, 166] on div "Are you an agency or a software company? We are a software company that provide…" at bounding box center [476, 274] width 685 height 408
click at [594, 153] on p "Yes! If you don't get enough sales from your site to completely cover the cost …" at bounding box center [652, 131] width 314 height 47
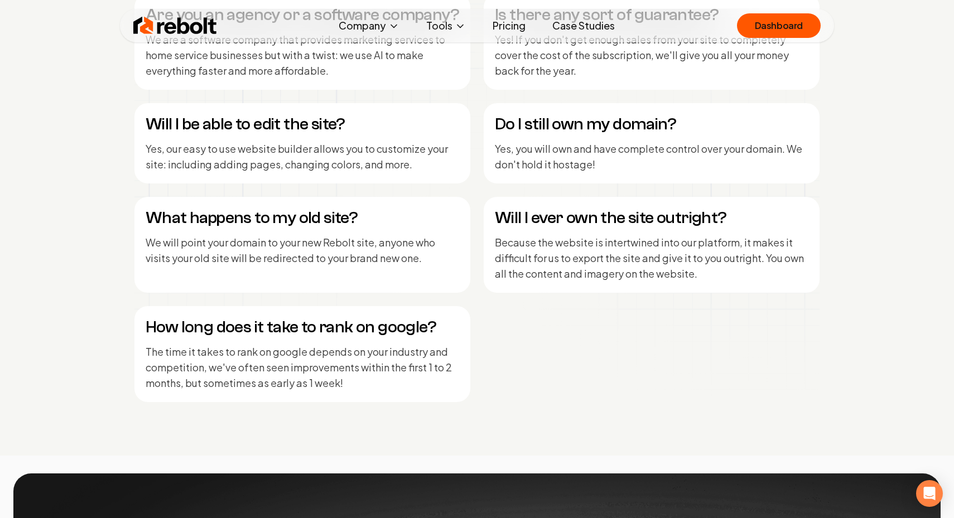
scroll to position [4591, 0]
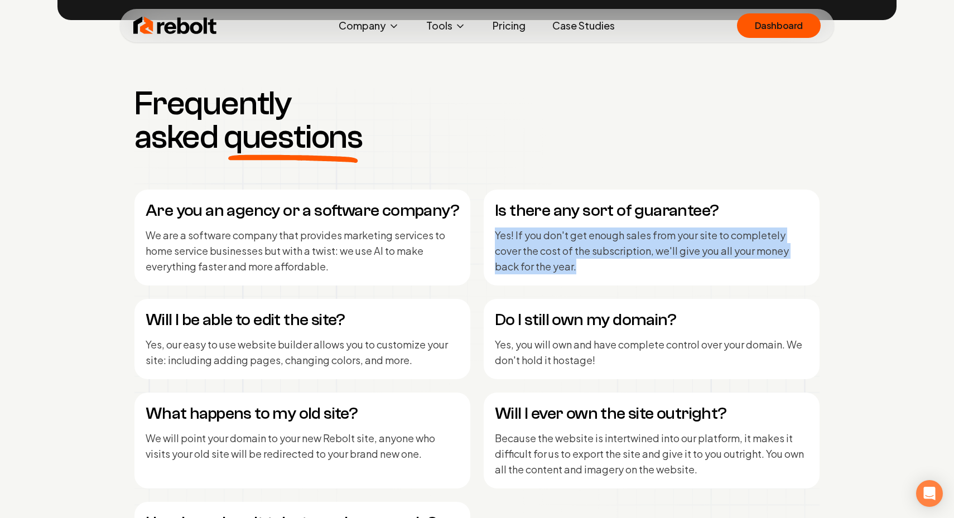
drag, startPoint x: 585, startPoint y: 268, endPoint x: 483, endPoint y: 233, distance: 108.3
click at [483, 233] on div "Are you an agency or a software company? We are a software company that provide…" at bounding box center [476, 394] width 685 height 408
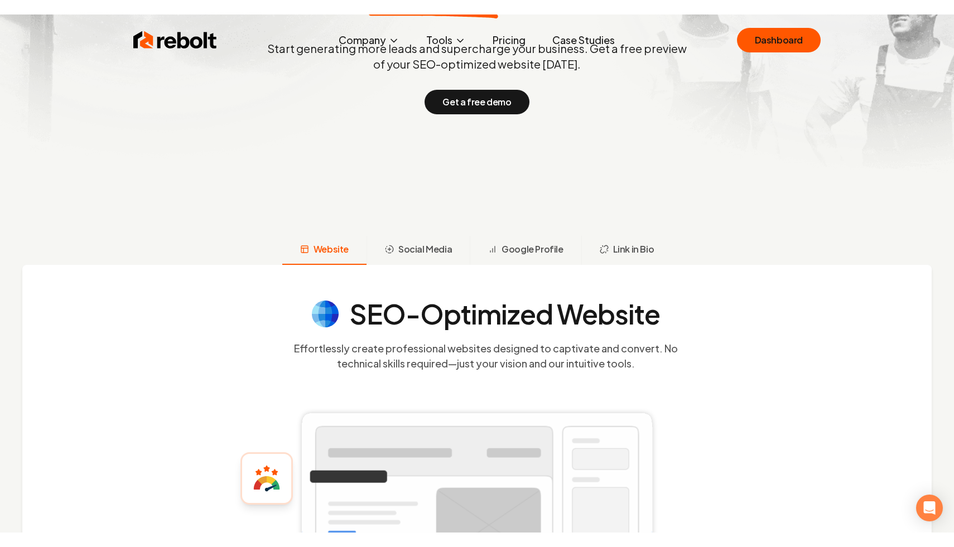
scroll to position [0, 0]
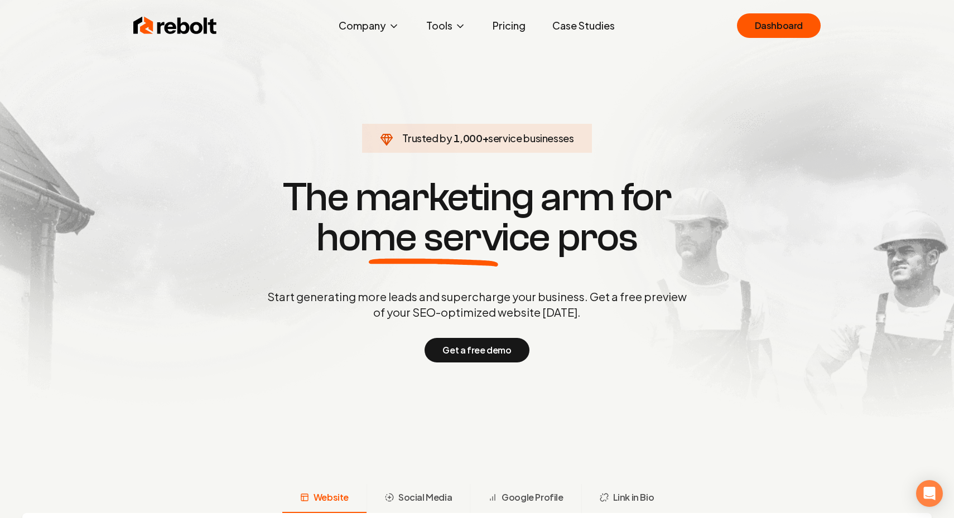
click at [620, 99] on section "Trusted by 1,000 + service businesses The marketing arm for home service pros S…" at bounding box center [476, 269] width 553 height 466
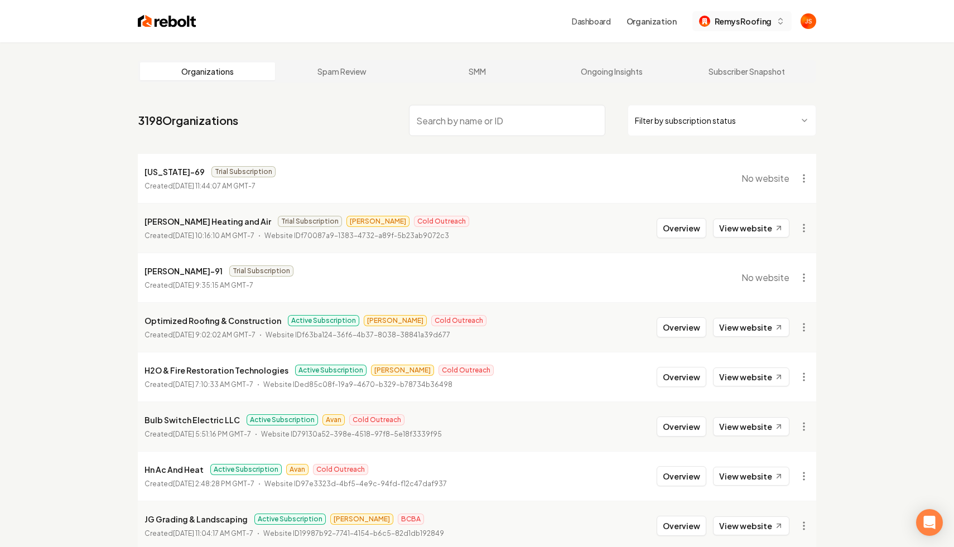
type input "K"
type input "k"
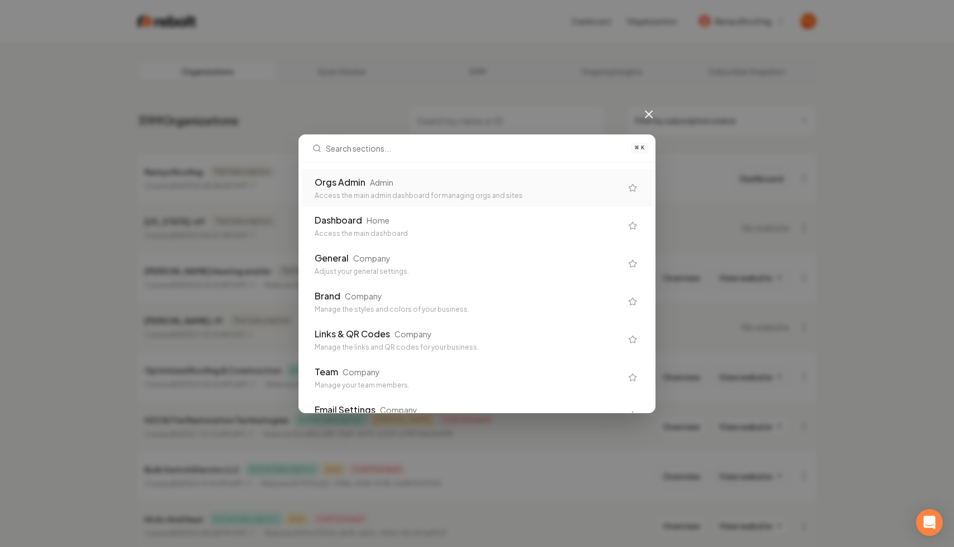
click at [507, 181] on div "Orgs Admin Admin" at bounding box center [468, 182] width 307 height 13
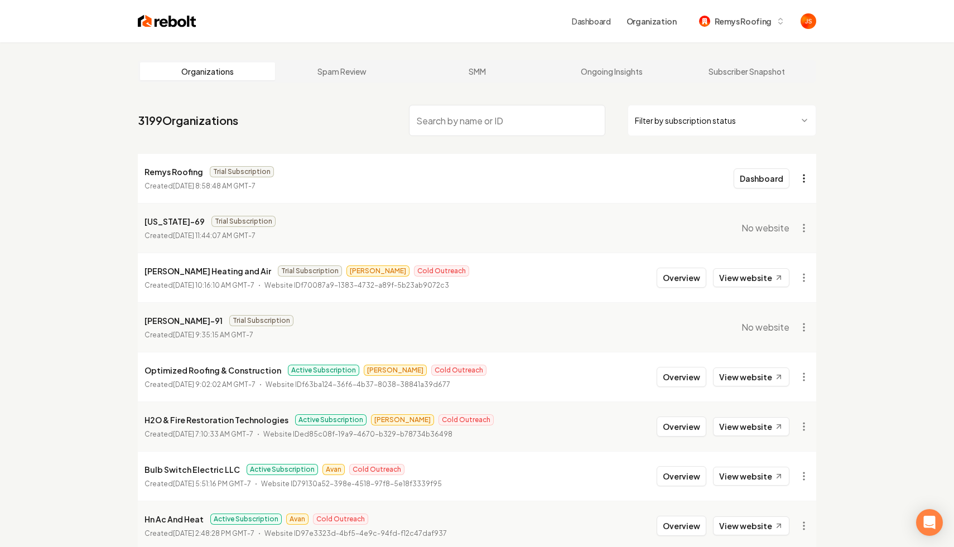
click at [800, 179] on html "Dashboard Organization Remys Roofing Organizations Spam Review SMM Ongoing Insi…" at bounding box center [477, 273] width 954 height 547
click at [777, 216] on div "Get Payment Link" at bounding box center [776, 222] width 71 height 18
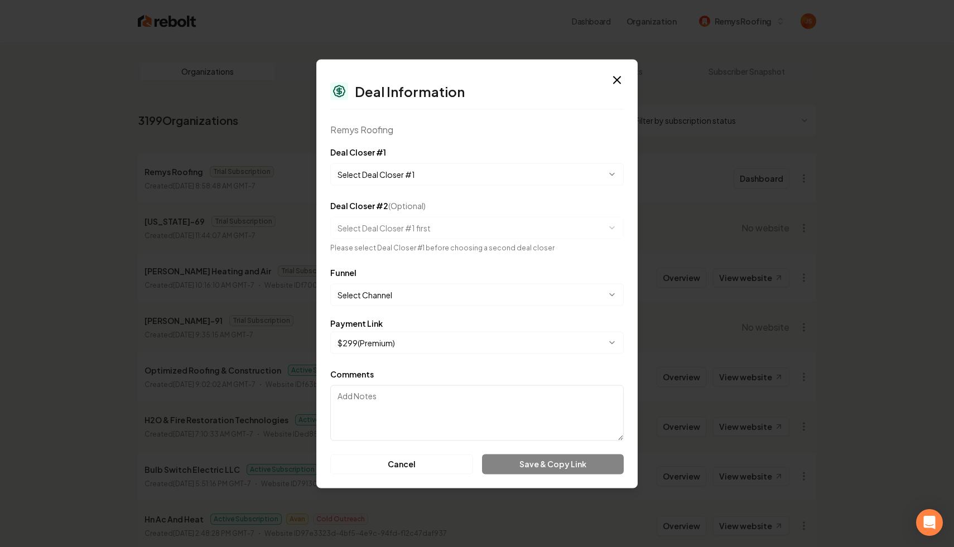
click at [415, 175] on body "Dashboard Organization Remys Roofing Organizations Spam Review SMM Ongoing Insi…" at bounding box center [477, 273] width 954 height 547
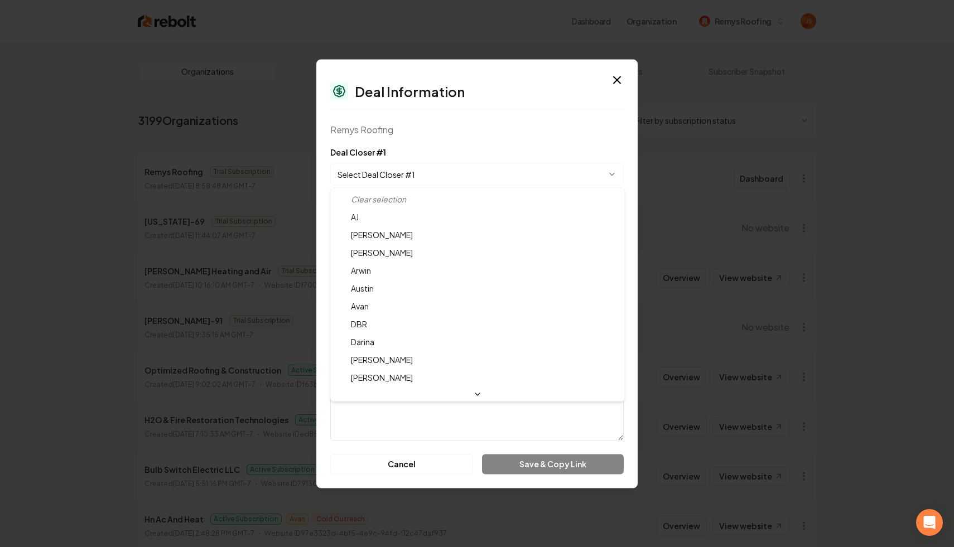
select select "**********"
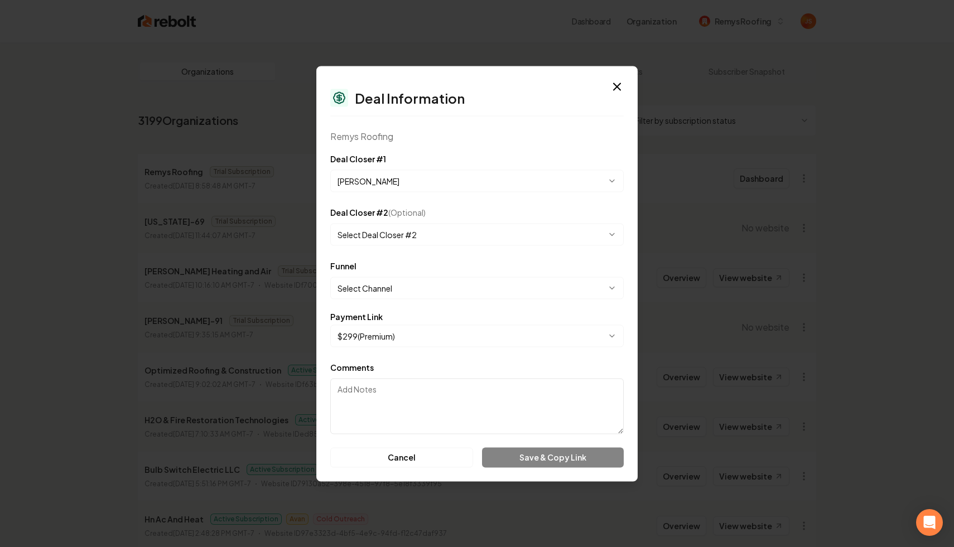
click at [404, 282] on body "Dashboard Organization Remys Roofing Organizations Spam Review SMM Ongoing Insi…" at bounding box center [477, 273] width 954 height 547
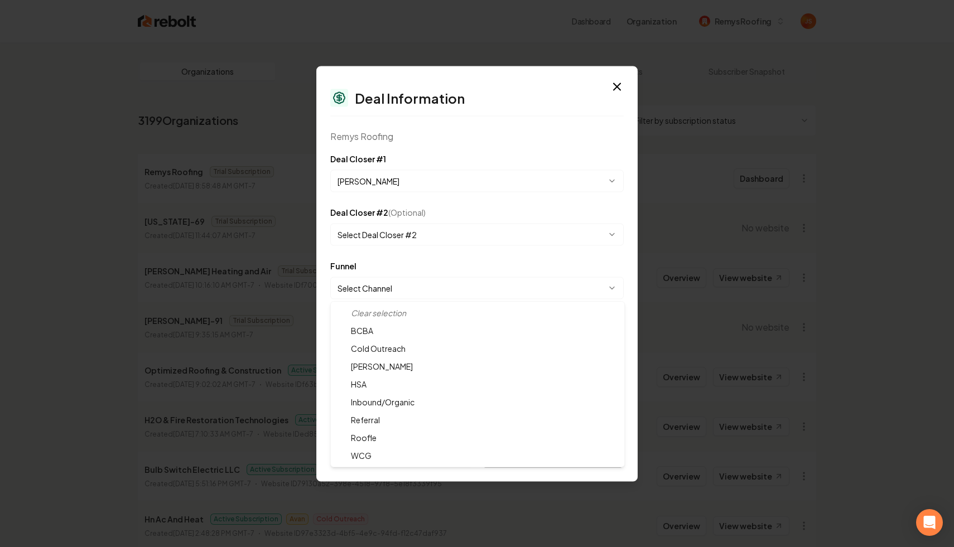
select select "**********"
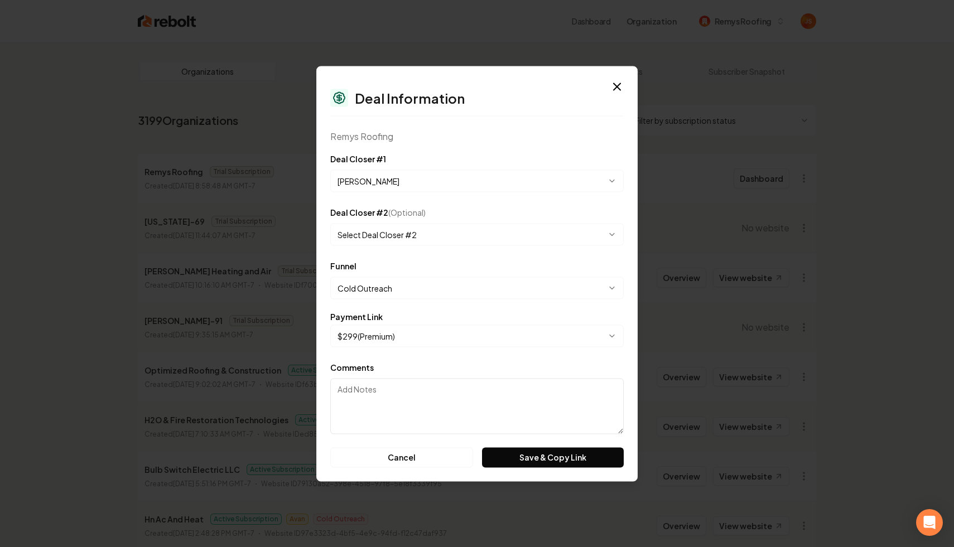
click at [389, 332] on body "Dashboard Organization Remys Roofing Organizations Spam Review SMM Ongoing Insi…" at bounding box center [477, 273] width 954 height 547
click at [515, 460] on button "Save & Copy Link" at bounding box center [553, 457] width 142 height 20
